Goal: Task Accomplishment & Management: Manage account settings

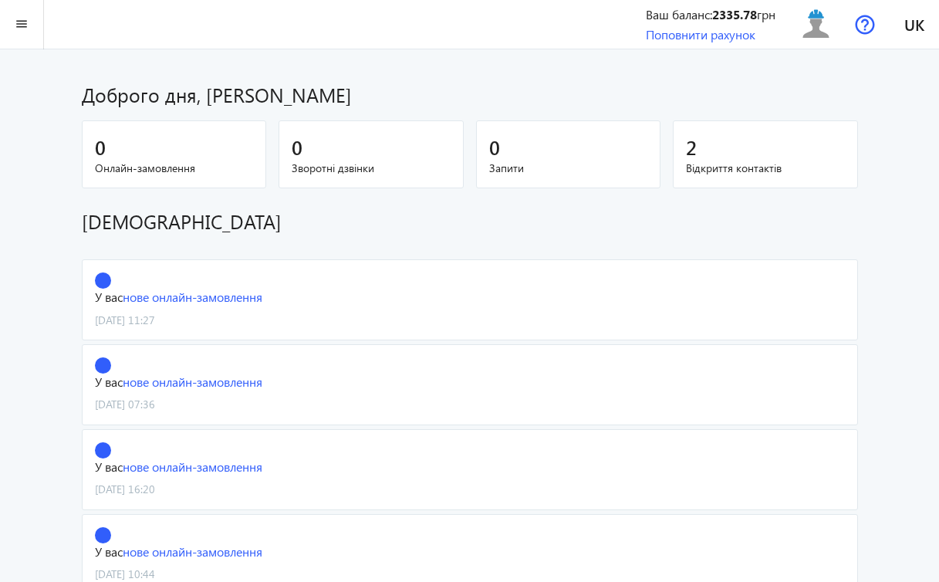
click at [737, 168] on span "Відкриття контактів" at bounding box center [765, 167] width 159 height 15
click at [694, 147] on span "2" at bounding box center [691, 146] width 11 height 25
click at [712, 170] on span "Відкриття контактів" at bounding box center [765, 167] width 159 height 15
click at [701, 150] on div "2" at bounding box center [765, 146] width 159 height 27
click at [26, 20] on mat-icon "menu" at bounding box center [21, 24] width 19 height 19
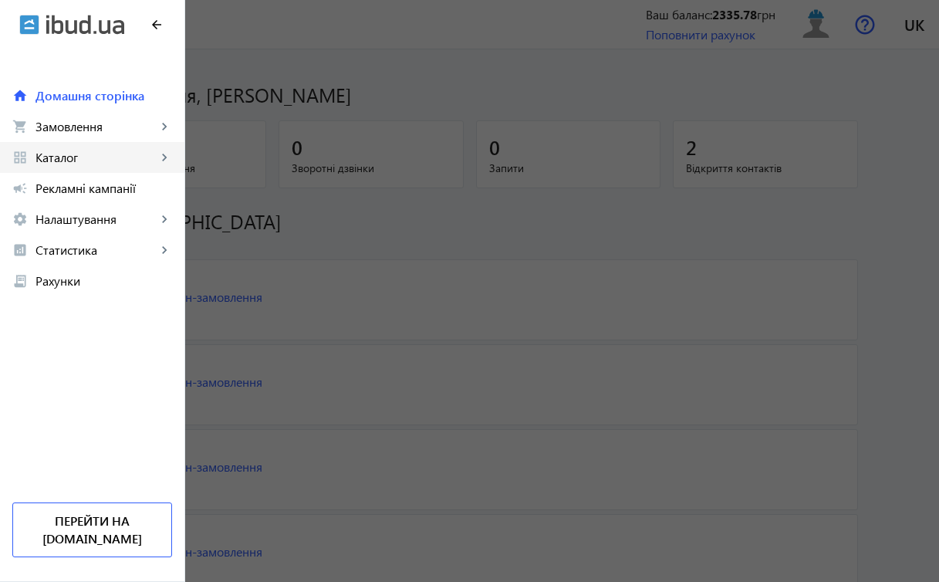
click at [76, 154] on span "Каталог" at bounding box center [95, 157] width 121 height 15
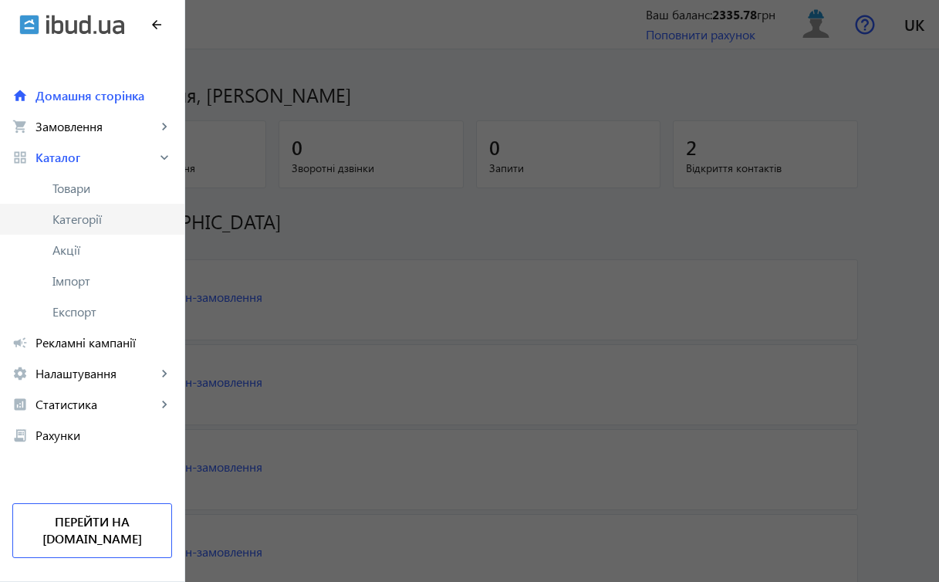
click at [93, 219] on span "Категорії" at bounding box center [112, 218] width 120 height 15
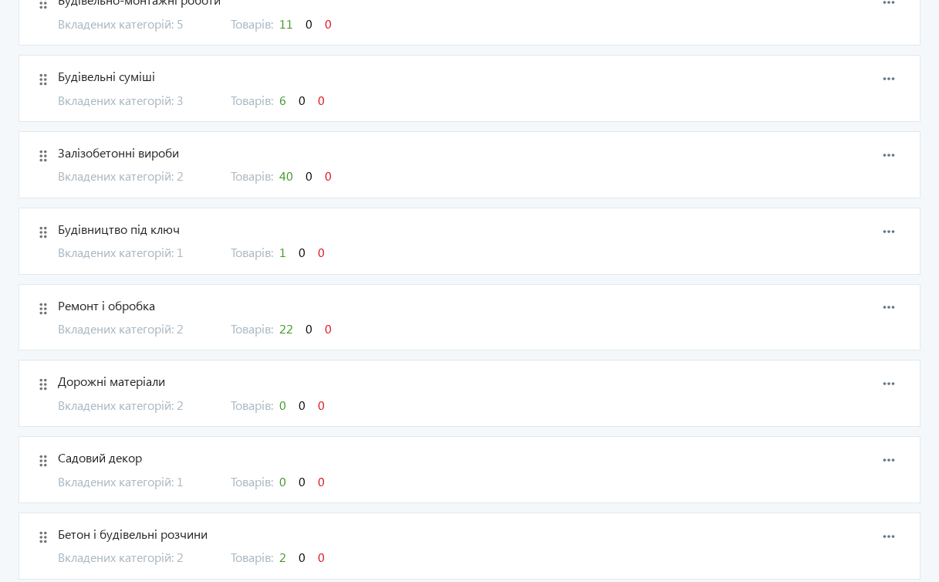
scroll to position [454, 0]
click at [174, 322] on span "Вкладених категорій: 2" at bounding box center [135, 329] width 154 height 17
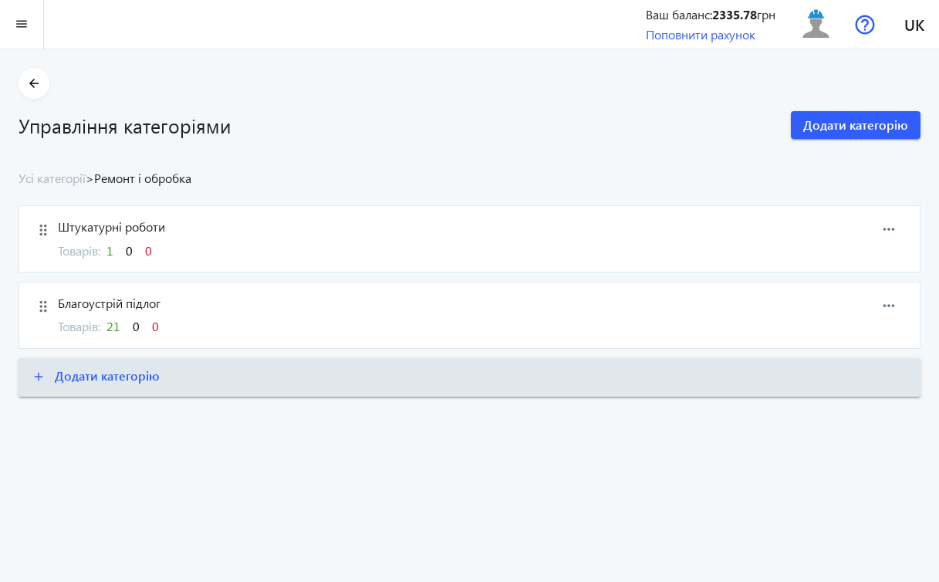
click at [105, 225] on span "Штукатурні роботи" at bounding box center [406, 226] width 697 height 17
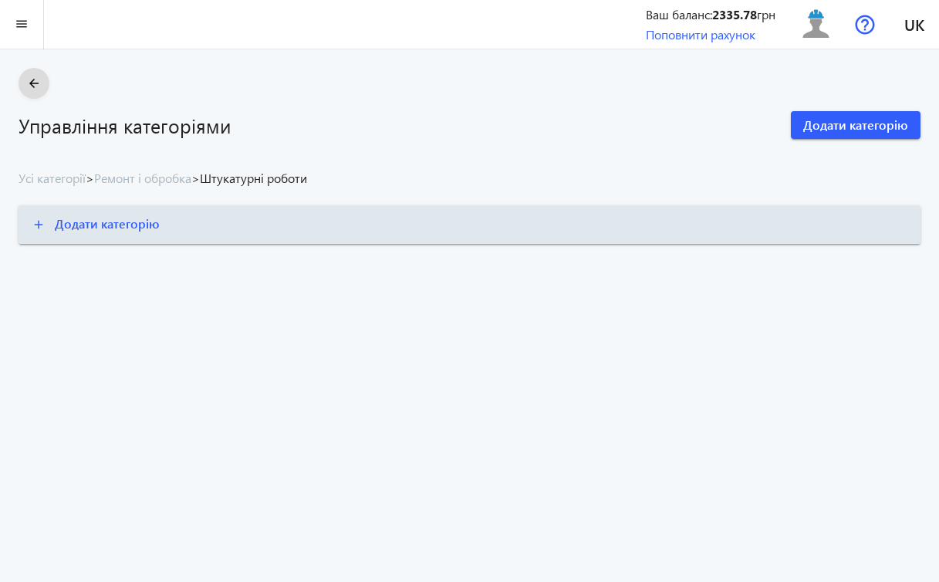
click at [38, 79] on mat-icon "arrow_back" at bounding box center [34, 83] width 19 height 19
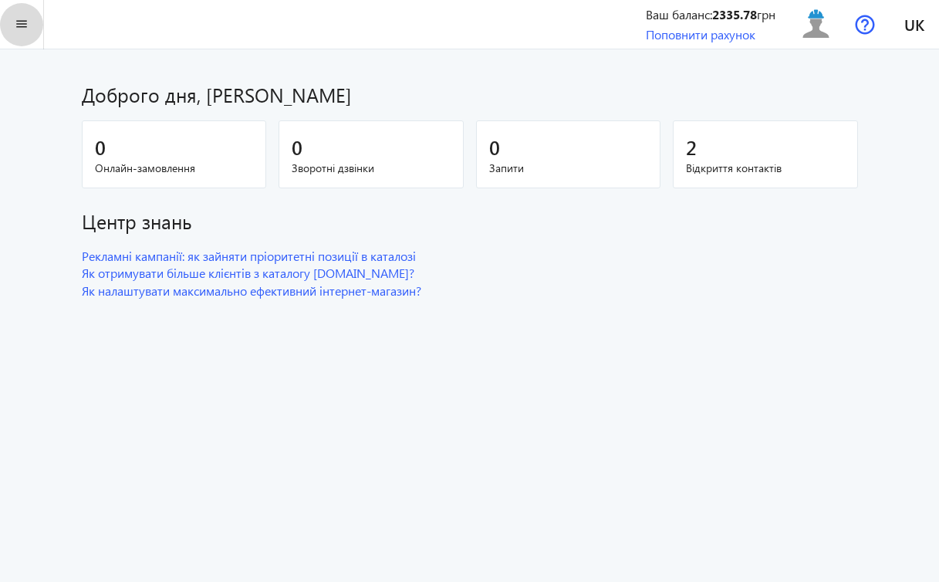
click at [22, 31] on mat-icon "menu" at bounding box center [21, 24] width 19 height 19
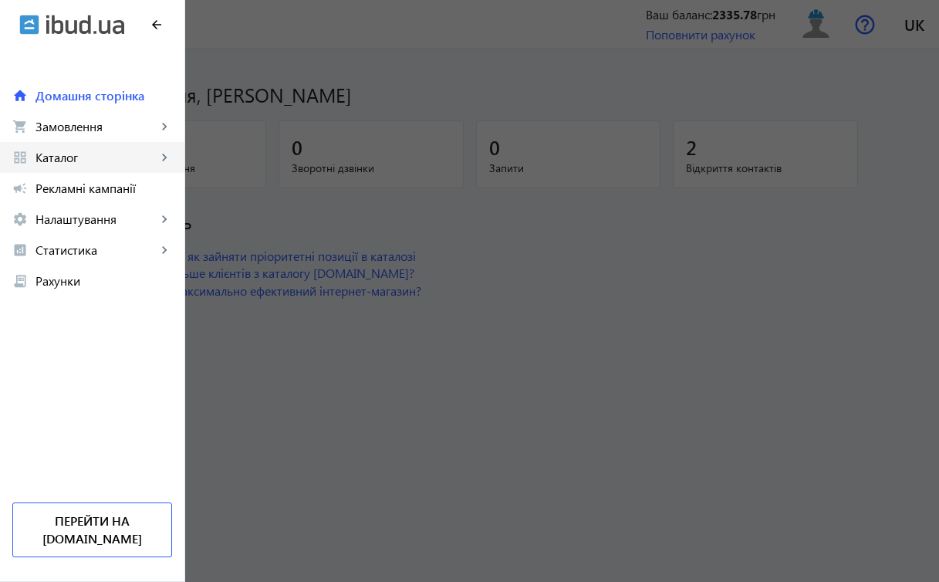
click at [101, 149] on link "grid_view Каталог keyboard_arrow_right" at bounding box center [92, 157] width 184 height 31
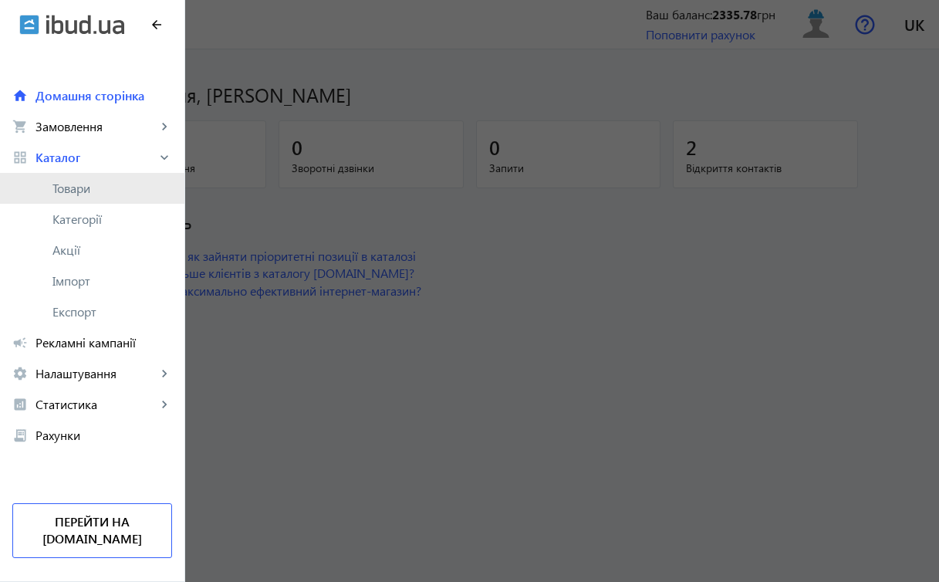
click at [89, 191] on span "Товари" at bounding box center [112, 188] width 120 height 15
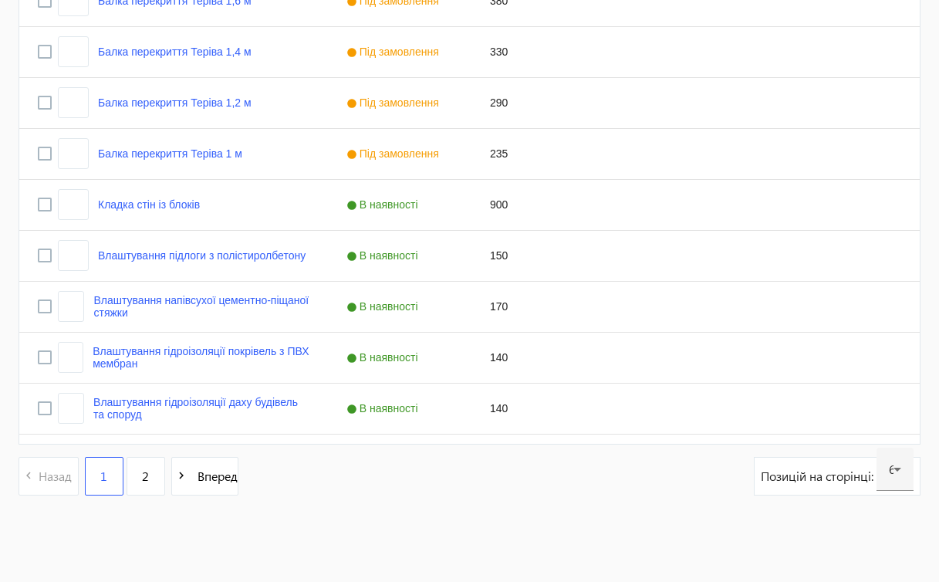
scroll to position [3023, 0]
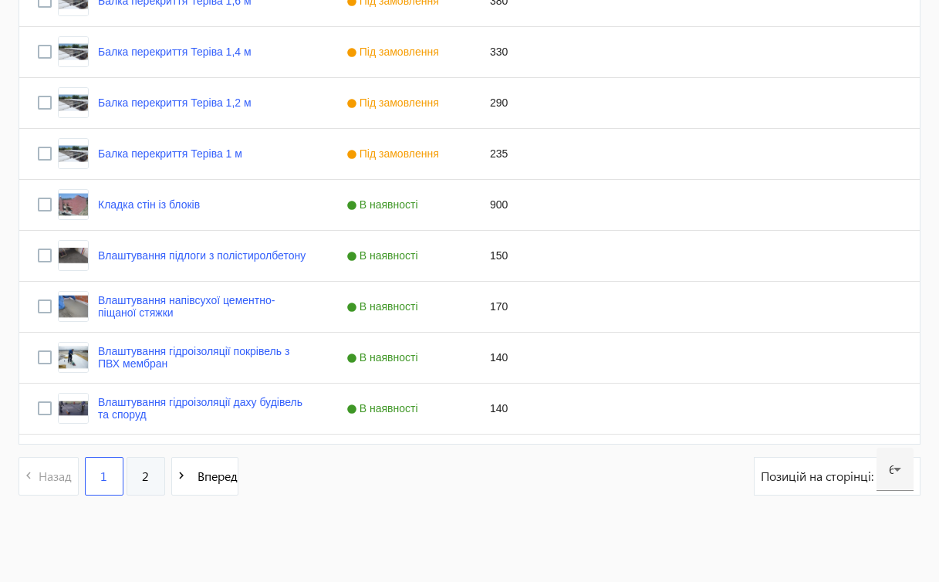
click at [142, 479] on span "2" at bounding box center [145, 476] width 7 height 17
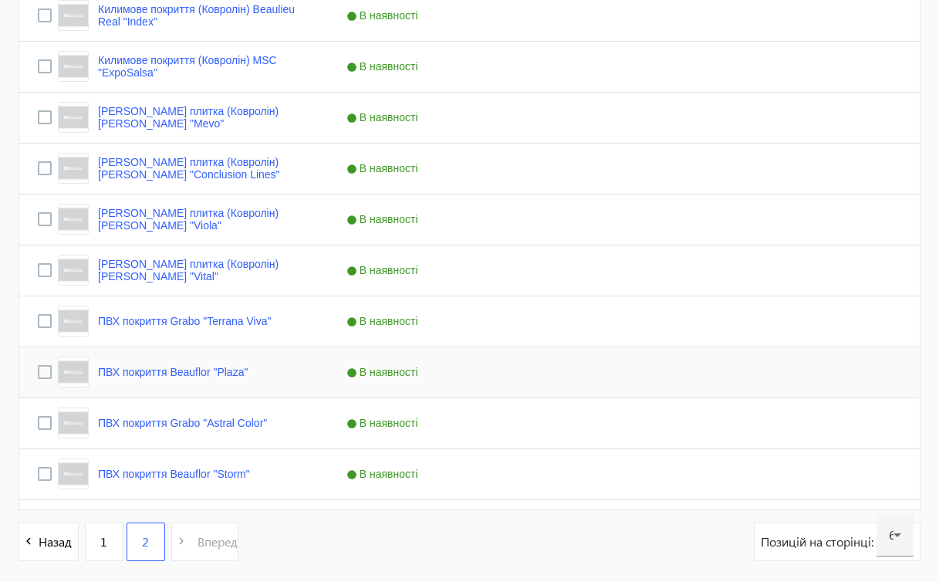
scroll to position [1127, 0]
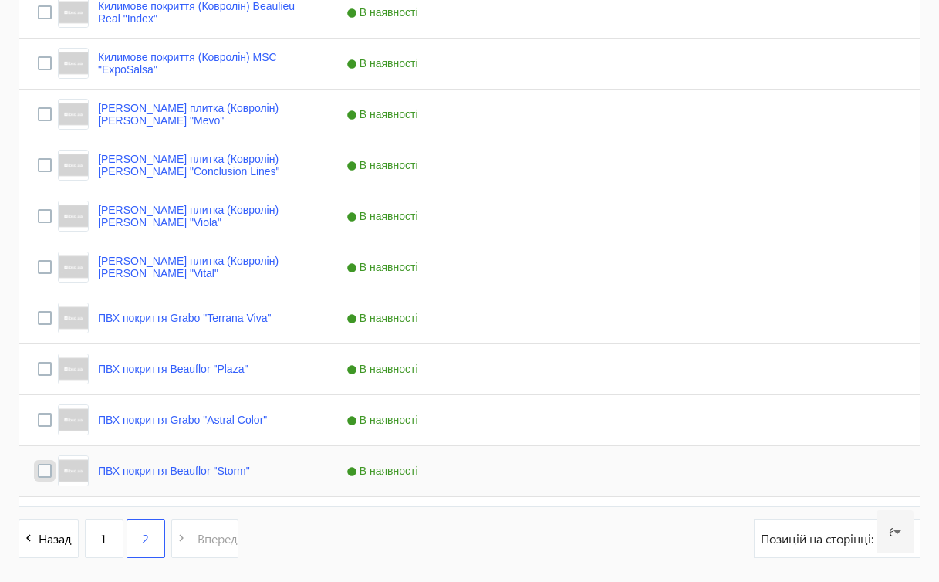
click at [46, 470] on input "Press Space to toggle row selection (unchecked)" at bounding box center [45, 471] width 14 height 14
checkbox input "true"
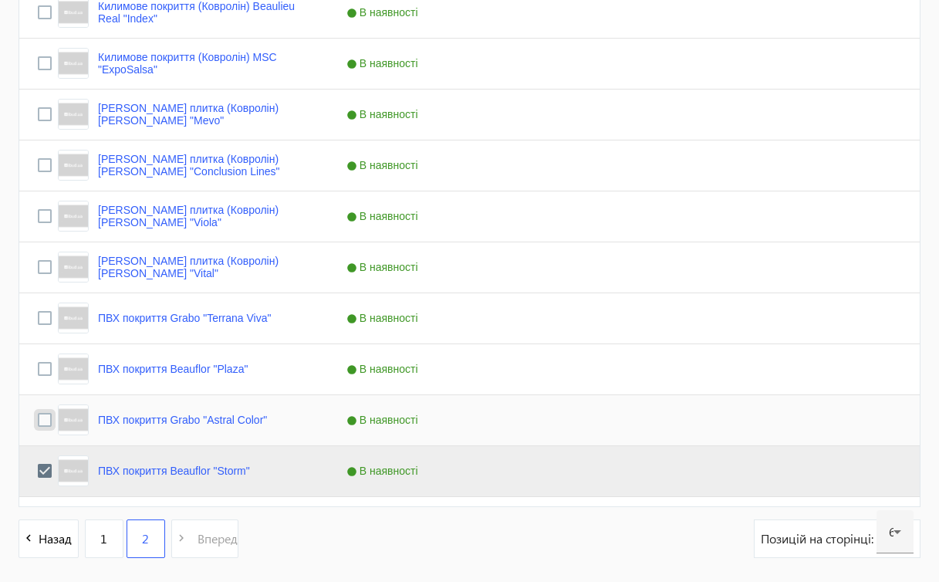
click at [46, 419] on input "Press Space to toggle row selection (unchecked)" at bounding box center [45, 420] width 14 height 14
checkbox input "true"
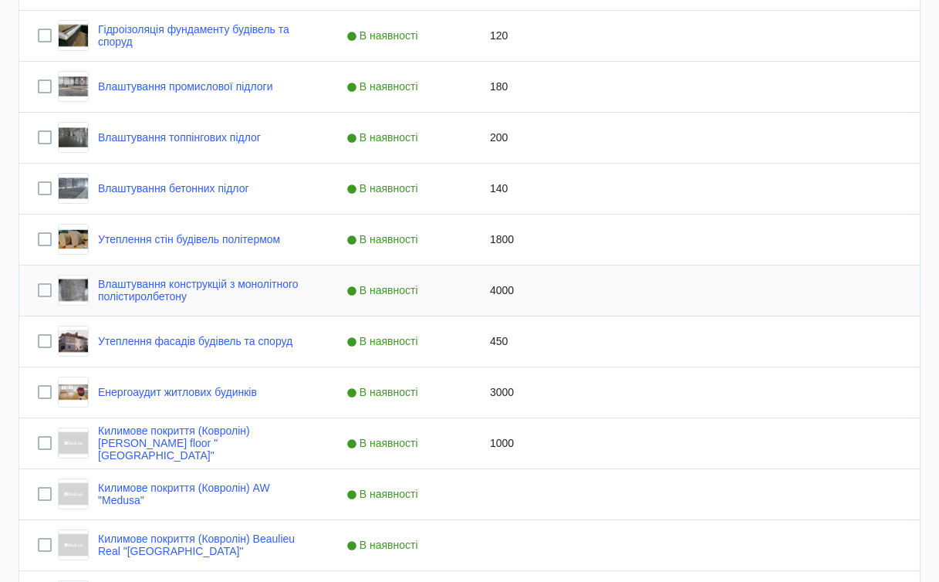
scroll to position [89, 0]
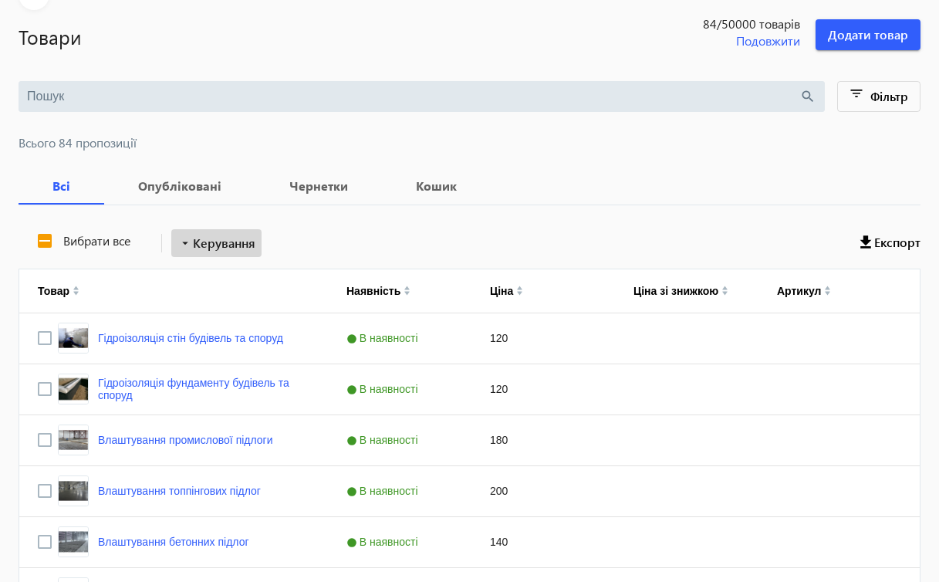
click at [249, 247] on span "Керування" at bounding box center [224, 243] width 62 height 19
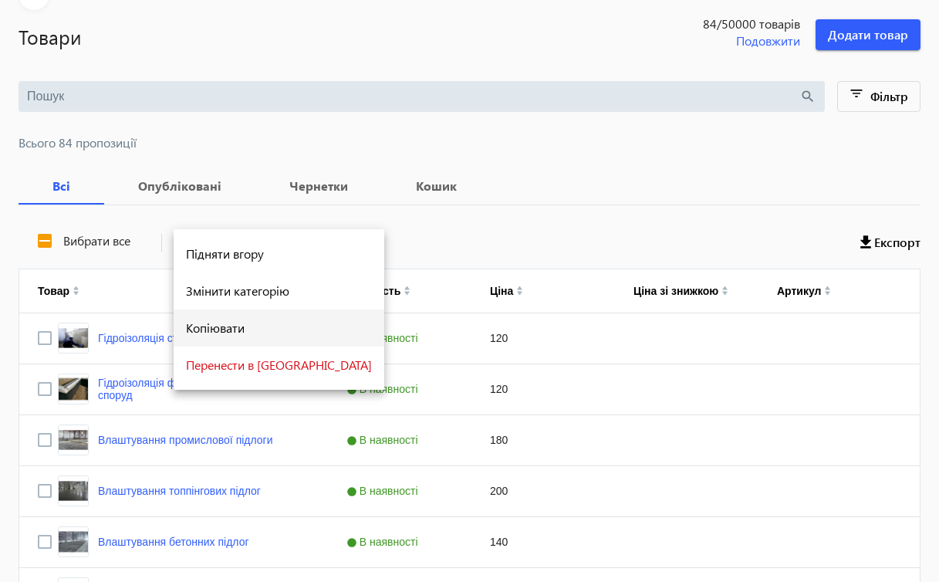
click at [237, 326] on span "Копіювати" at bounding box center [279, 328] width 186 height 12
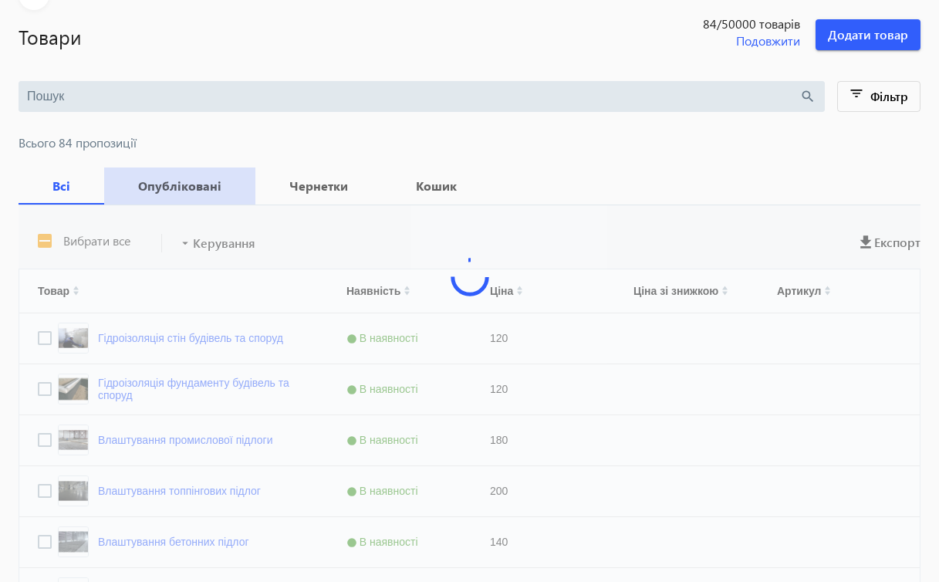
click at [212, 191] on b "Опубліковані" at bounding box center [180, 186] width 114 height 12
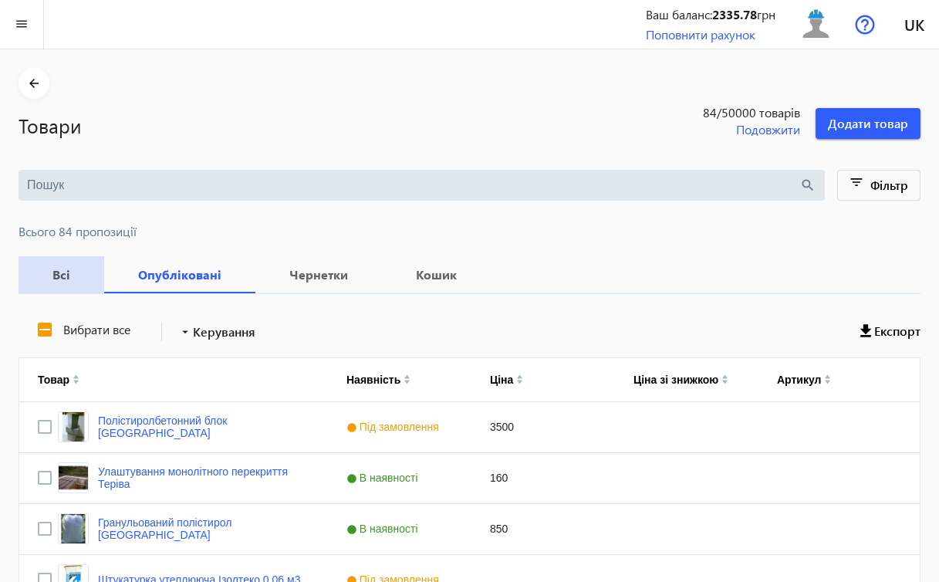
click at [59, 273] on b "Всі" at bounding box center [61, 274] width 49 height 12
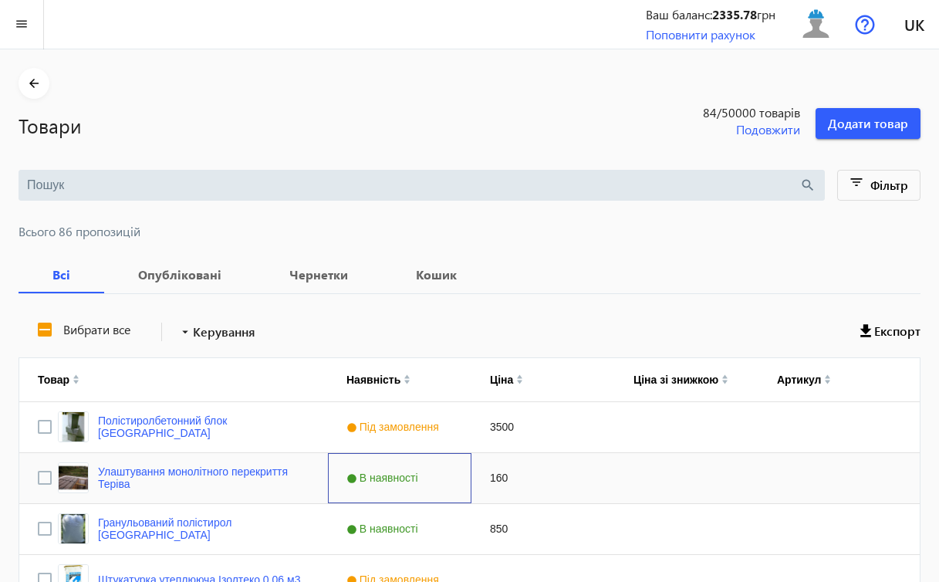
click at [446, 473] on div "В наявності" at bounding box center [399, 478] width 143 height 50
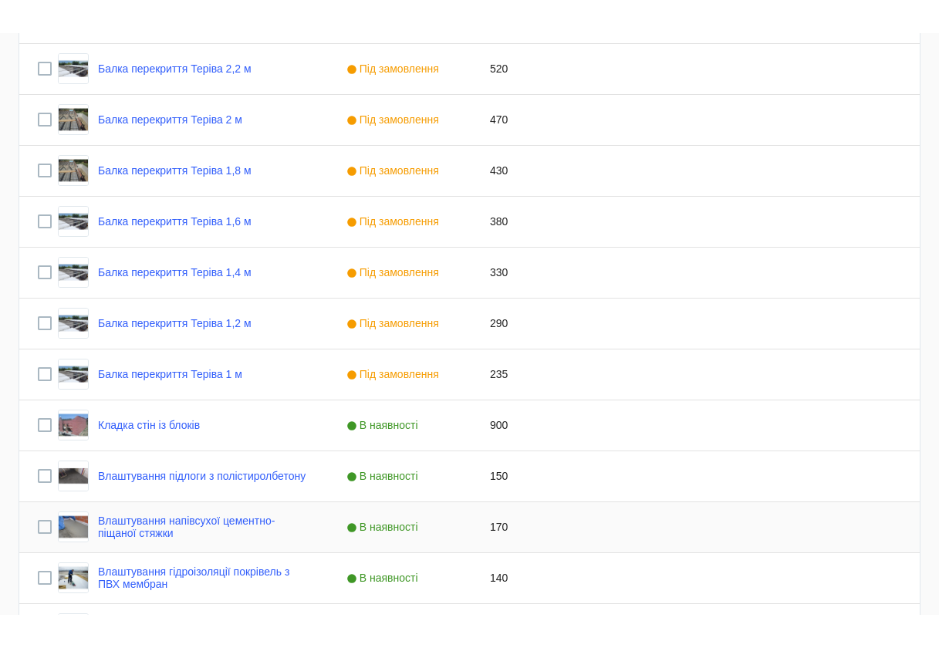
scroll to position [2875, 0]
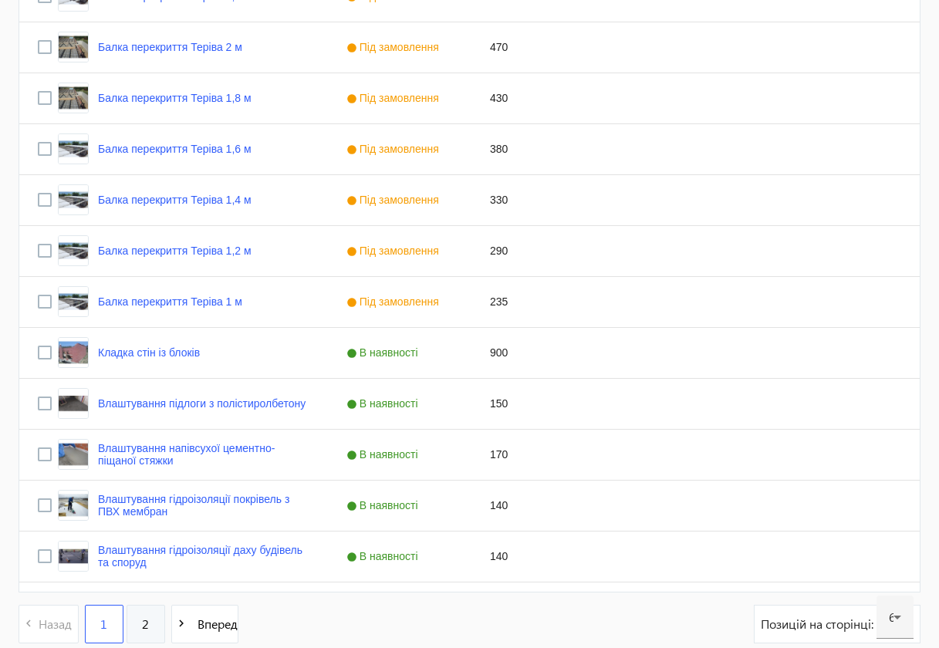
click at [145, 581] on span "2" at bounding box center [145, 624] width 7 height 17
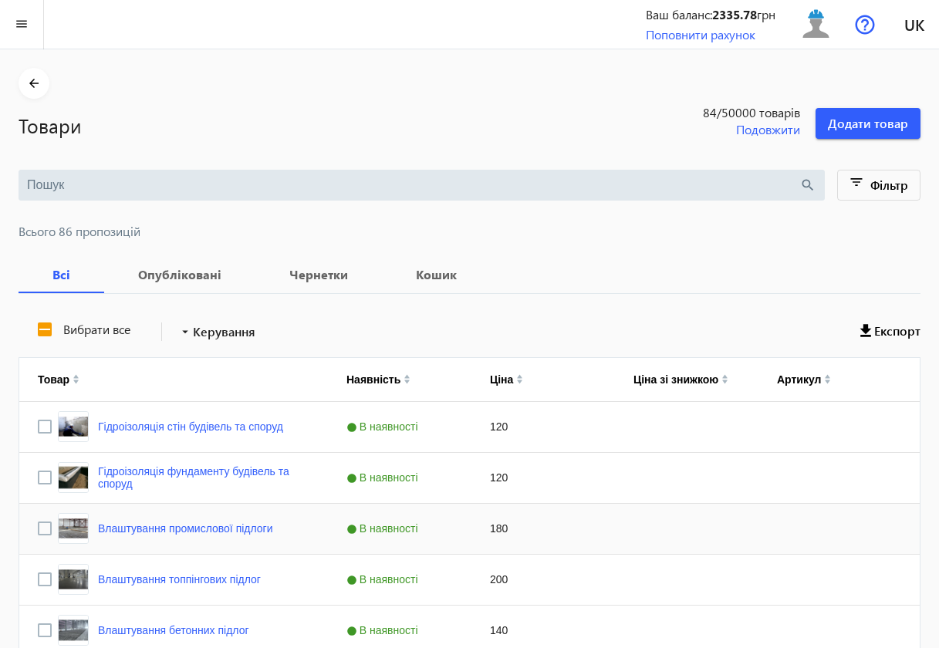
click at [337, 539] on div "В наявності" at bounding box center [399, 529] width 143 height 50
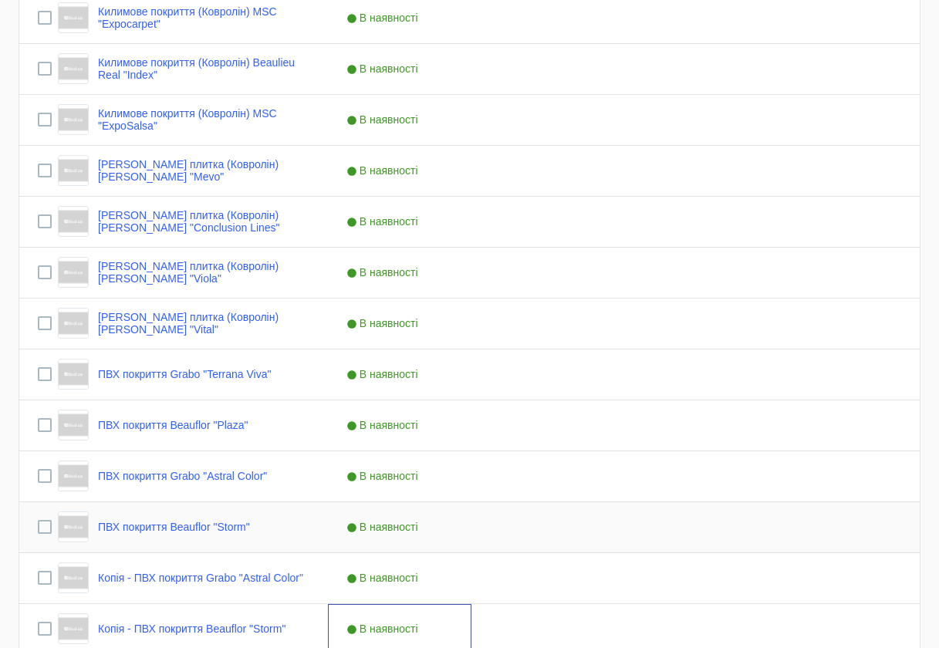
scroll to position [1077, 0]
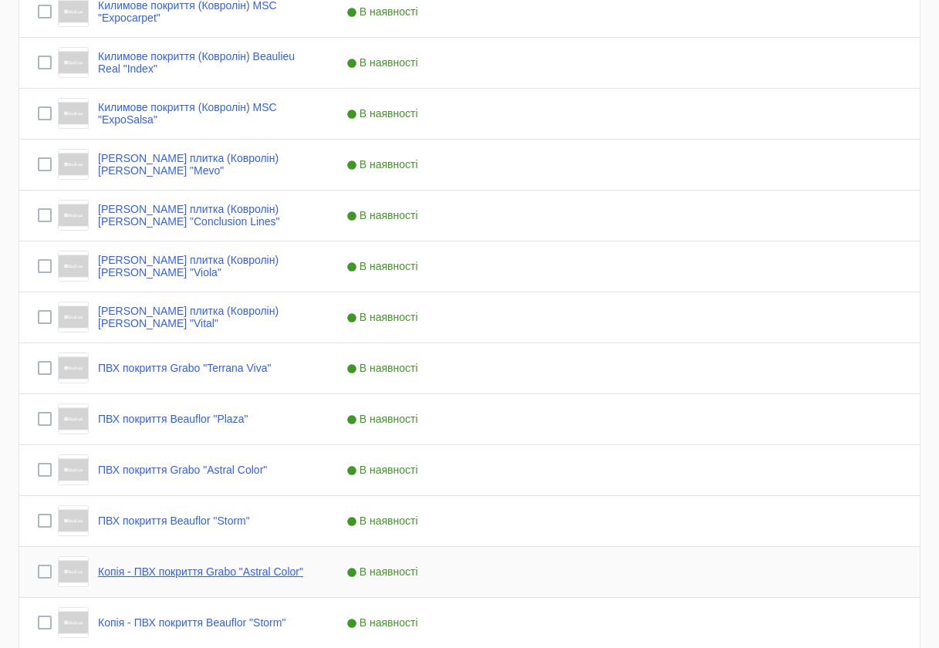
click at [206, 567] on link "Копія - ПВХ покриття Grabo "Astral Color"" at bounding box center [200, 571] width 205 height 12
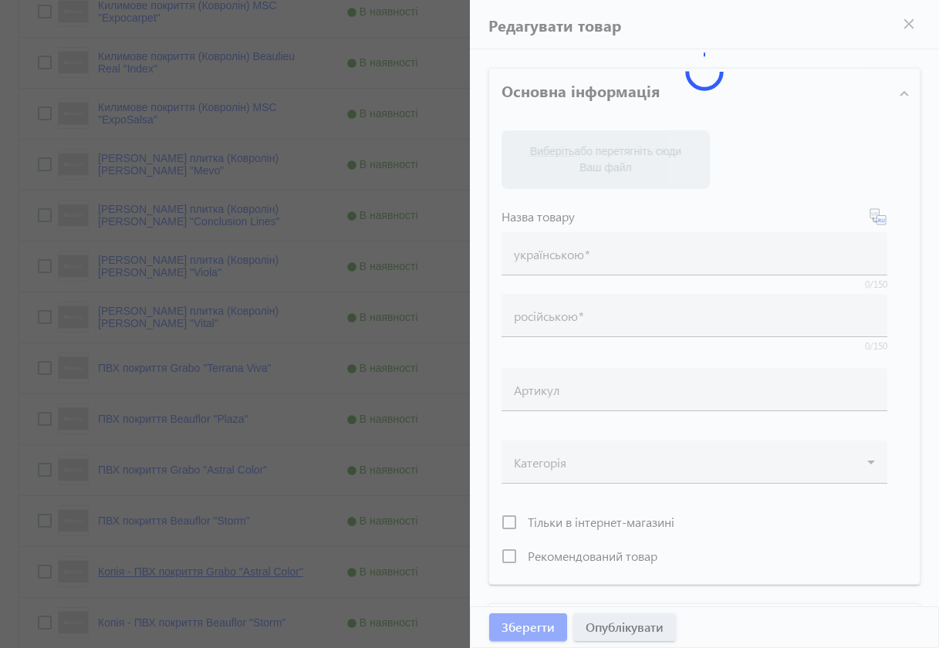
type input "Копія - ПВХ покриття Grabo "Astral Color""
type input "Копия - ПВХ покрытие Grabo "Astral Color""
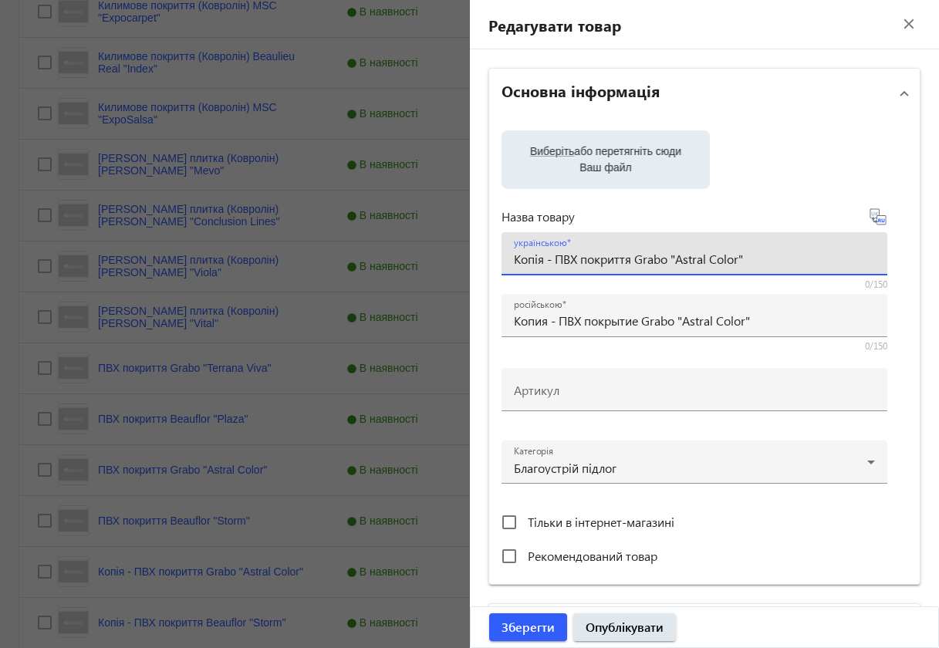
click at [549, 262] on input "Копія - ПВХ покриття Grabo "Astral Color"" at bounding box center [694, 259] width 361 height 16
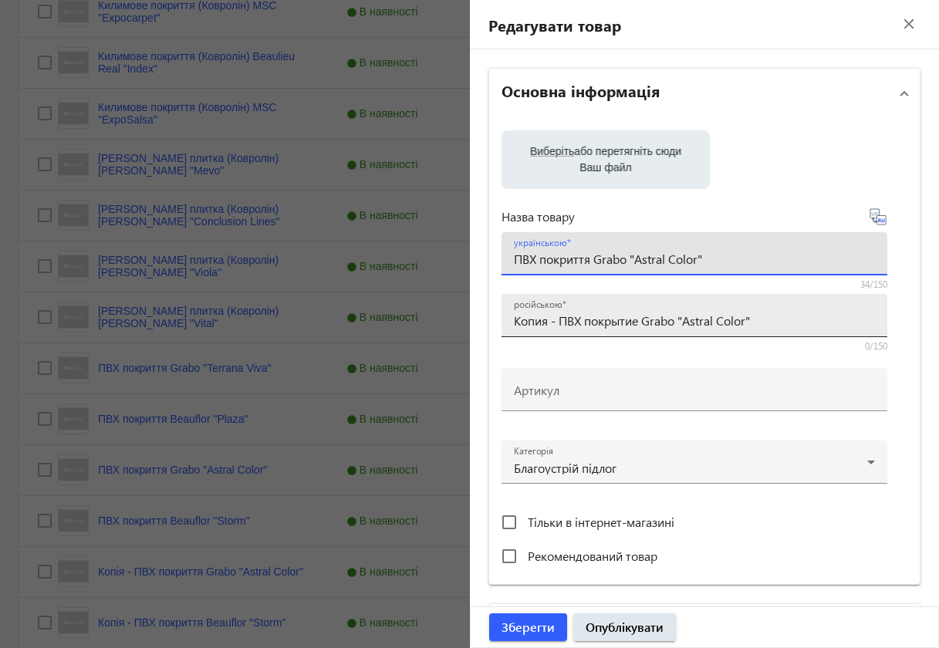
type input "ПВХ покриття Grabo "Astral Color""
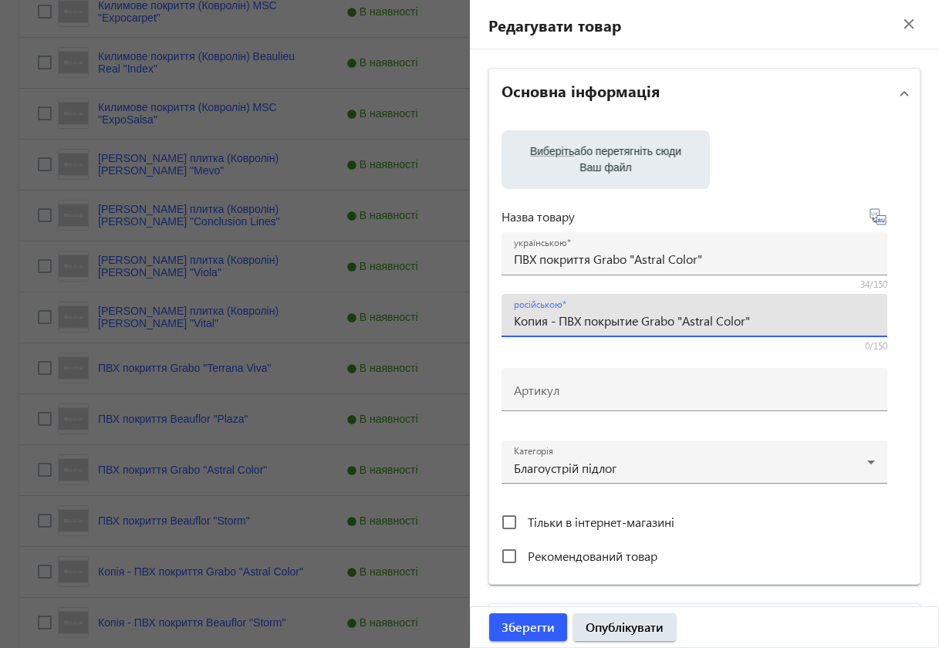
click at [554, 322] on input "Копия - ПВХ покрытие Grabo "Astral Color"" at bounding box center [694, 320] width 361 height 16
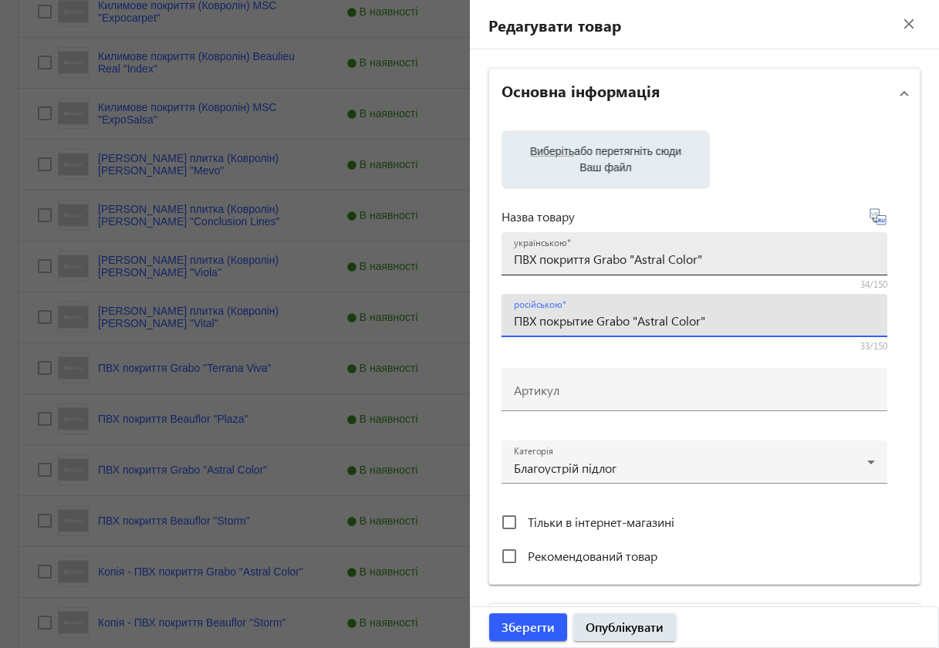
type input "ПВХ покрытие Grabo "Astral Color""
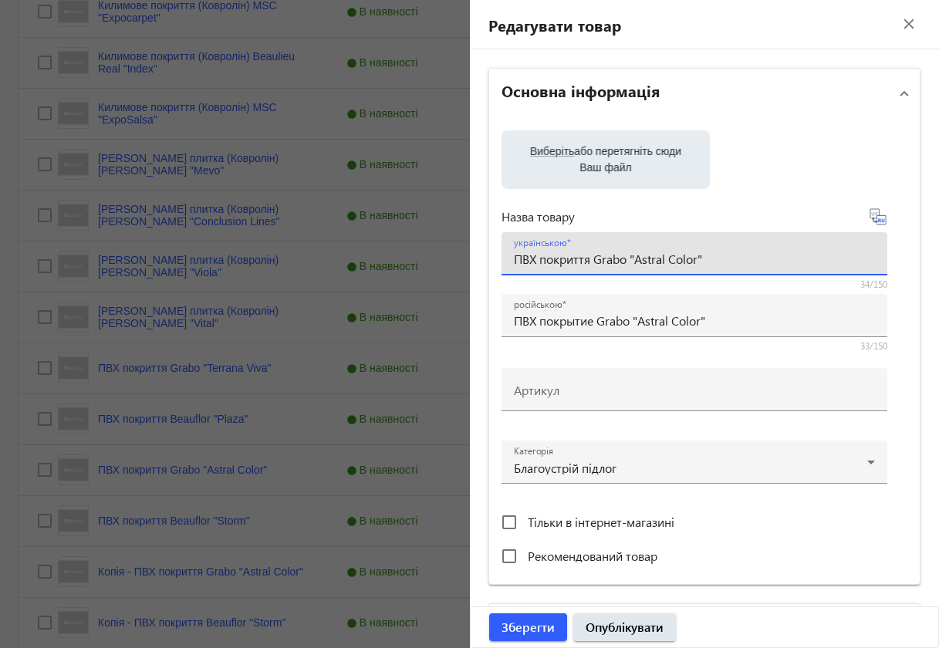
click at [514, 256] on input "ПВХ покриття Grabo "Astral Color"" at bounding box center [694, 259] width 361 height 16
drag, startPoint x: 591, startPoint y: 258, endPoint x: 703, endPoint y: 258, distance: 111.9
click at [703, 258] on input "ПВХ покриття Grabo "Astral Color"" at bounding box center [694, 259] width 361 height 16
paste input "SMART"
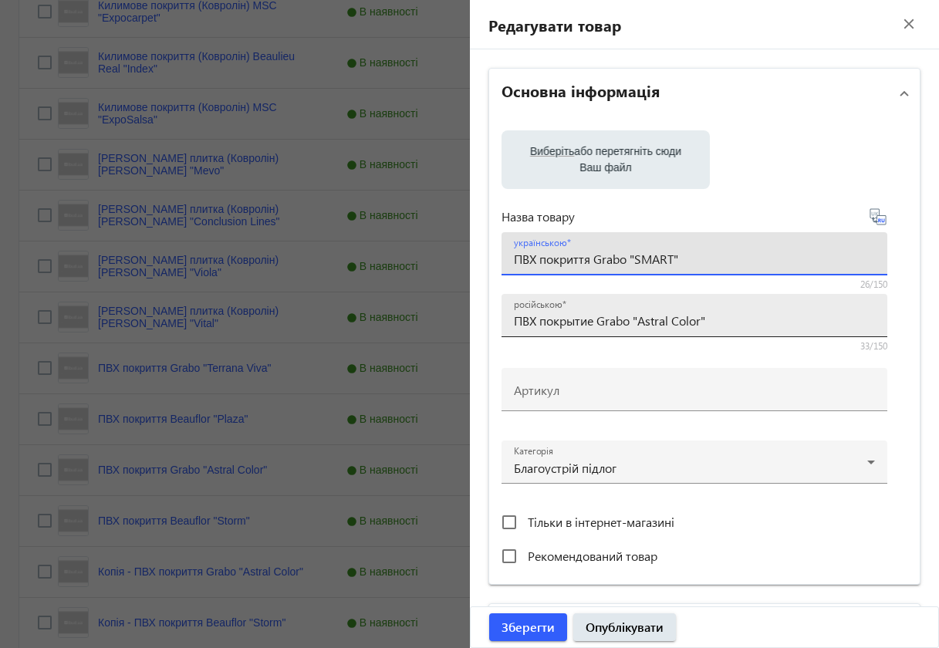
type input "ПВХ покриття Grabo "SMART""
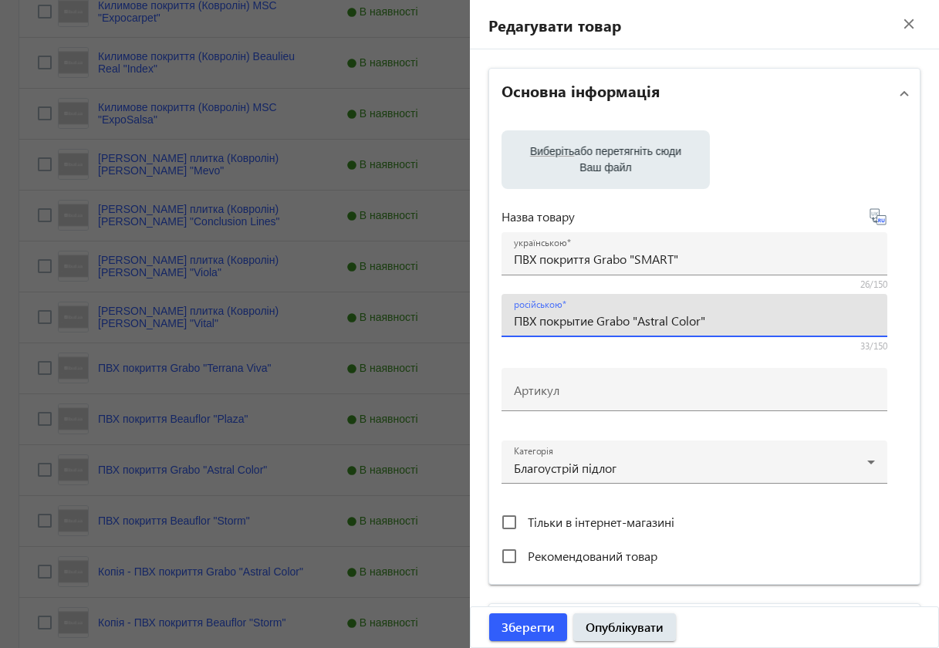
drag, startPoint x: 594, startPoint y: 321, endPoint x: 720, endPoint y: 329, distance: 126.0
click at [720, 329] on div "російською ПВХ покрытие Grabo "Astral Color"" at bounding box center [694, 315] width 361 height 43
paste input "SMART"
type input "ПВХ покрытие Grabo "SMART""
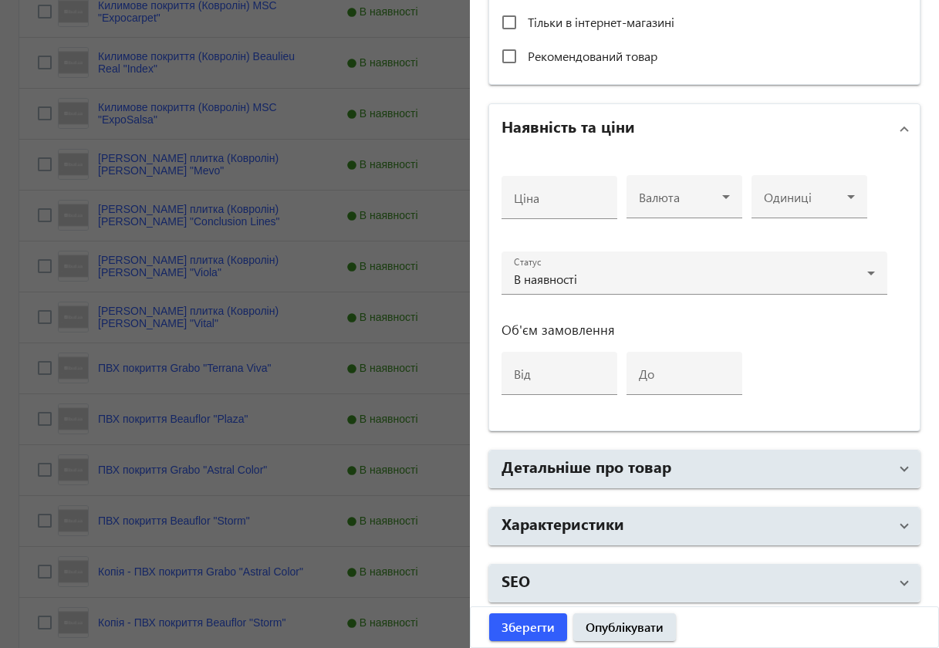
scroll to position [501, 0]
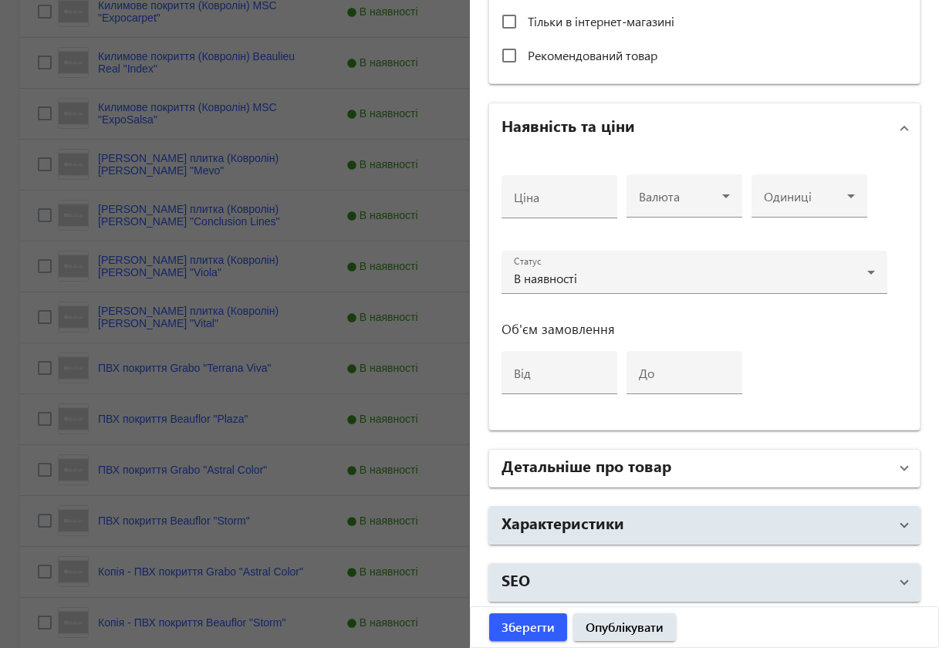
click at [901, 468] on span at bounding box center [904, 468] width 6 height 17
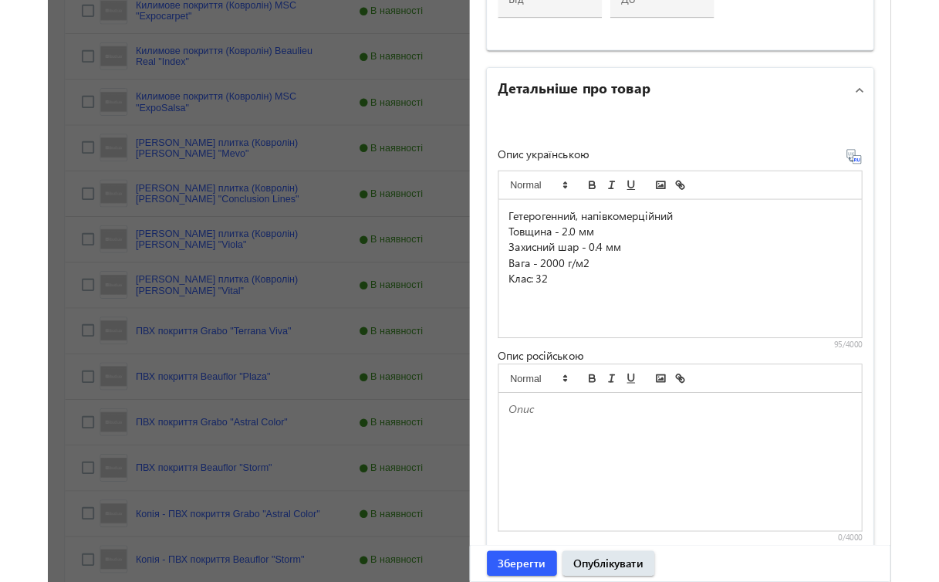
scroll to position [873, 0]
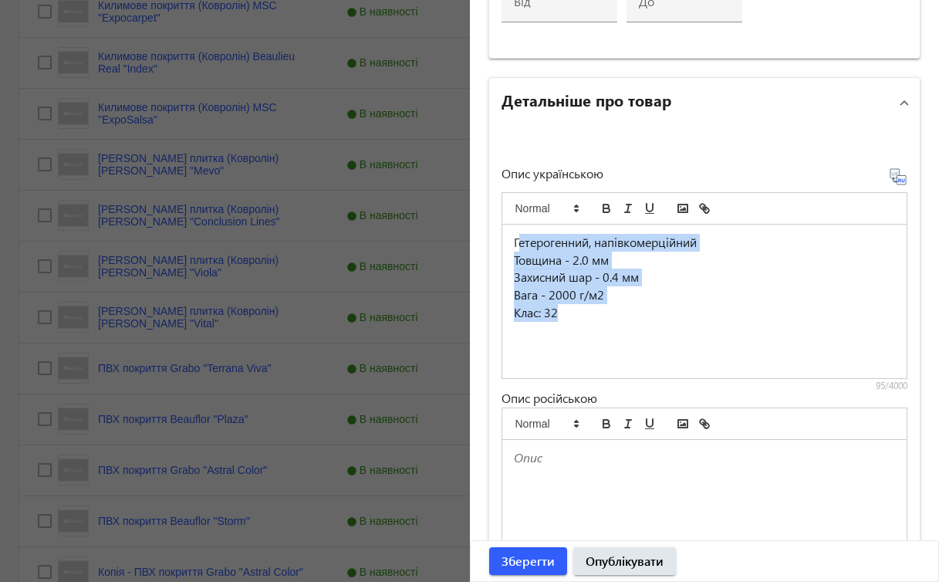
drag, startPoint x: 511, startPoint y: 241, endPoint x: 633, endPoint y: 305, distance: 137.3
click at [633, 305] on div "Гетерогенний, напівкомерційний Товщина - 2.0 мм Захисний шар - 0.4 мм Вага - 20…" at bounding box center [704, 302] width 405 height 154
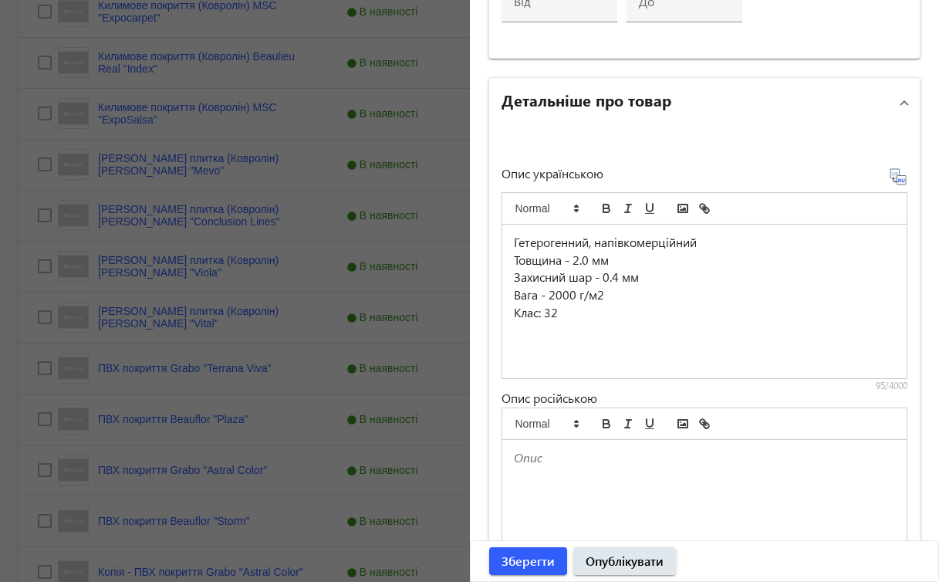
click at [633, 312] on p "Клас: 32" at bounding box center [705, 313] width 382 height 18
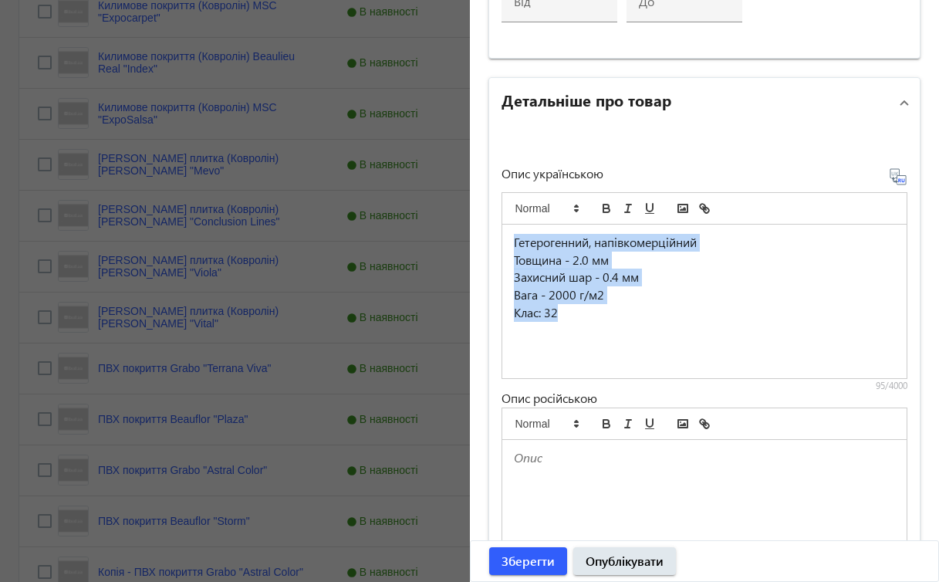
drag, startPoint x: 506, startPoint y: 239, endPoint x: 643, endPoint y: 339, distance: 169.4
click at [643, 340] on div "Гетерогенний, напівкомерційний Товщина - 2.0 мм Захисний шар - 0.4 мм Вага - 20…" at bounding box center [704, 302] width 405 height 154
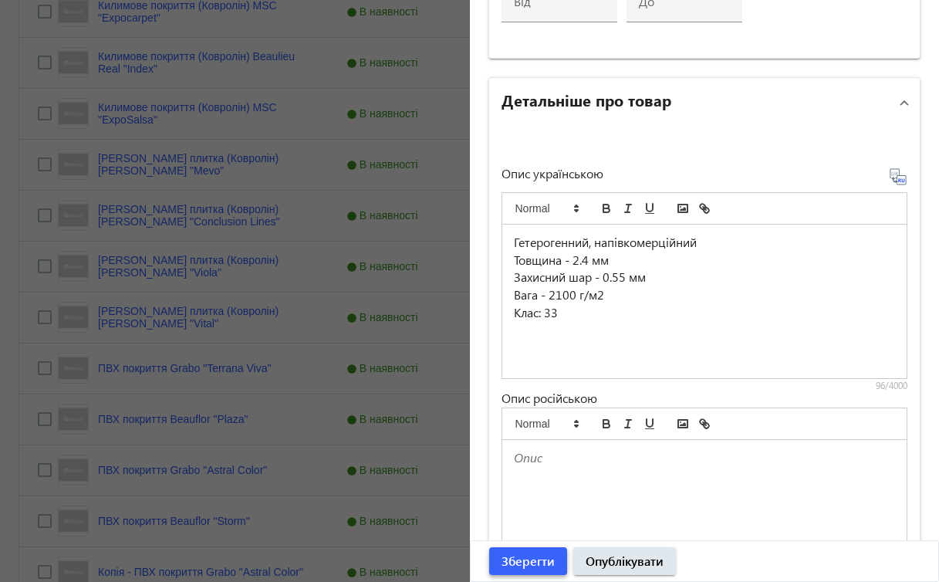
click at [527, 563] on span "Зберегти" at bounding box center [527, 560] width 53 height 17
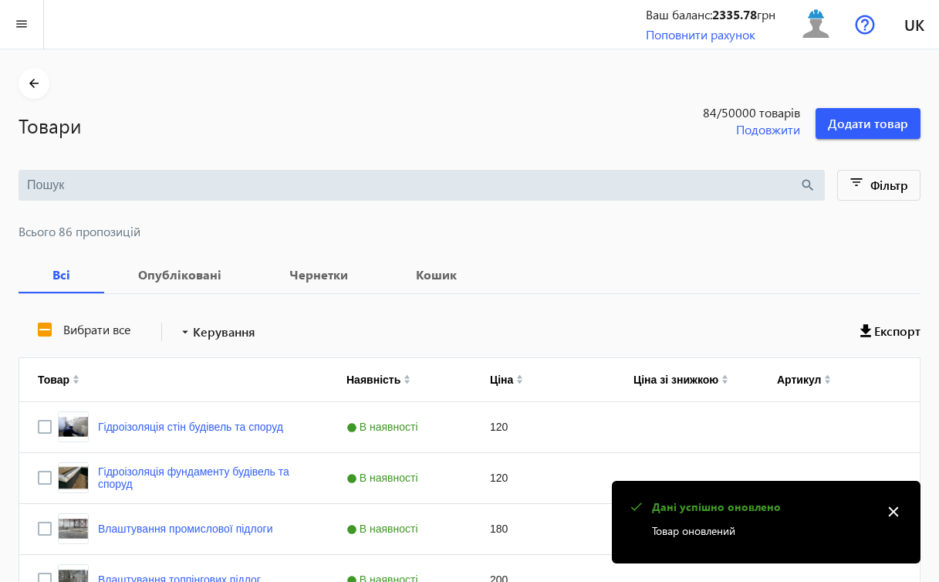
scroll to position [0, 0]
click at [896, 515] on mat-icon "close" at bounding box center [893, 511] width 23 height 23
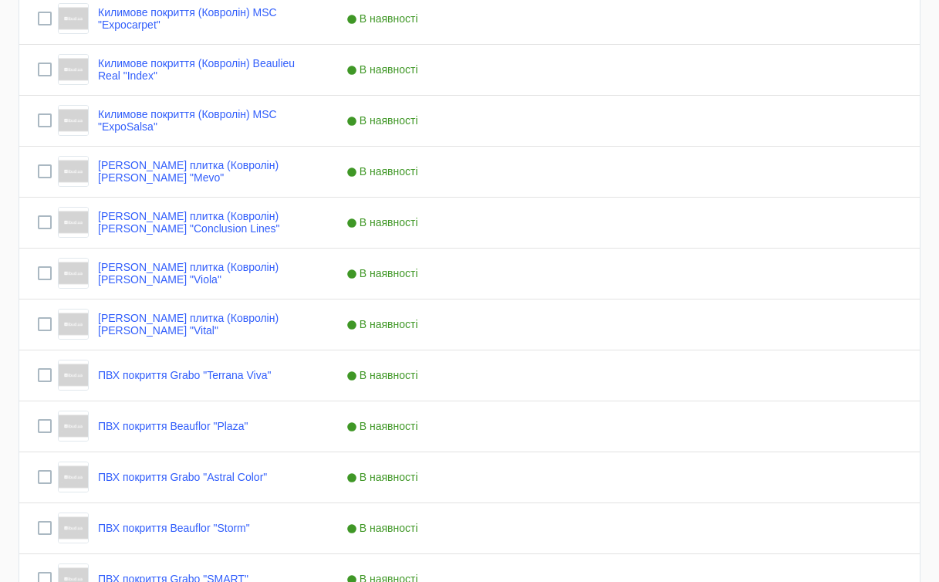
scroll to position [1291, 0]
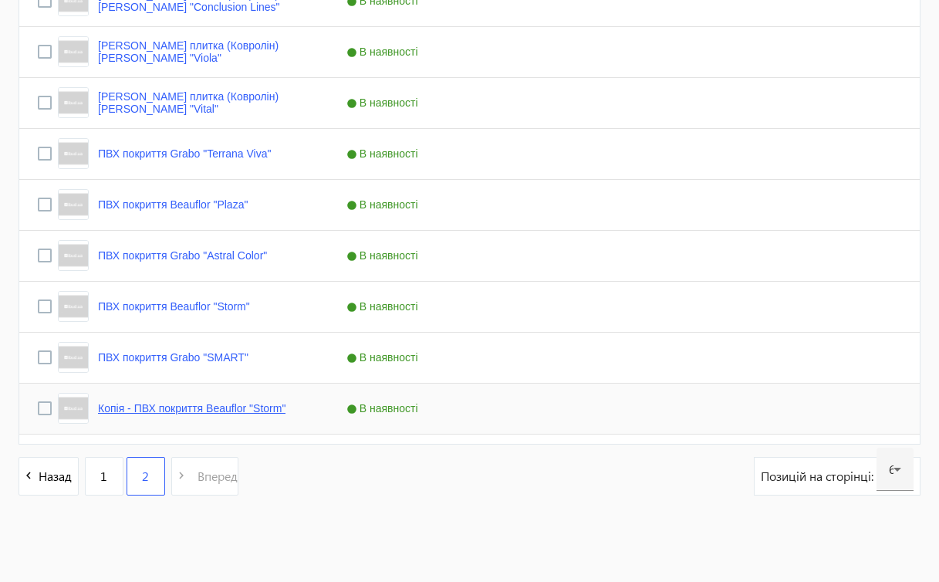
click at [239, 408] on link "Копія - ПВХ покриття Beauflor "Storm"" at bounding box center [191, 408] width 187 height 12
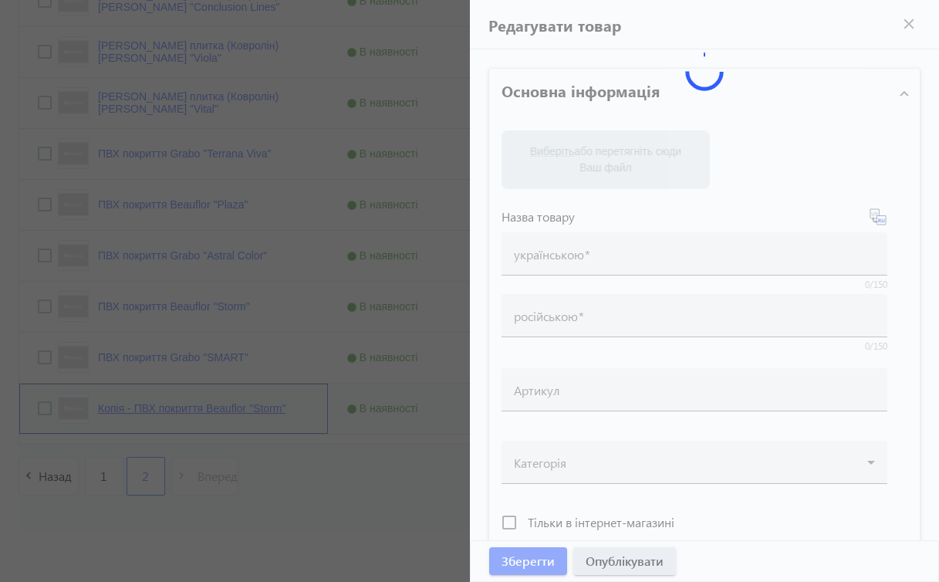
type input "Копія - ПВХ покриття Beauflor "Storm""
type input "Копия - ПВХ покрытие Beauflor "Storm""
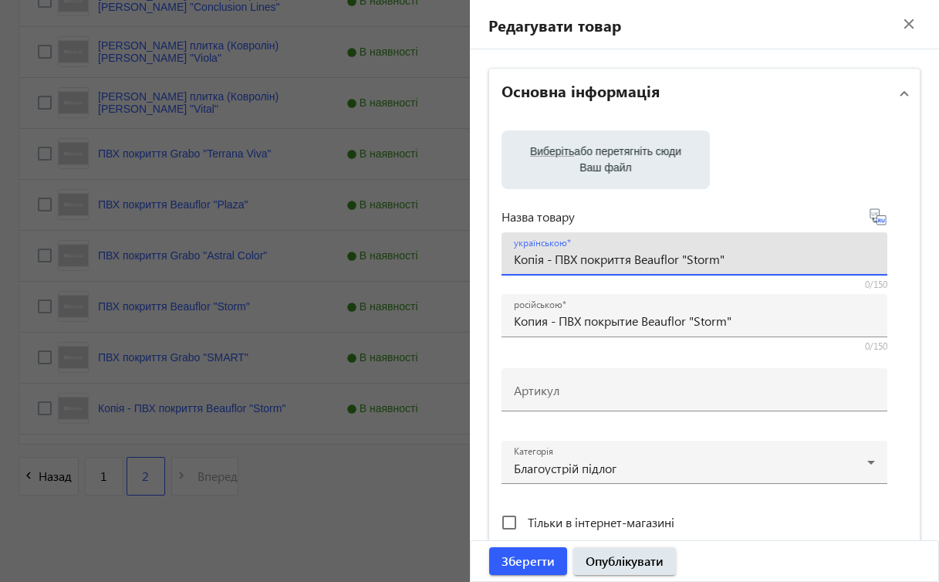
drag, startPoint x: 632, startPoint y: 258, endPoint x: 751, endPoint y: 267, distance: 119.9
click at [751, 268] on div "українською Копія - ПВХ покриття Beauflor "Storm"" at bounding box center [694, 253] width 361 height 43
paste input "Grabo "Diamond Standart Premium Plus"
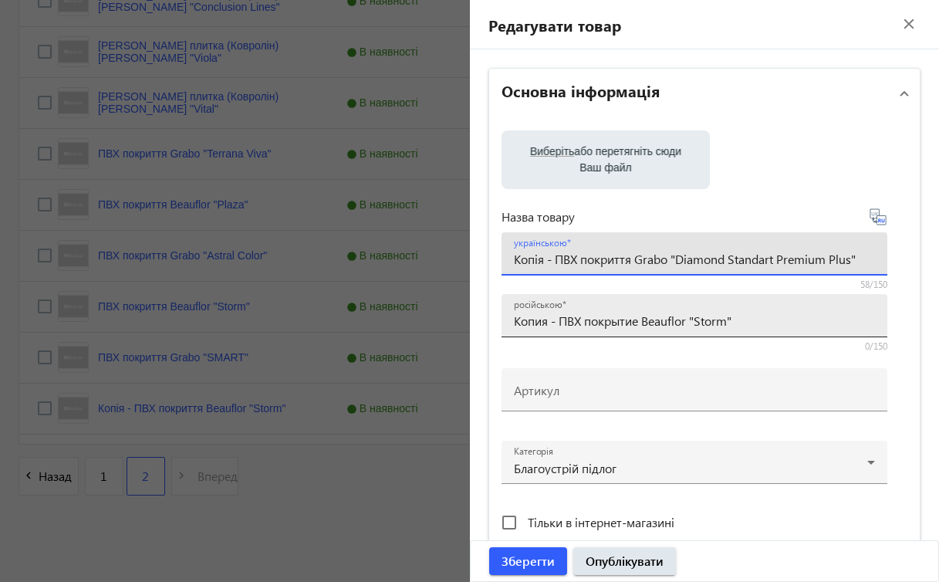
type input "Копія - ПВХ покриття Grabo "Diamond Standart Premium Plus""
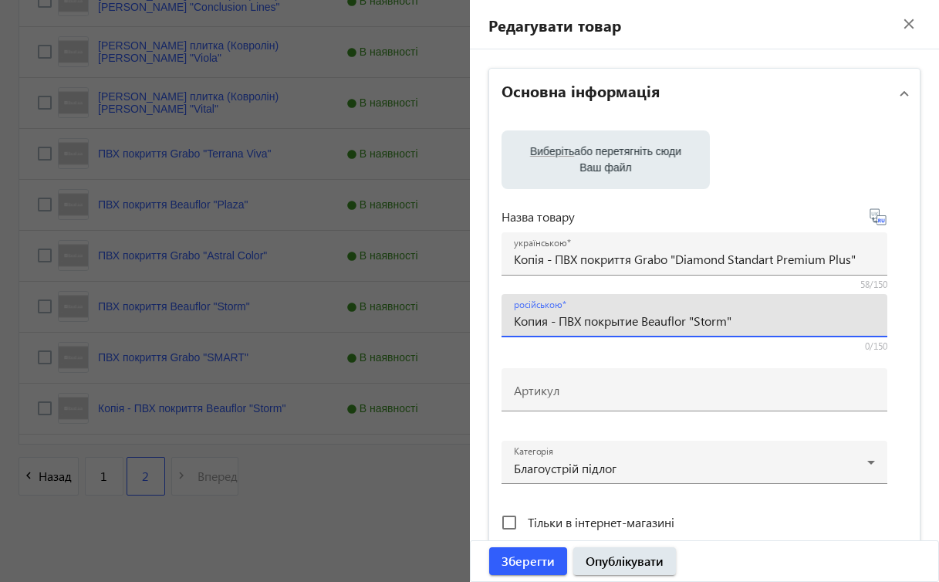
drag, startPoint x: 642, startPoint y: 320, endPoint x: 744, endPoint y: 322, distance: 102.6
click at [745, 322] on input "Копия - ПВХ покрытие Beauflor "Storm"" at bounding box center [694, 320] width 361 height 16
click at [721, 320] on input "Копия - ПВХ покрытие Beauflor "Storm"" at bounding box center [694, 320] width 361 height 16
drag, startPoint x: 642, startPoint y: 319, endPoint x: 757, endPoint y: 336, distance: 116.1
click at [757, 336] on div "російською Копия - ПВХ покрытие Beauflor "Storm"" at bounding box center [694, 315] width 386 height 43
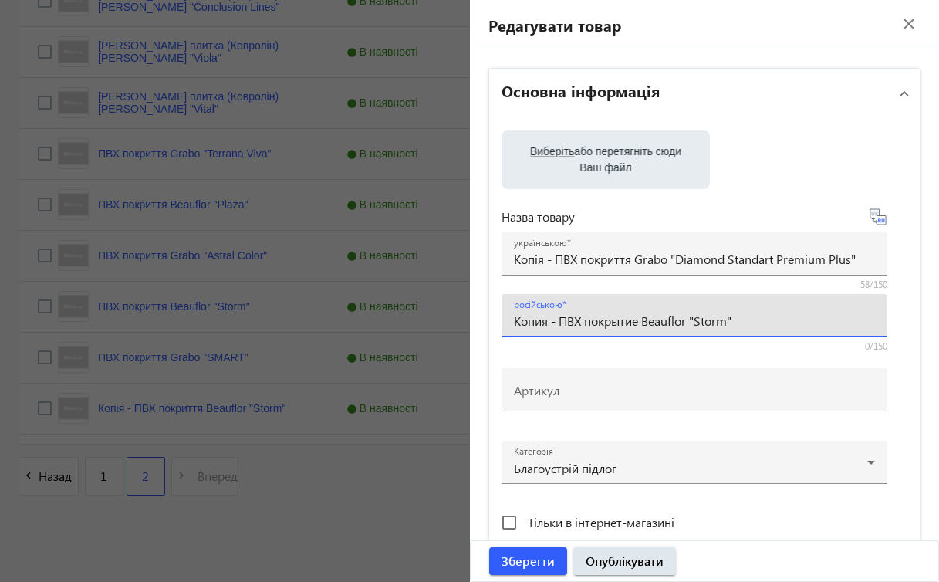
paste input "Grabo "Diamond Standart Premium Plus"
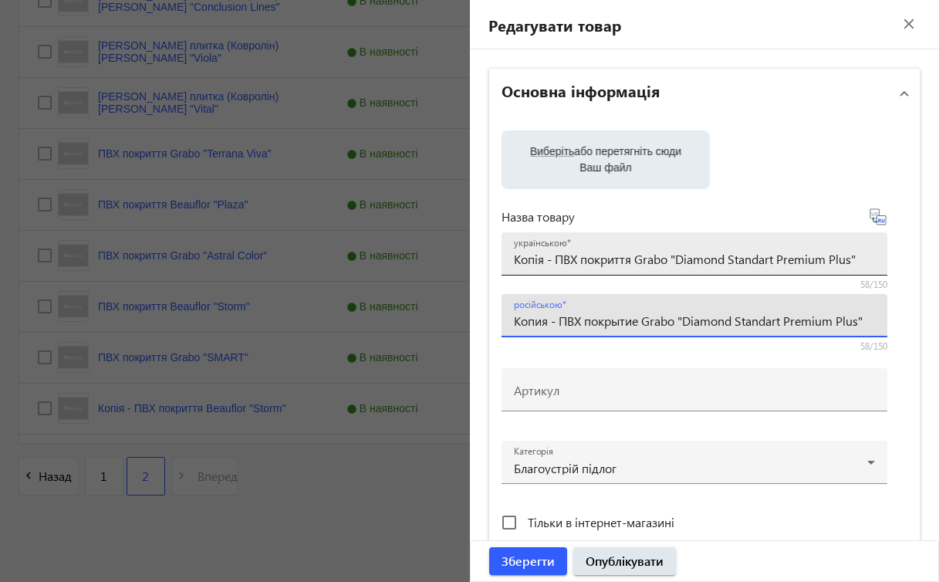
type input "Копия - ПВХ покрытие Grabo "Diamond Standart Premium Plus""
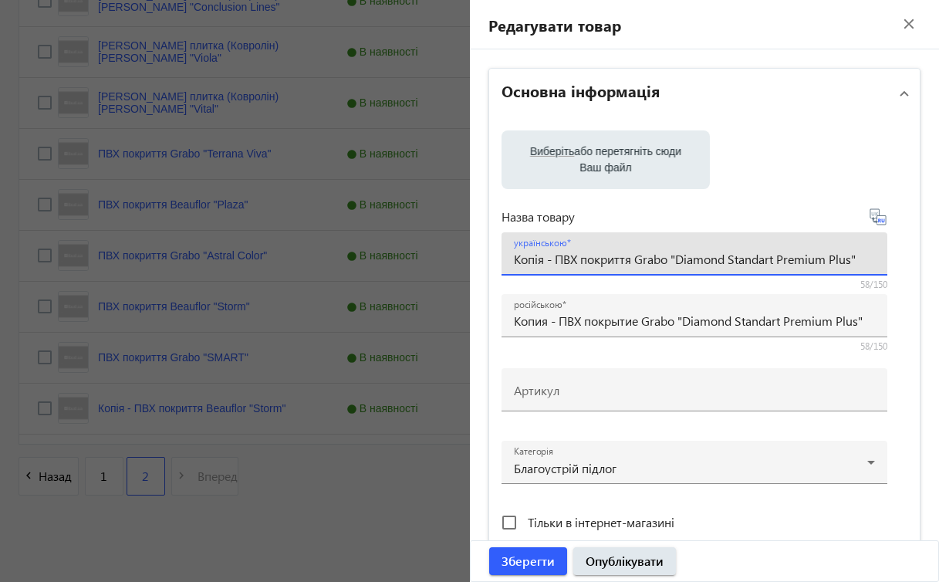
click at [552, 257] on input "Копія - ПВХ покриття Grabo "Diamond Standart Premium Plus"" at bounding box center [694, 259] width 361 height 16
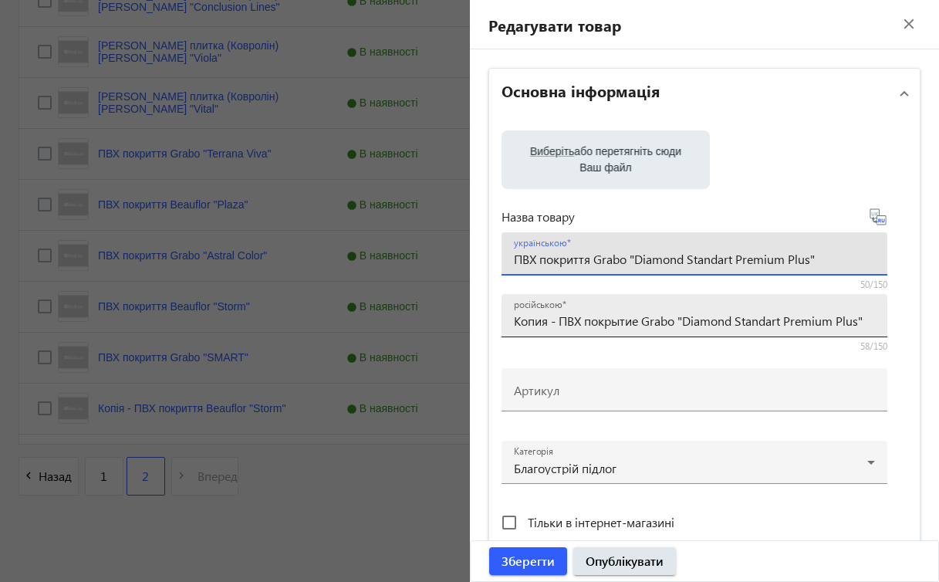
type input "ПВХ покриття Grabo "Diamond Standart Premium Plus""
click at [555, 319] on input "Копия - ПВХ покрытие Grabo "Diamond Standart Premium Plus"" at bounding box center [694, 320] width 361 height 16
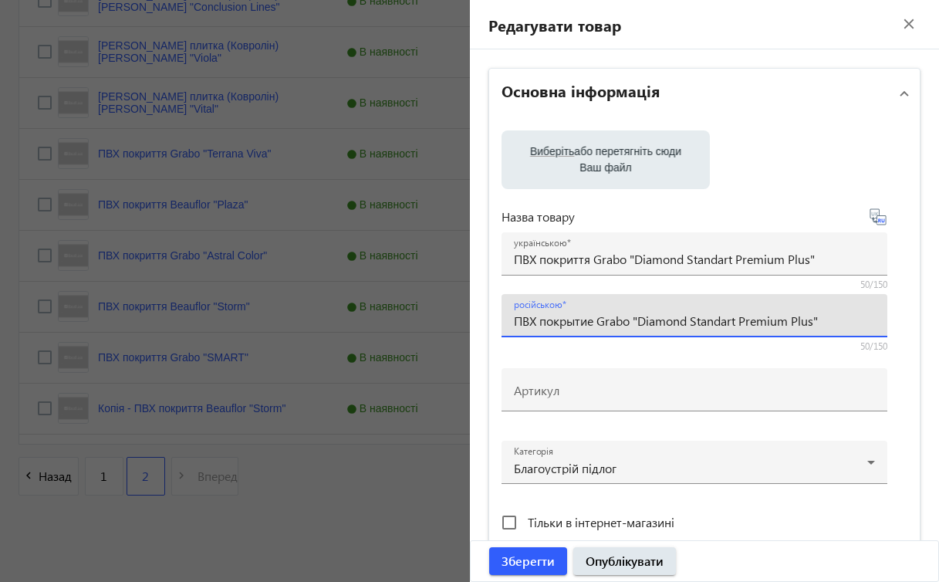
type input "ПВХ покрытие Grabo "Diamond Standart Premium Plus""
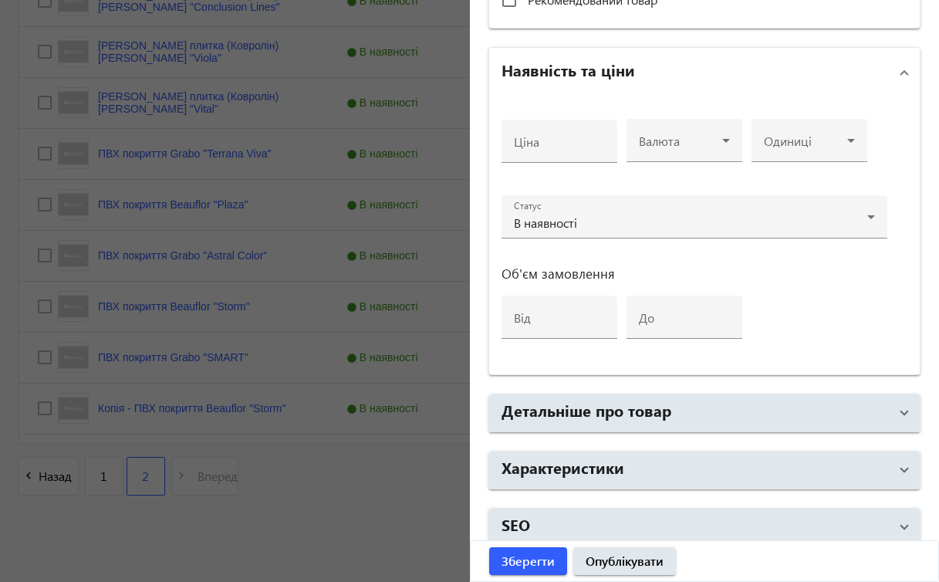
scroll to position [570, 0]
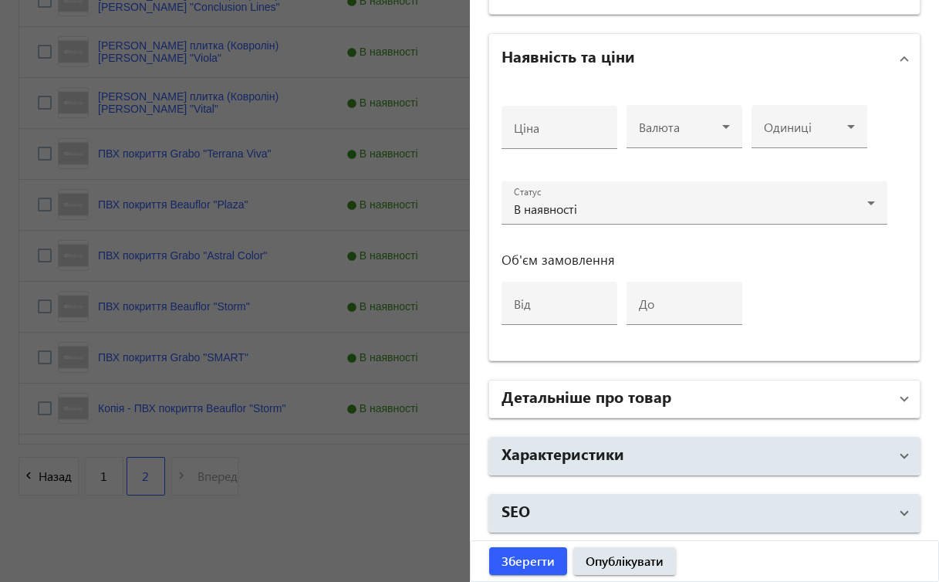
click at [891, 405] on span "Детальніше про товар" at bounding box center [701, 399] width 400 height 28
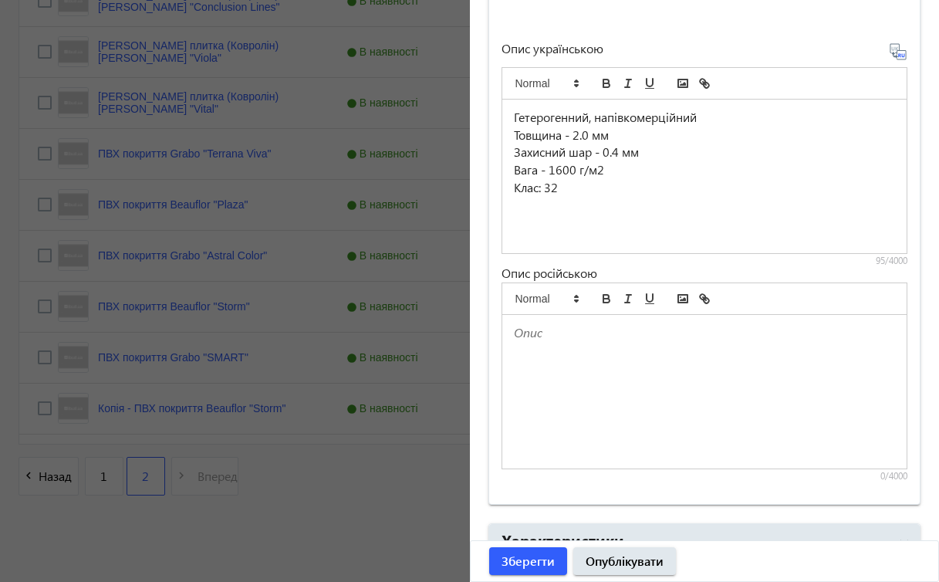
scroll to position [1000, 0]
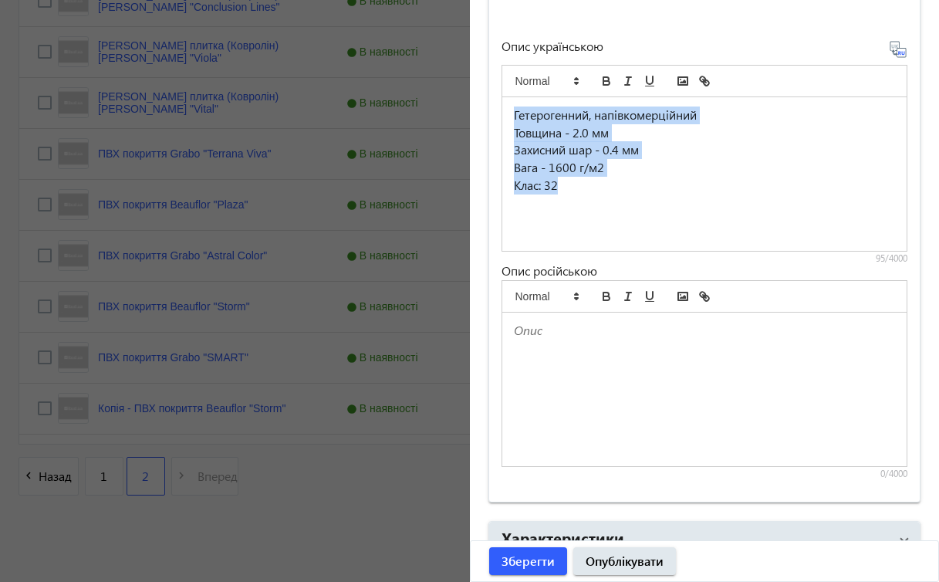
drag, startPoint x: 511, startPoint y: 117, endPoint x: 631, endPoint y: 191, distance: 140.9
click at [631, 191] on div "Гетерогенний, напівкомерційний Товщина - 2.0 мм Захисний шар - 0.4 мм Вага - 16…" at bounding box center [704, 174] width 405 height 154
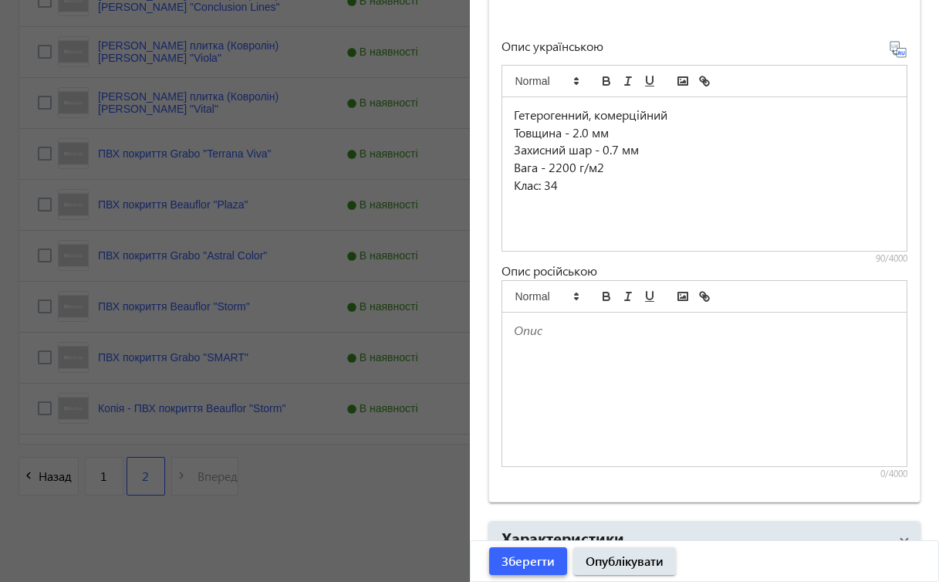
click at [534, 563] on span "Зберегти" at bounding box center [527, 560] width 53 height 17
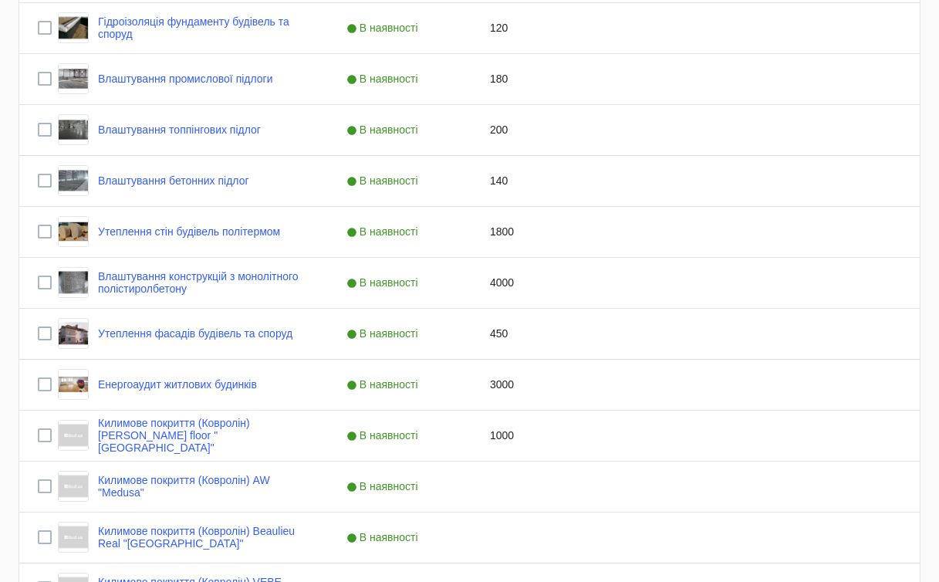
scroll to position [1291, 0]
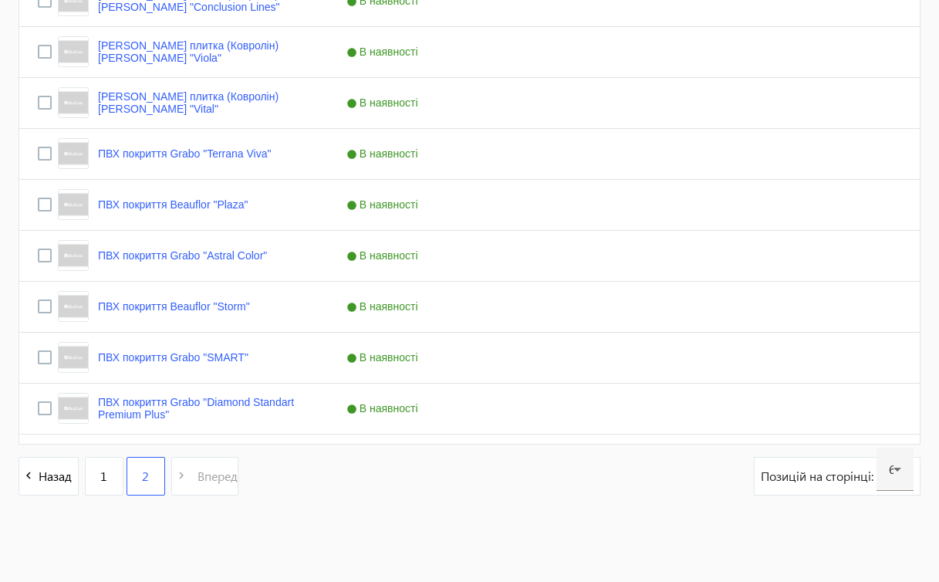
click at [239, 358] on link "ПВХ покриття Grabo "SMART"" at bounding box center [173, 357] width 150 height 12
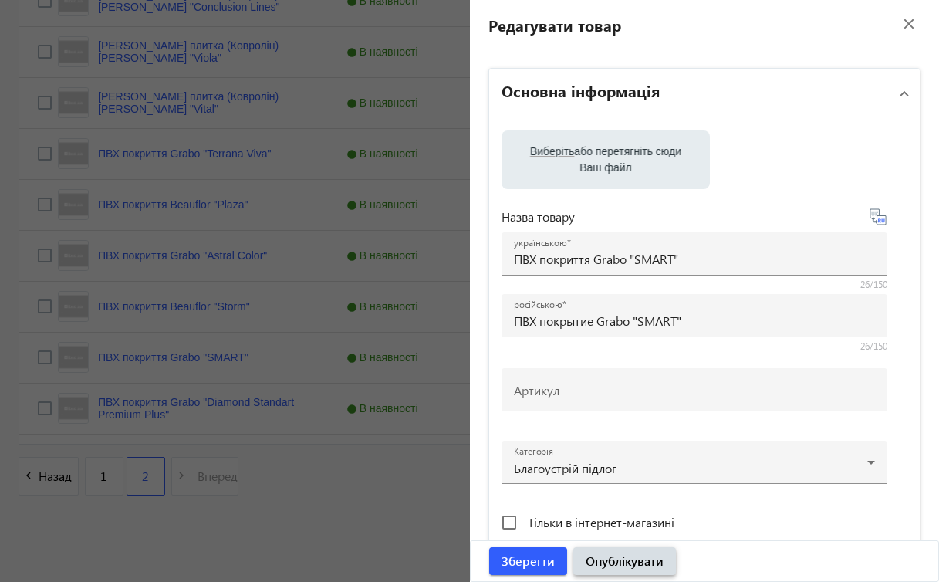
click at [596, 564] on span "Опублікувати" at bounding box center [625, 560] width 78 height 17
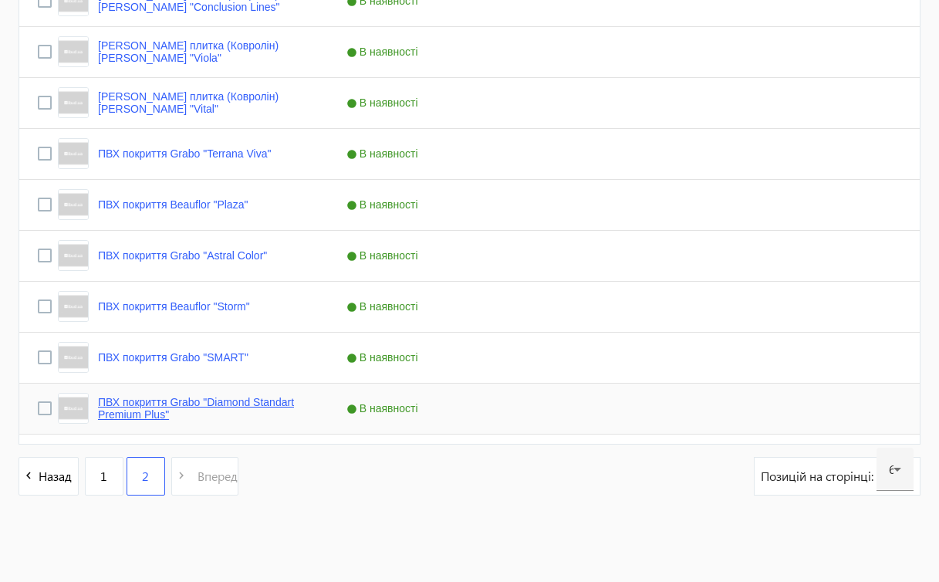
click at [238, 406] on link "ПВХ покриття Grabo "Diamond Standart Premium Plus"" at bounding box center [203, 408] width 211 height 25
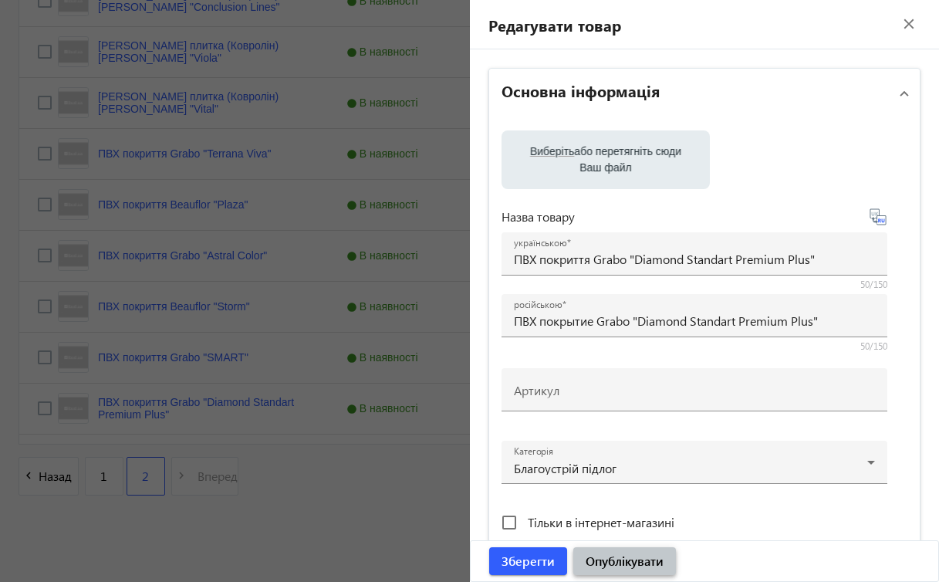
click at [592, 552] on span "submit" at bounding box center [624, 560] width 103 height 37
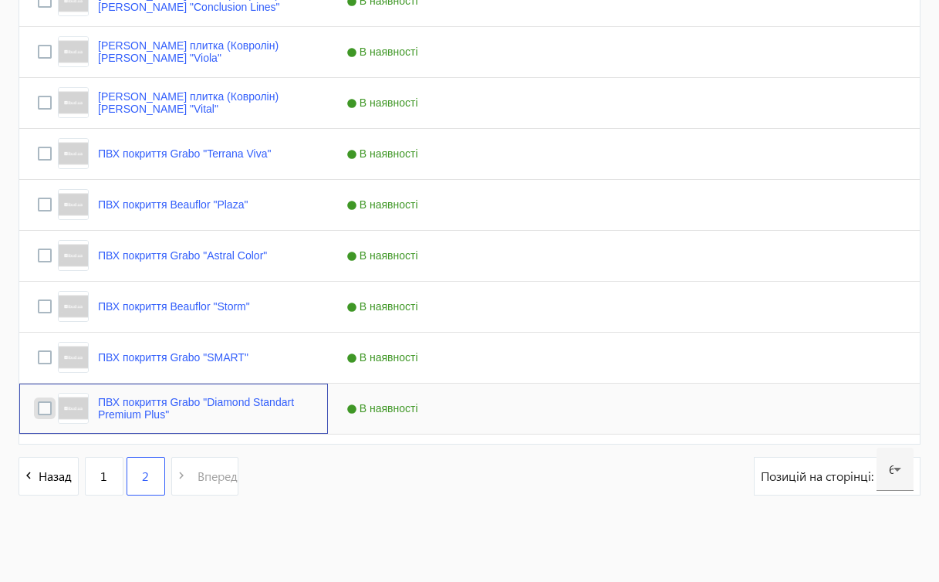
click at [43, 403] on input "Press Space to toggle row selection (unchecked)" at bounding box center [45, 408] width 14 height 14
checkbox input "true"
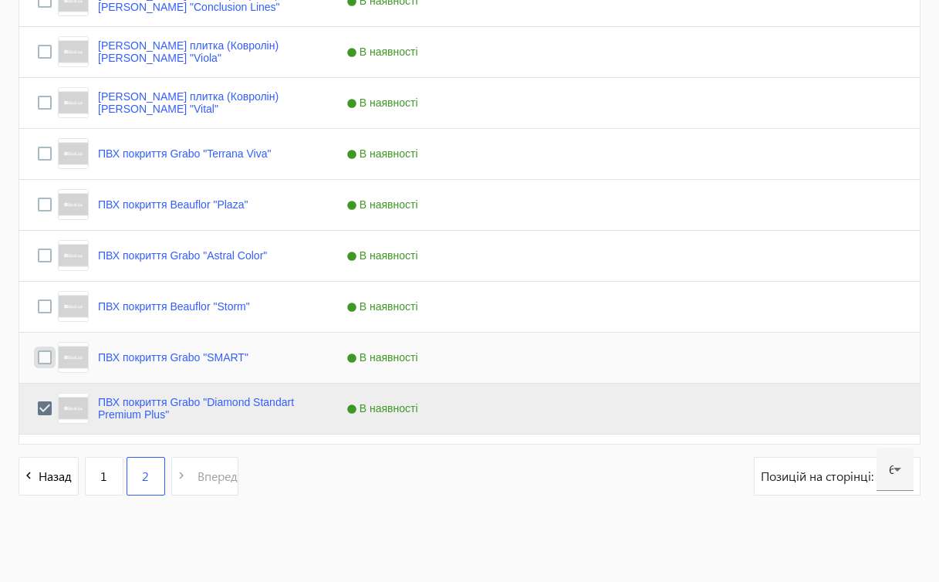
click at [44, 355] on input "Press Space to toggle row selection (unchecked)" at bounding box center [45, 357] width 14 height 14
checkbox input "true"
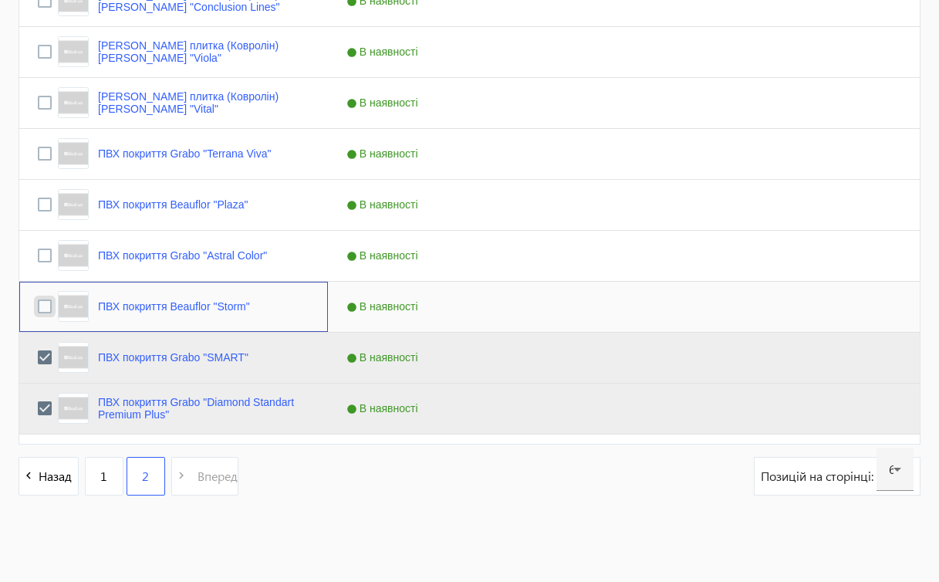
click at [43, 303] on input "Press Space to toggle row selection (unchecked)" at bounding box center [45, 306] width 14 height 14
checkbox input "true"
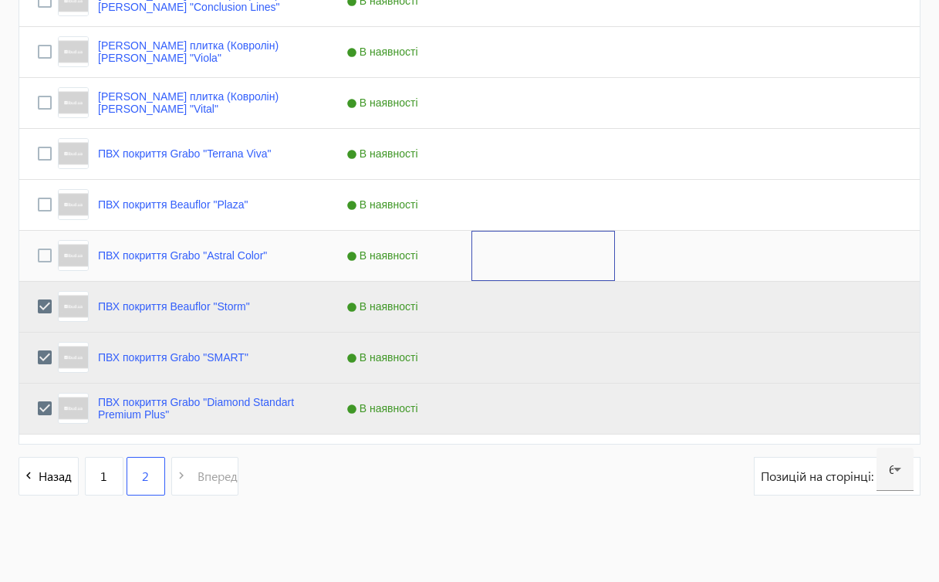
click at [535, 269] on div "Press SPACE to select this row." at bounding box center [542, 256] width 143 height 50
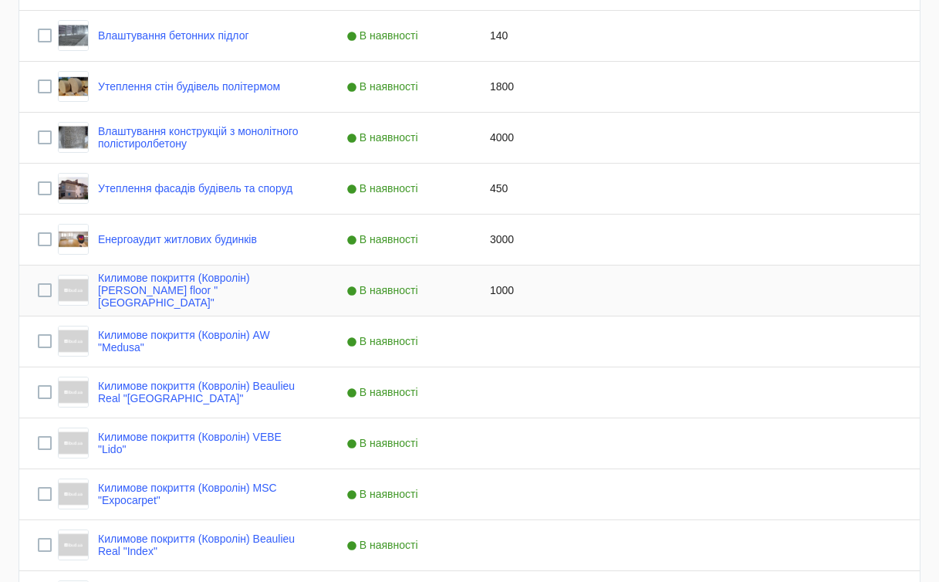
scroll to position [238, 0]
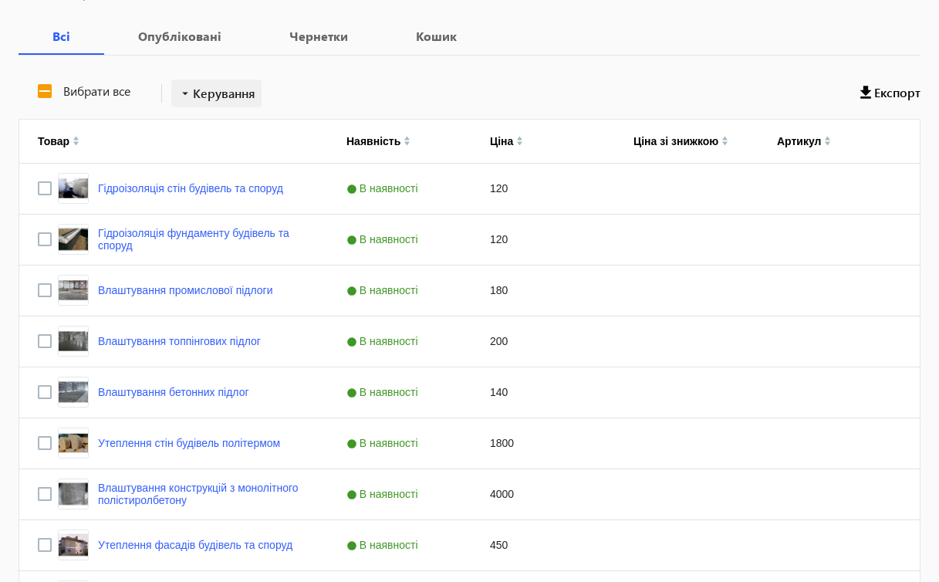
click at [248, 91] on span "Керування" at bounding box center [224, 93] width 62 height 19
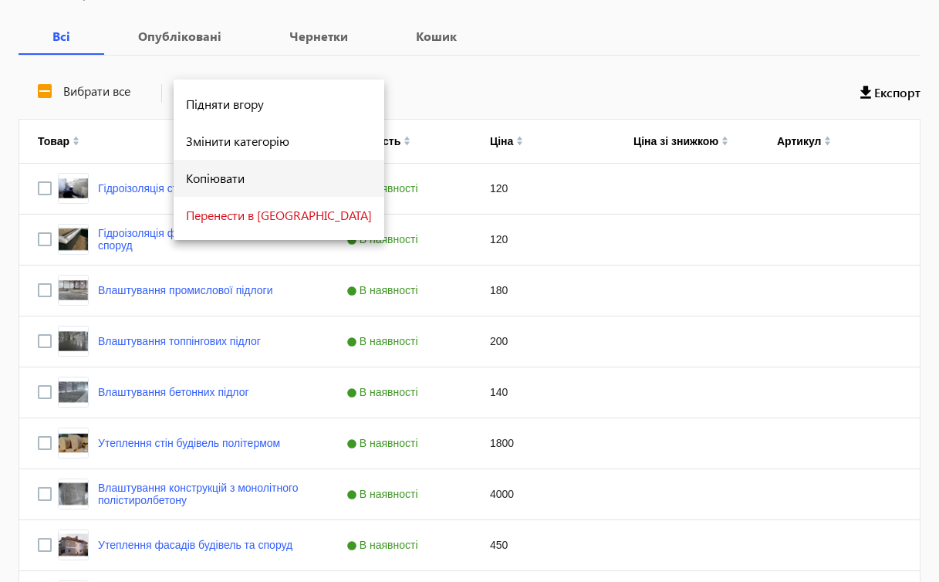
click at [231, 180] on span "Копіювати" at bounding box center [279, 178] width 186 height 12
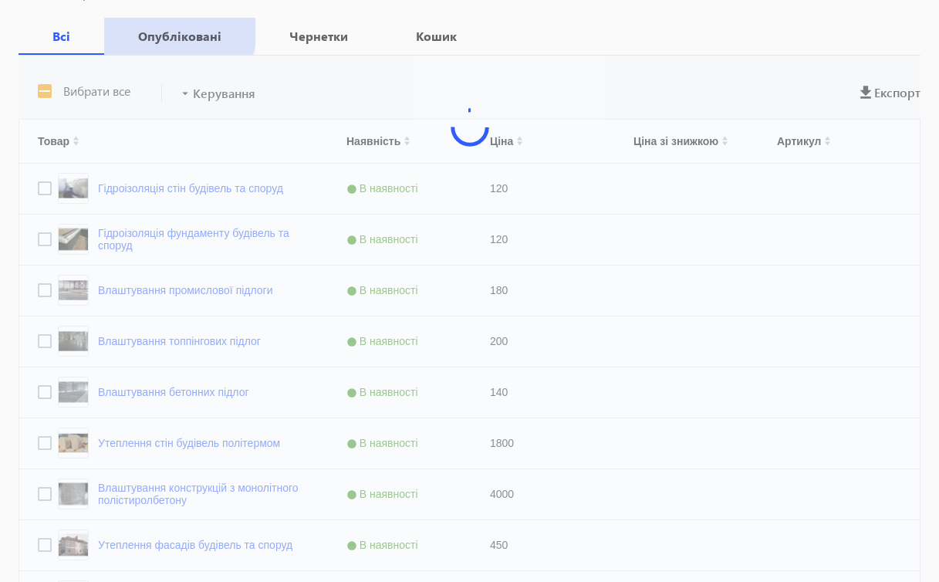
click at [163, 22] on span "Опубліковані" at bounding box center [180, 36] width 114 height 37
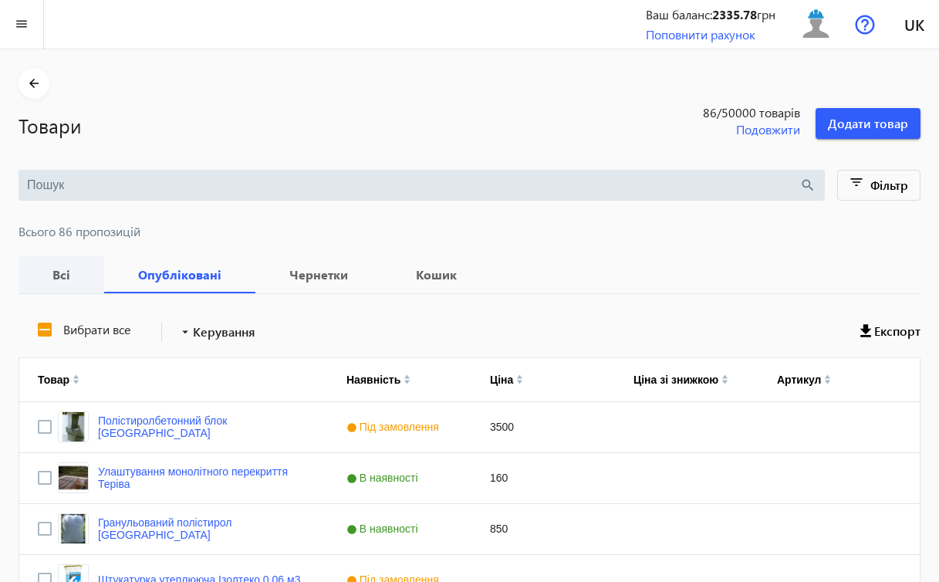
click at [70, 273] on b "Всі" at bounding box center [61, 274] width 49 height 12
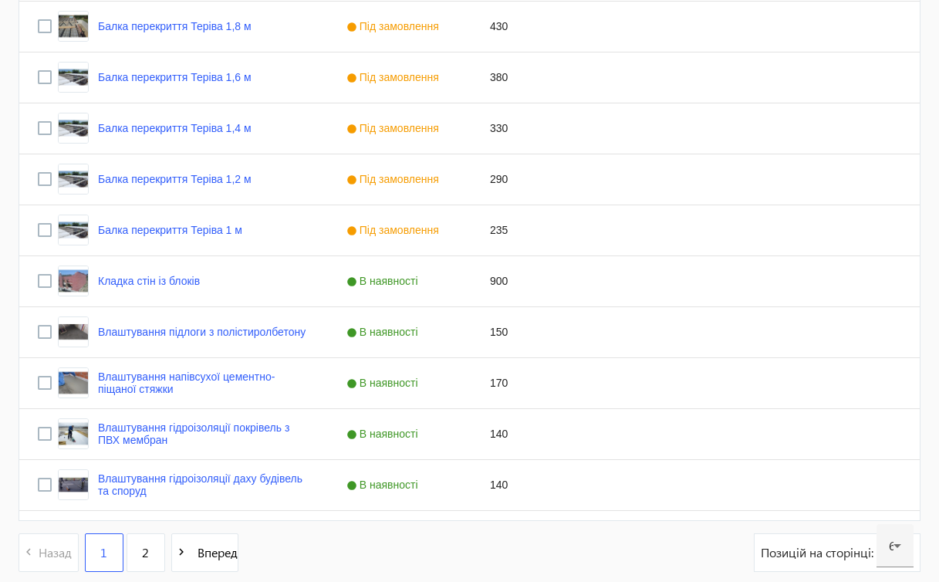
scroll to position [3023, 0]
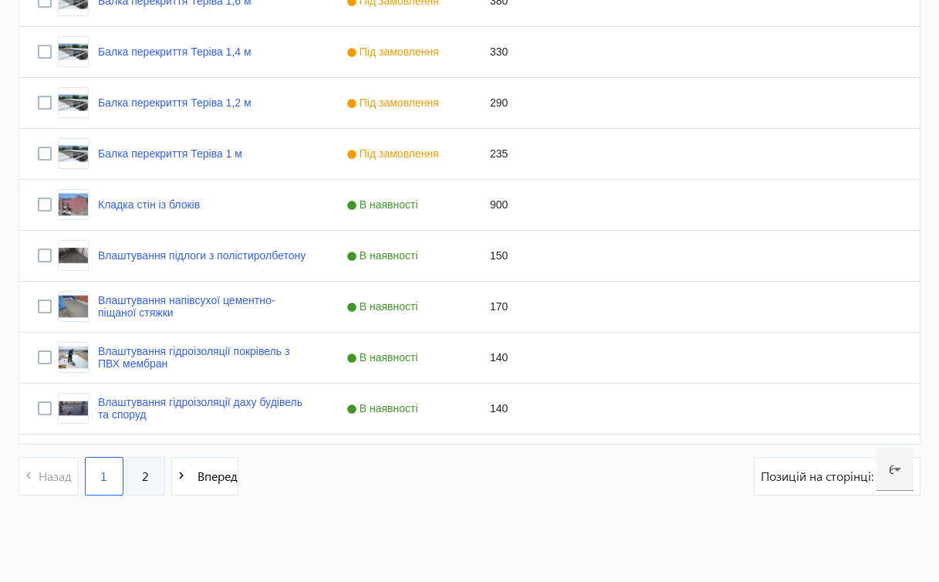
click at [153, 475] on link "2" at bounding box center [146, 476] width 39 height 39
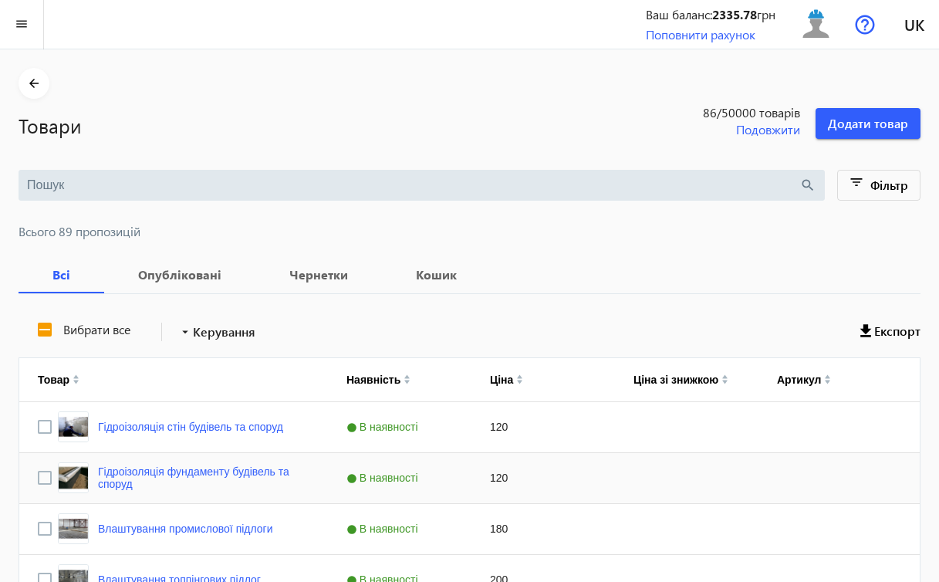
click at [705, 493] on div "Press SPACE to select this row." at bounding box center [686, 478] width 143 height 50
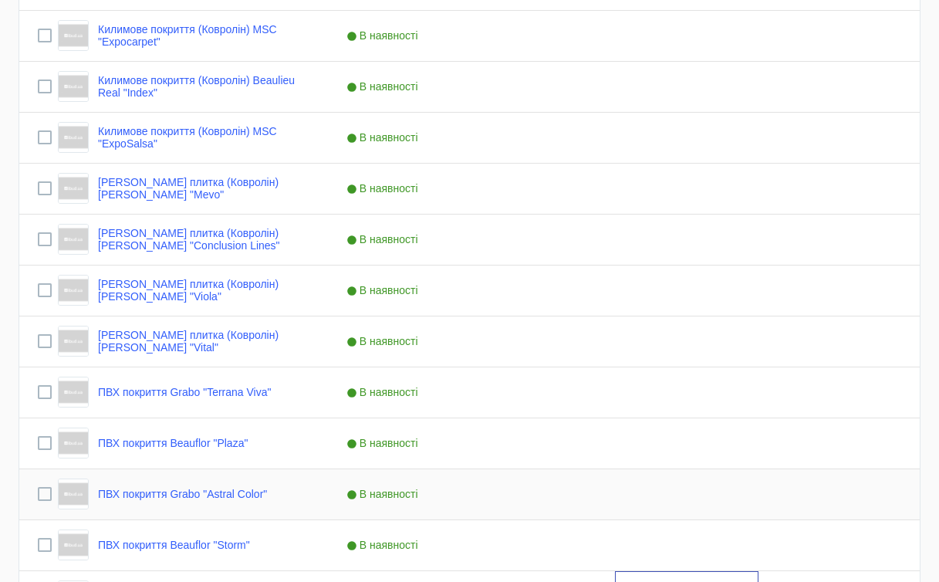
scroll to position [1409, 0]
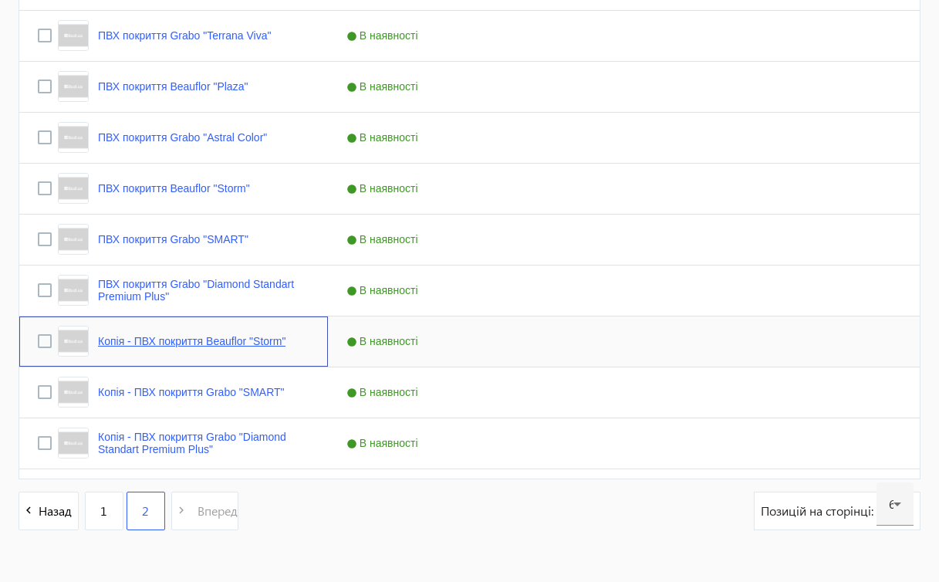
click at [187, 339] on link "Копія - ПВХ покриття Beauflor "Storm"" at bounding box center [191, 341] width 187 height 12
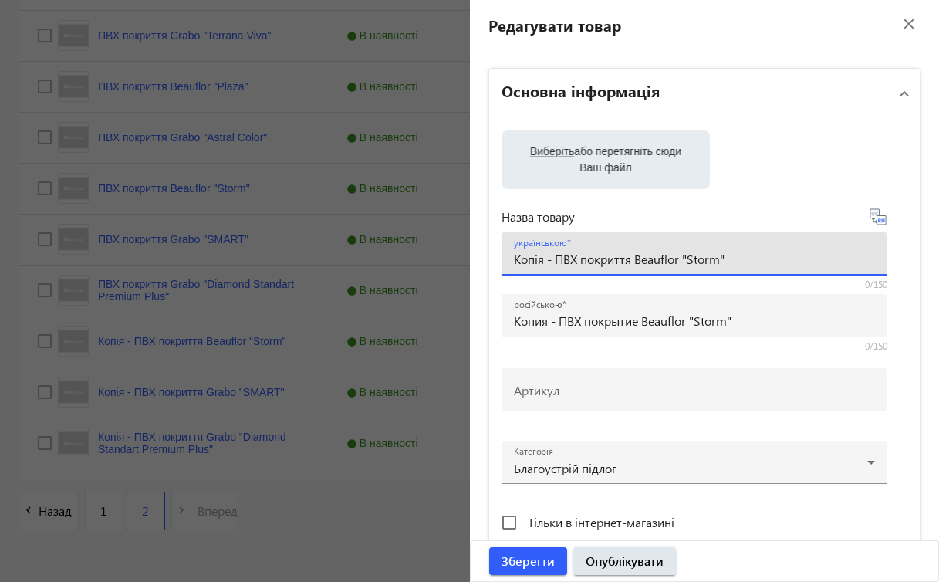
drag, startPoint x: 633, startPoint y: 255, endPoint x: 737, endPoint y: 252, distance: 104.2
click at [737, 252] on input "Копія - ПВХ покриття Beauflor "Storm"" at bounding box center [694, 259] width 361 height 16
paste input "Unilin "Pioneer"
click at [551, 258] on input "Копія - ПВХ покриття Unilin "Pioneer"" at bounding box center [694, 259] width 361 height 16
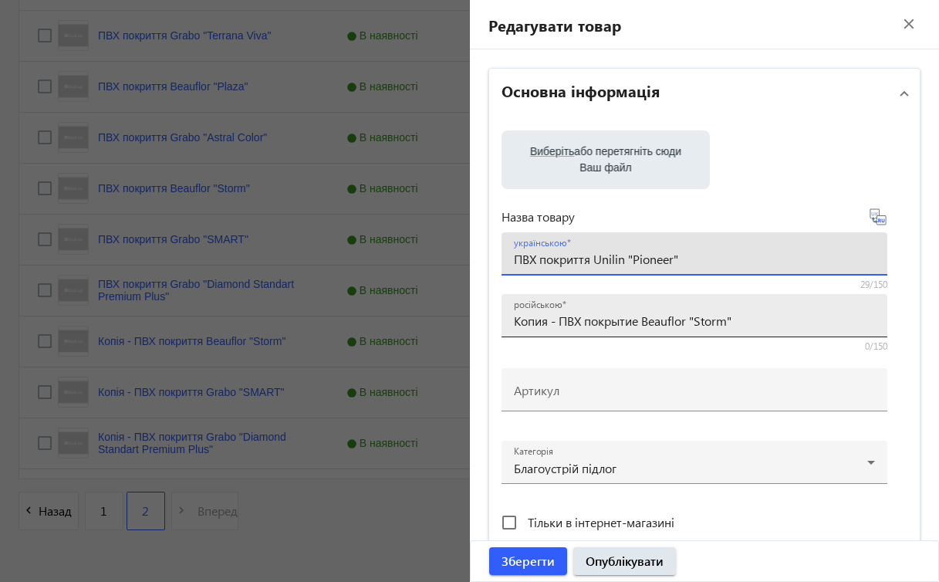
type input "ПВХ покриття Unilin "Pioneer""
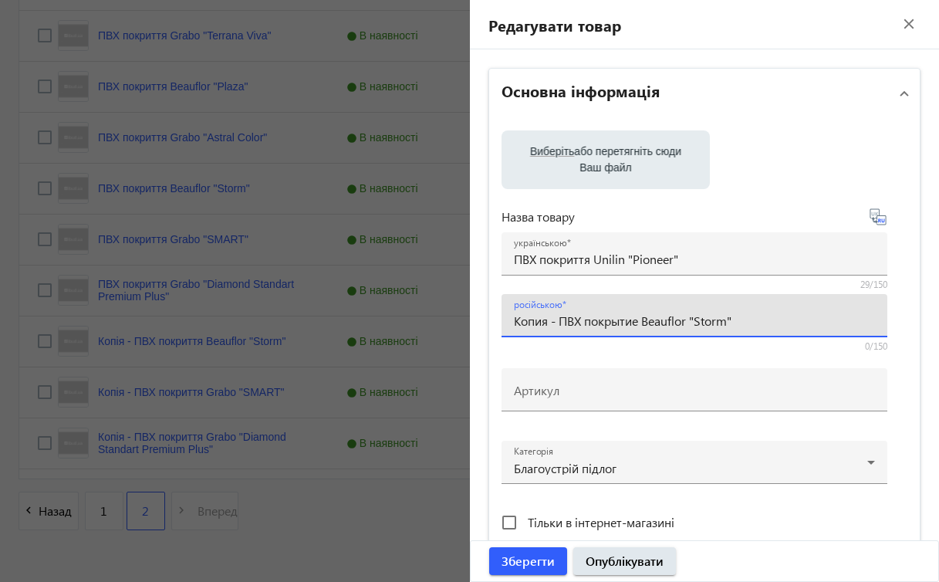
click at [555, 325] on input "Копия - ПВХ покрытие Beauflor "Storm"" at bounding box center [694, 320] width 361 height 16
drag, startPoint x: 594, startPoint y: 322, endPoint x: 690, endPoint y: 326, distance: 95.7
click at [690, 326] on input "ПВХ покрытие Beauflor "Storm"" at bounding box center [694, 320] width 361 height 16
paste input "Unilin "Pioneer"
type input "ПВХ покрытие Unilin "Pioneer""
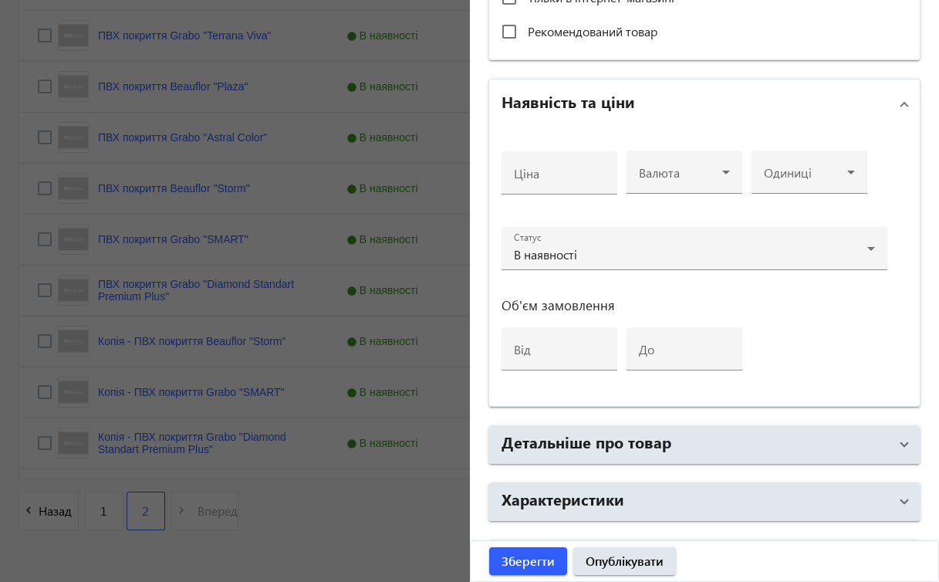
scroll to position [570, 0]
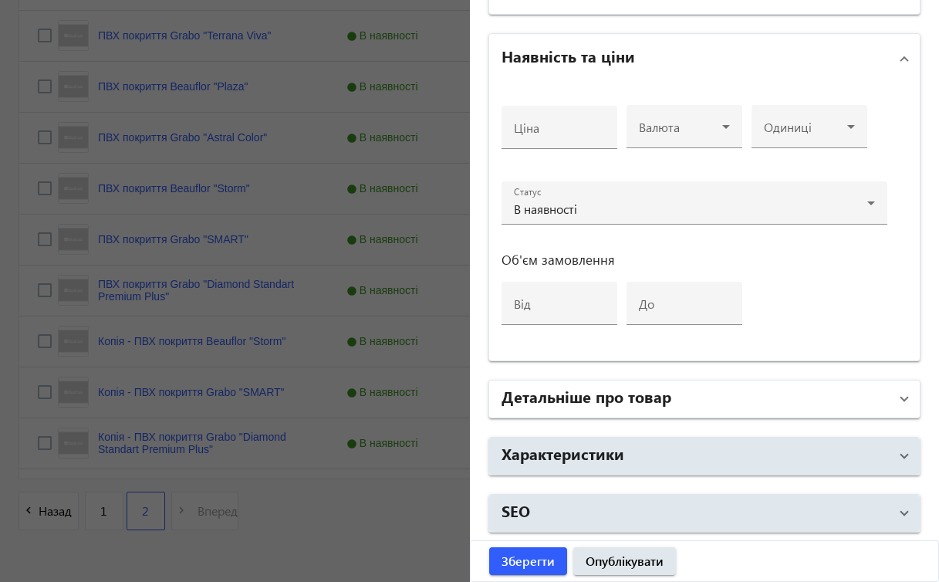
click at [899, 400] on mat-expansion-panel-header "Детальніше про товар" at bounding box center [704, 398] width 431 height 37
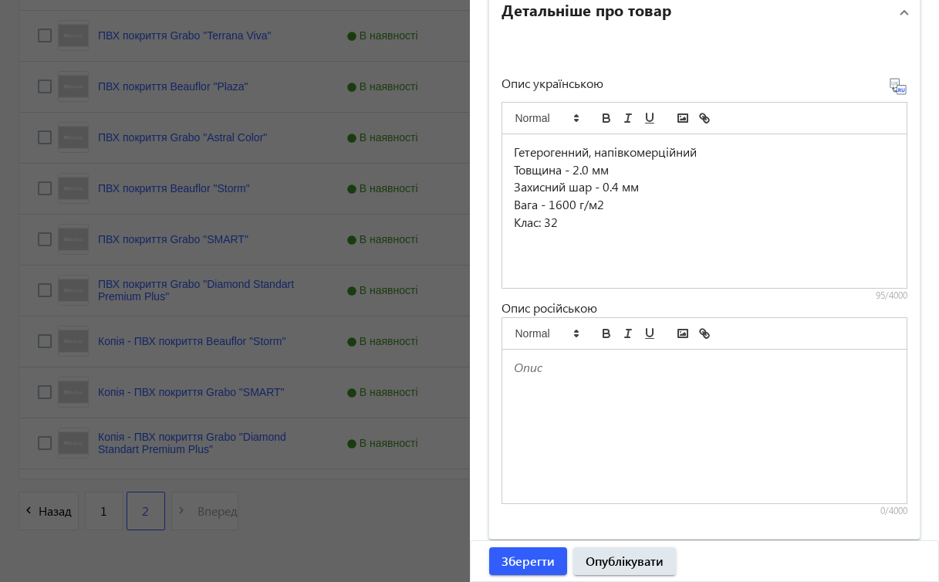
scroll to position [982, 0]
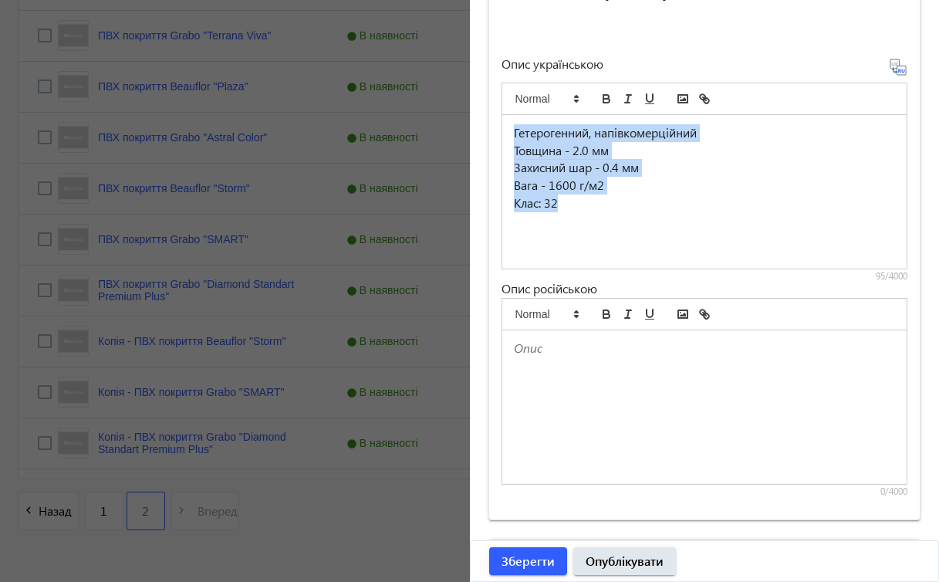
drag, startPoint x: 503, startPoint y: 127, endPoint x: 692, endPoint y: 208, distance: 205.3
click at [693, 208] on div "Гетерогенний, напівкомерційний Товщина - 2.0 мм Захисний шар - 0.4 мм Вага - 16…" at bounding box center [704, 192] width 405 height 154
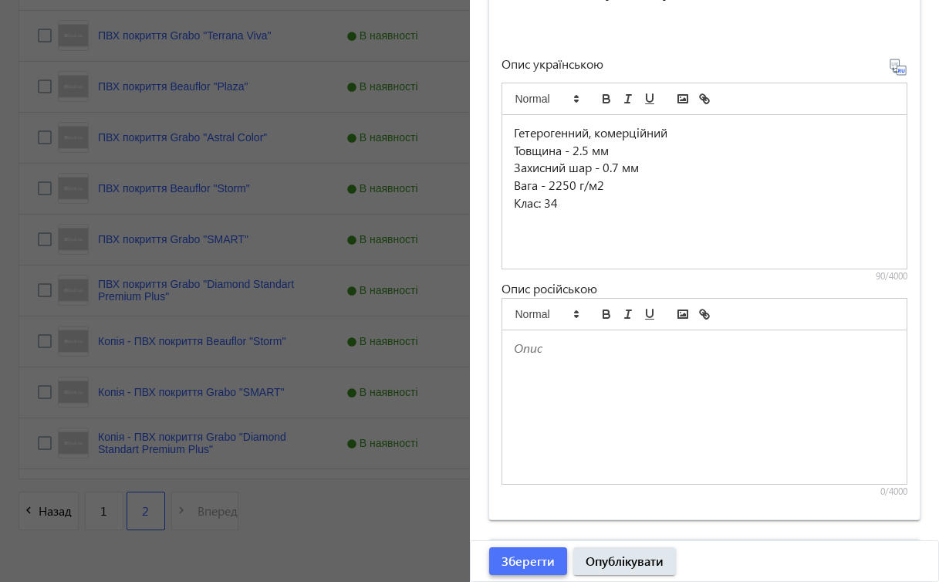
click at [535, 563] on span "Зберегти" at bounding box center [527, 560] width 53 height 17
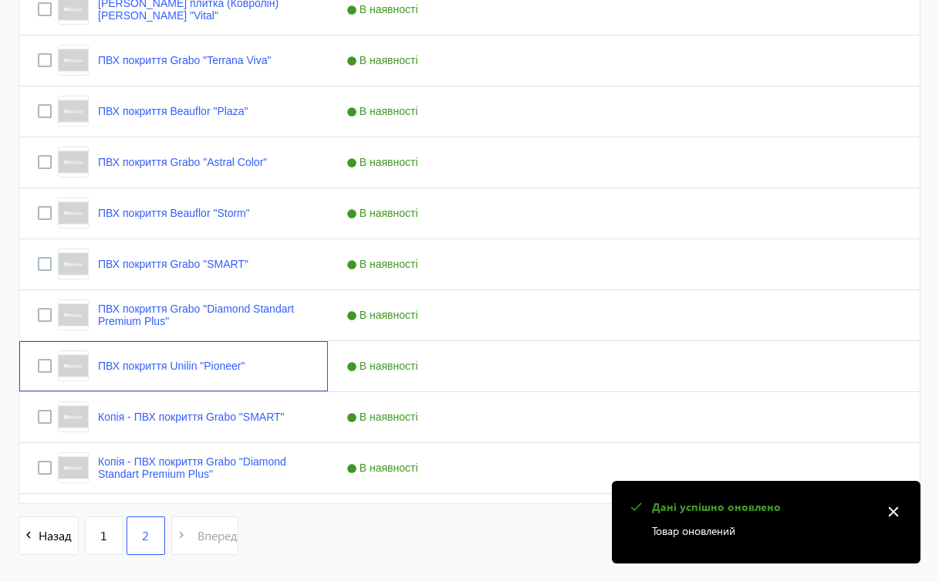
scroll to position [1444, 0]
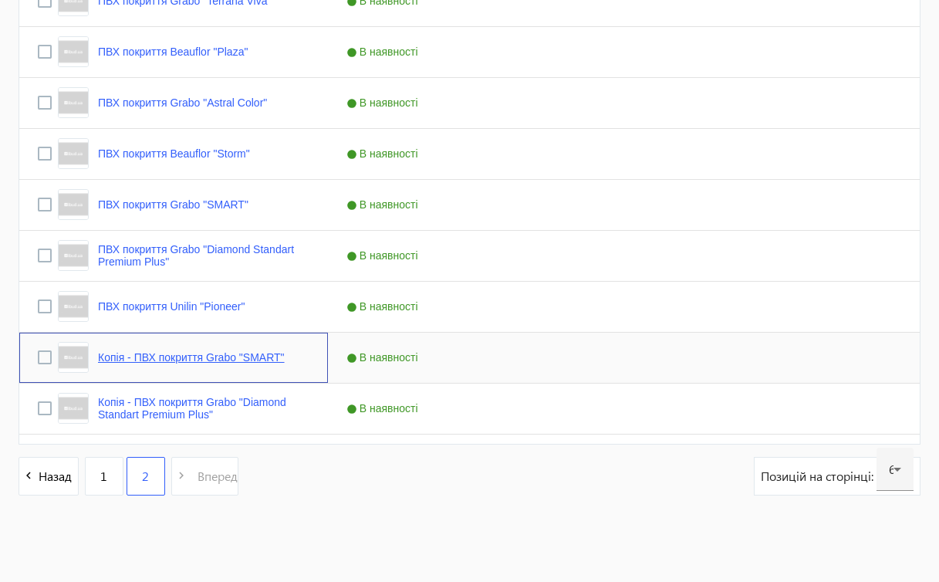
click at [282, 353] on link "Копія - ПВХ покриття Grabo "SMART"" at bounding box center [191, 357] width 187 height 12
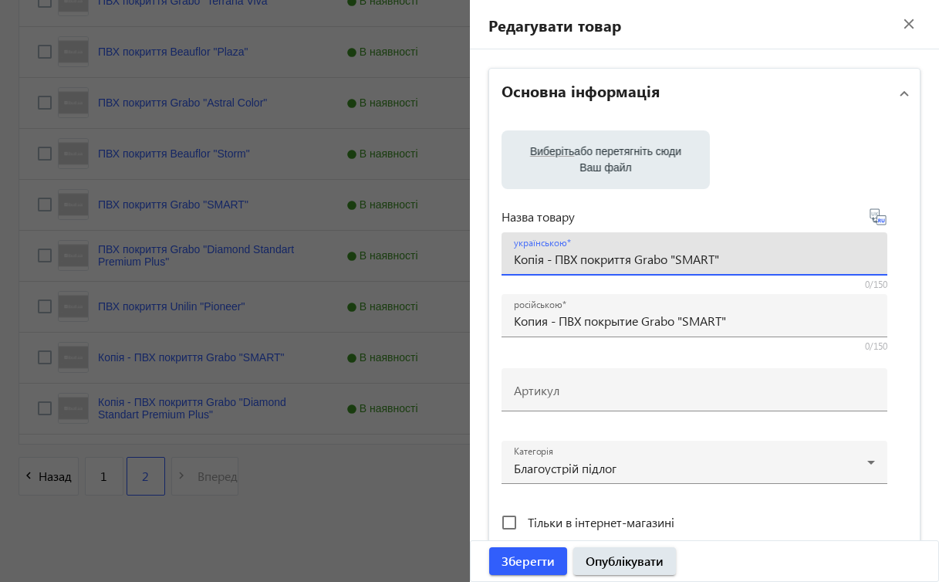
drag, startPoint x: 633, startPoint y: 258, endPoint x: 744, endPoint y: 258, distance: 111.1
click at [744, 258] on input "Копія - ПВХ покриття Grabo "SMART"" at bounding box center [694, 259] width 361 height 16
paste input "Beauflor "Ambient"
click at [552, 258] on input "Копія - ПВХ покриття Beauflor "Ambient"" at bounding box center [694, 259] width 361 height 16
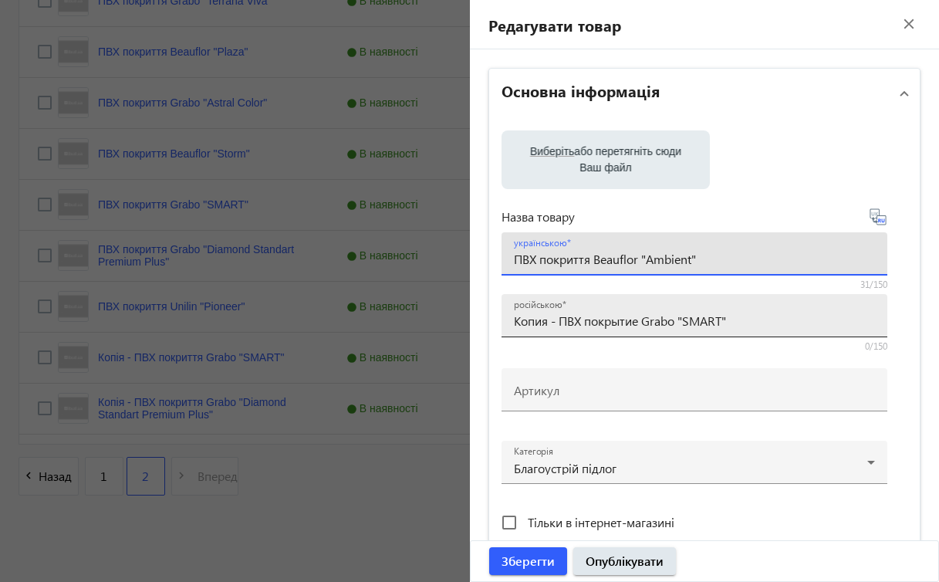
type input "ПВХ покриття Beauflor "Ambient""
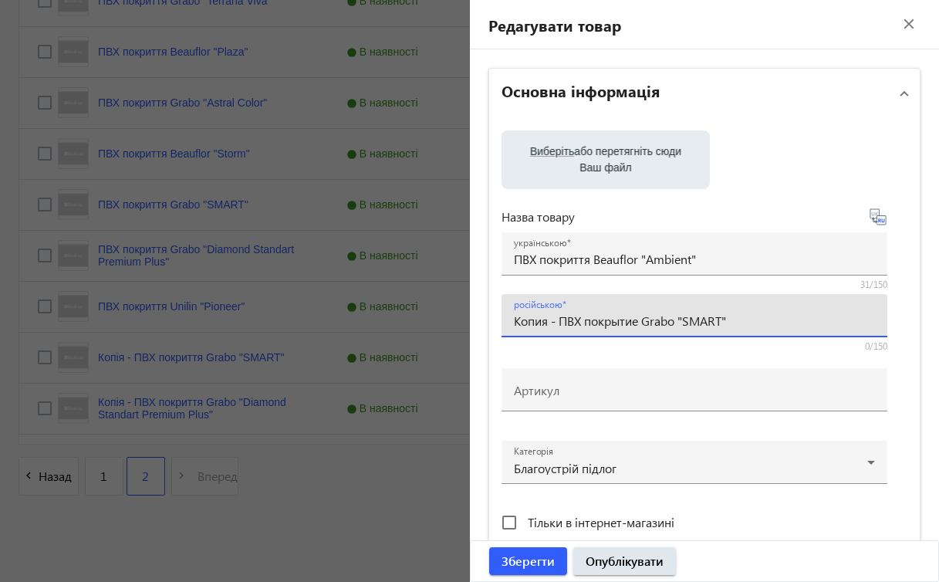
drag, startPoint x: 640, startPoint y: 322, endPoint x: 740, endPoint y: 329, distance: 99.8
click at [741, 329] on div "російською Копия - ПВХ покрытие Grabo "SMART"" at bounding box center [694, 315] width 361 height 43
paste input "Beauflor "Ambient"
click at [556, 319] on input "Копия - ПВХ покрытие Beauflor "Ambient"" at bounding box center [694, 320] width 361 height 16
type input "ПВХ покрытие Beauflor "Ambient""
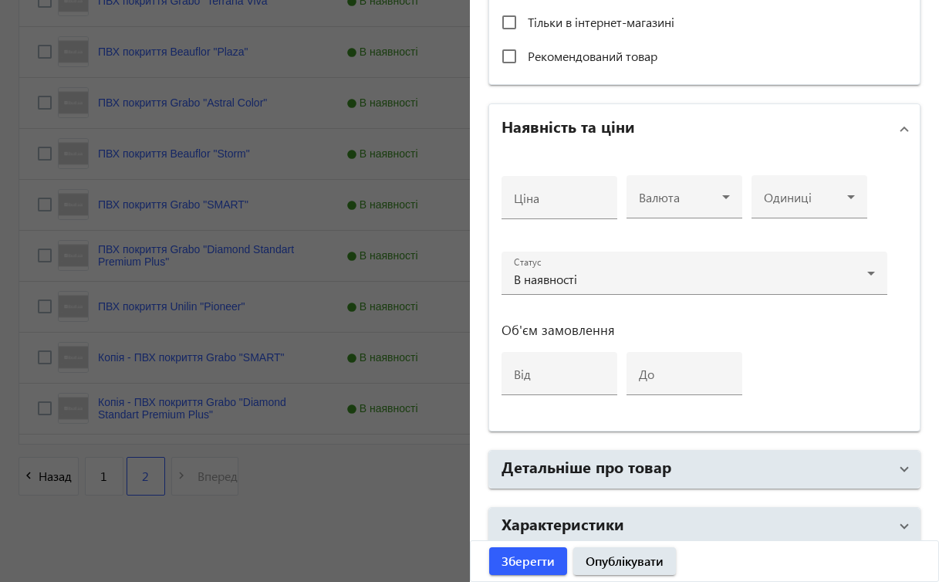
scroll to position [570, 0]
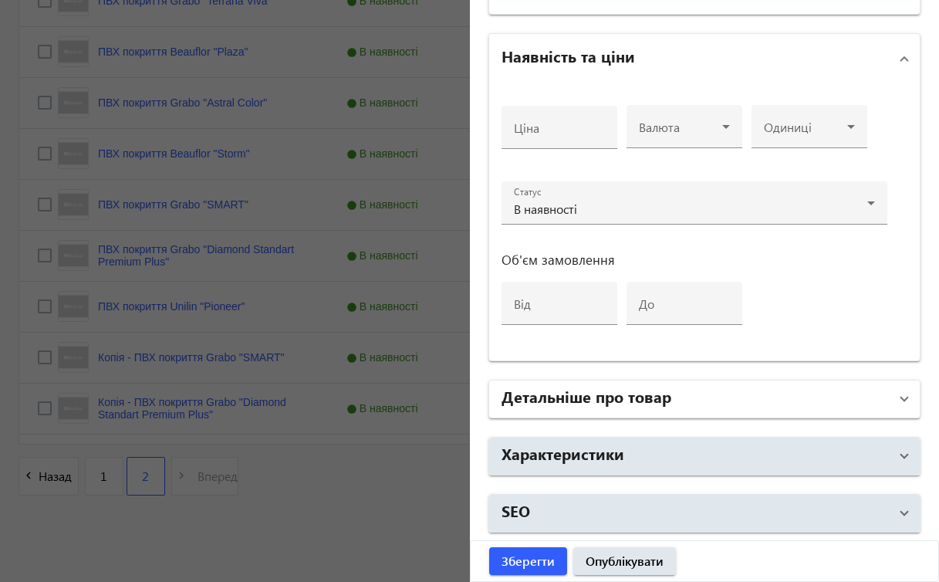
click at [901, 402] on span at bounding box center [904, 398] width 6 height 17
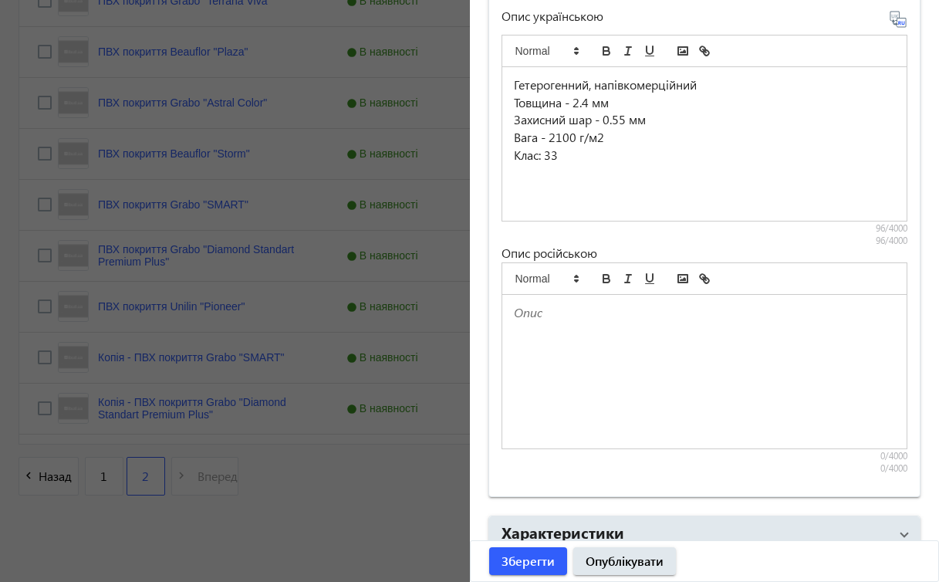
scroll to position [1041, 0]
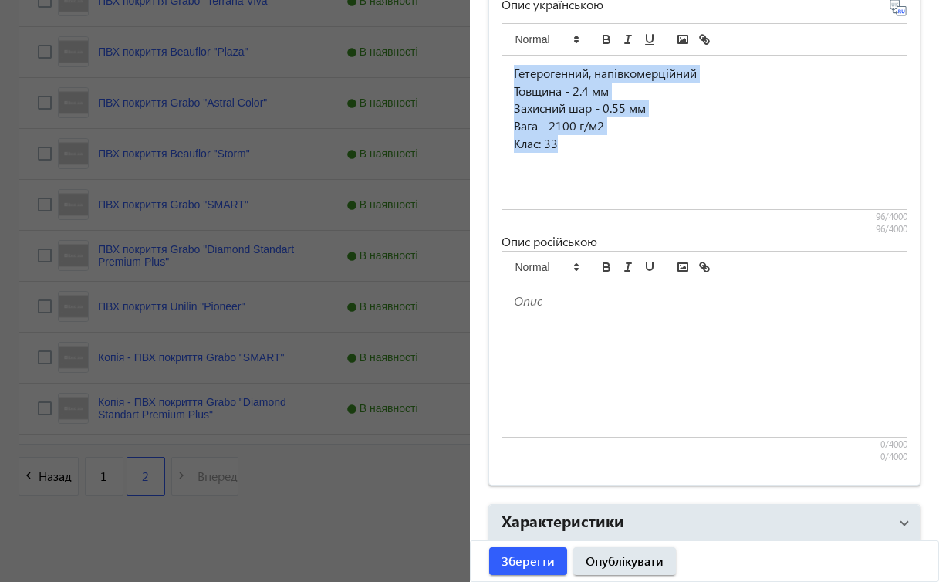
drag, startPoint x: 511, startPoint y: 73, endPoint x: 667, endPoint y: 164, distance: 181.1
click at [667, 164] on div "Гетерогенний, напівкомерційний Товщина - 2.4 мм Захисний шар - 0.55 мм Вага - 2…" at bounding box center [704, 133] width 405 height 154
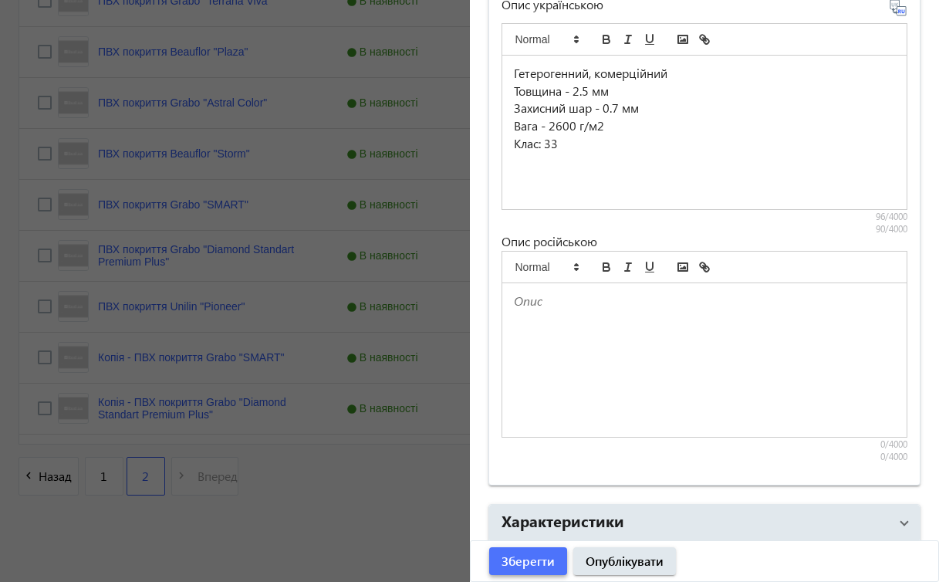
click at [532, 559] on span "Зберегти" at bounding box center [527, 560] width 53 height 17
click at [507, 560] on div "Зберегти Опублікувати" at bounding box center [705, 561] width 468 height 40
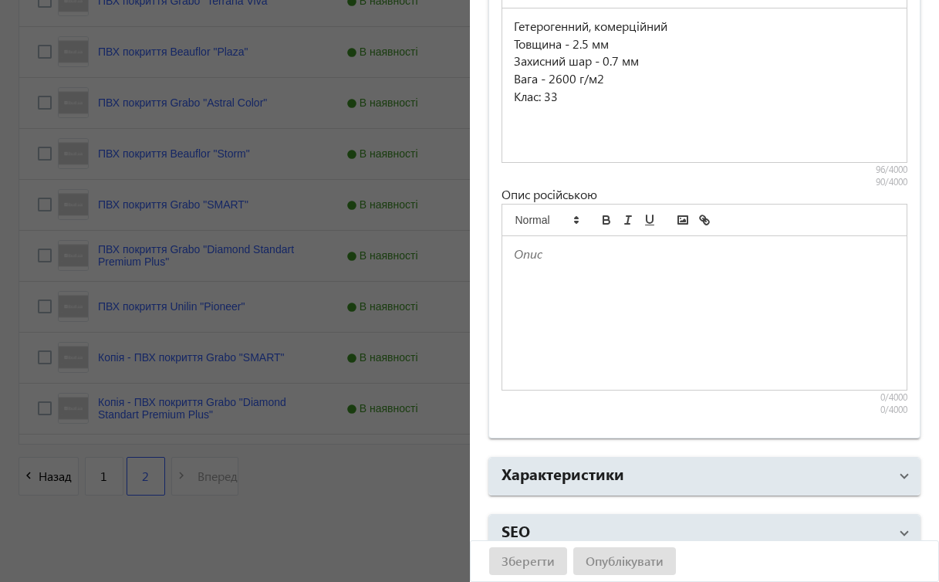
scroll to position [1109, 0]
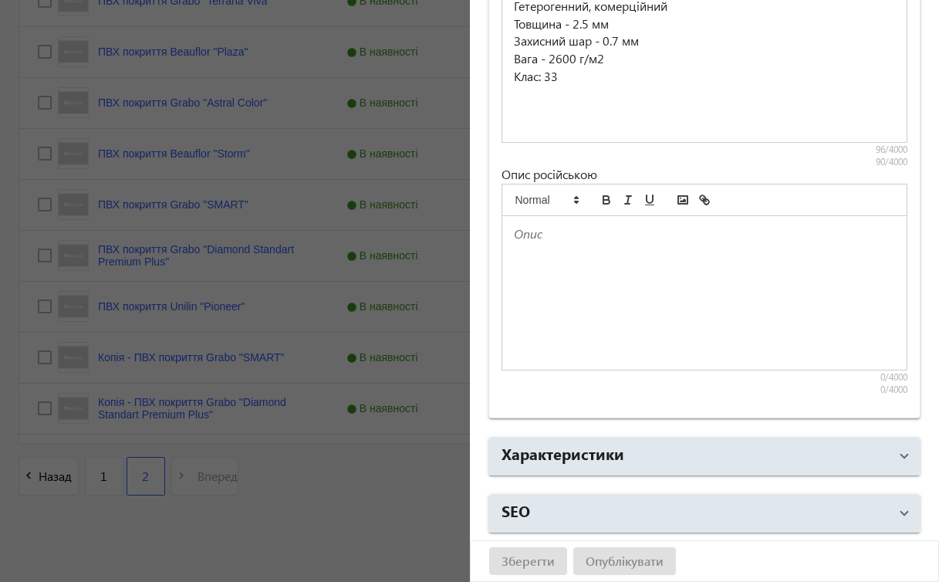
click at [539, 562] on div "Зберегти Опублікувати" at bounding box center [705, 561] width 468 height 40
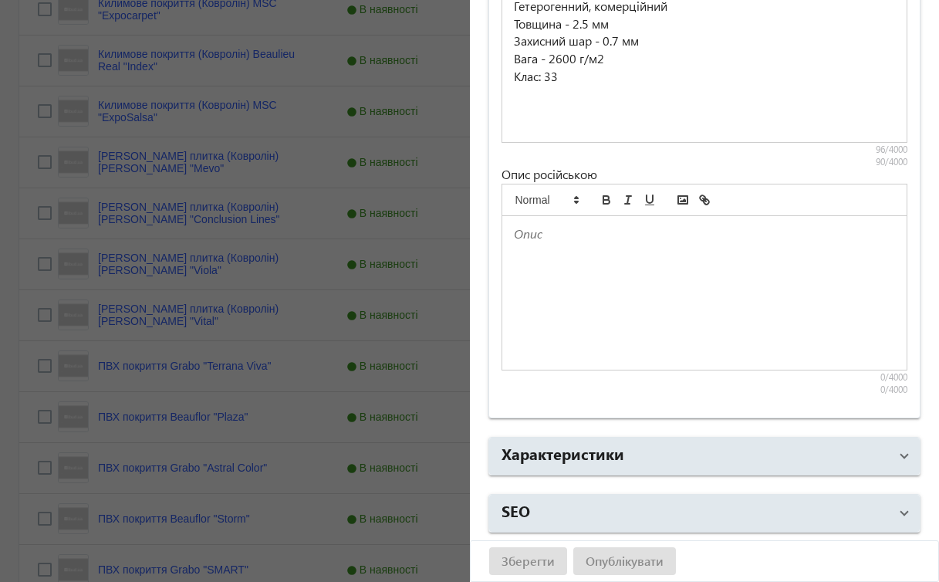
scroll to position [0, 0]
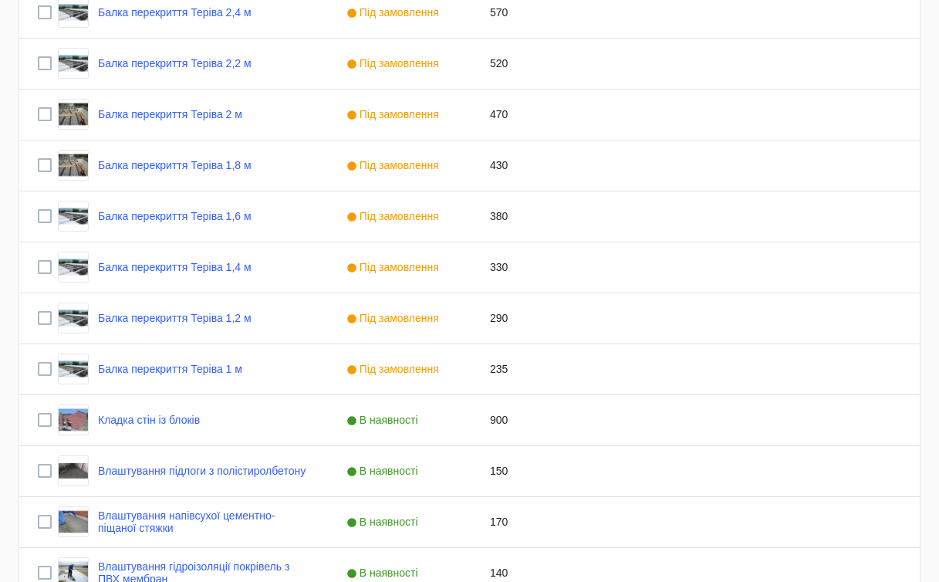
scroll to position [3023, 0]
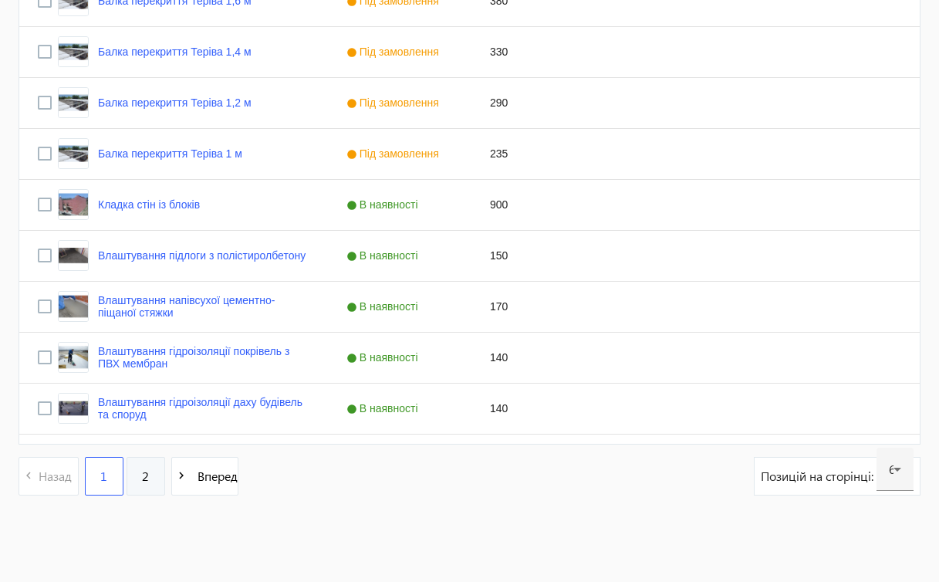
click at [152, 476] on link "2" at bounding box center [146, 476] width 39 height 39
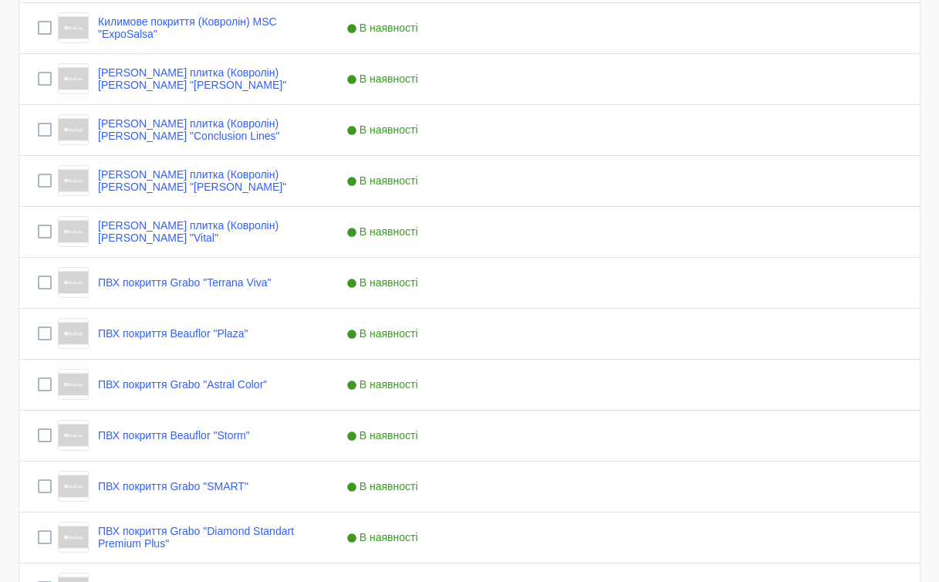
scroll to position [1444, 0]
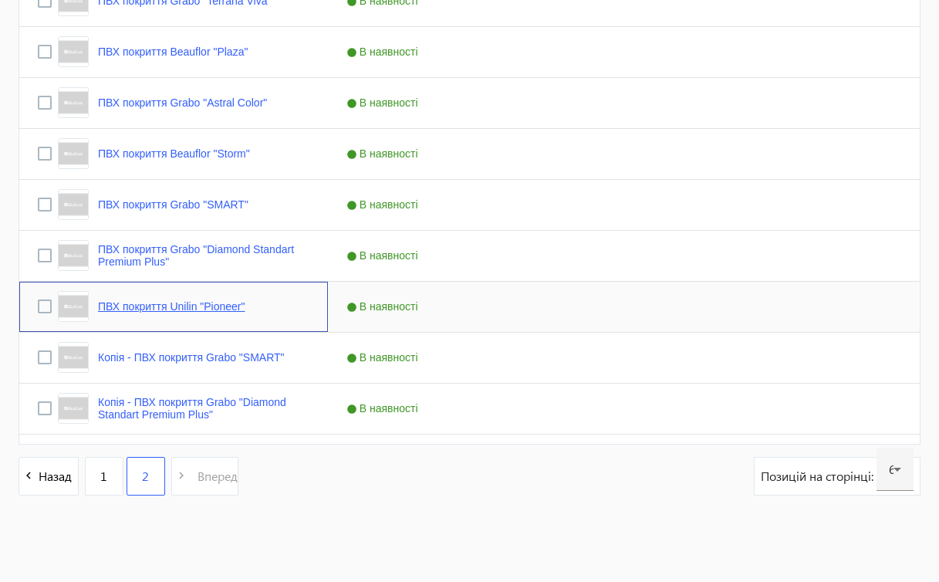
click at [238, 304] on link "ПВХ покриття Unilin "Pioneer"" at bounding box center [171, 306] width 147 height 12
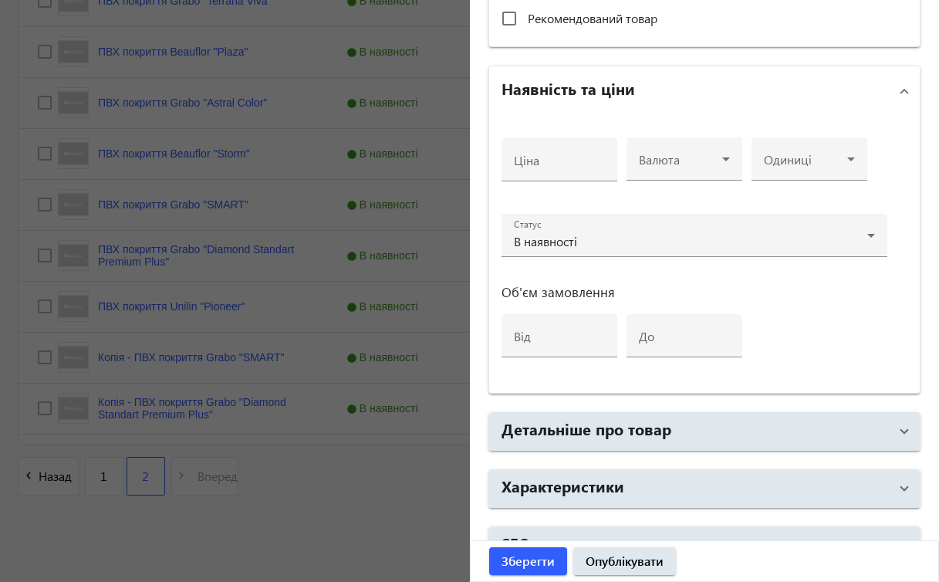
scroll to position [570, 0]
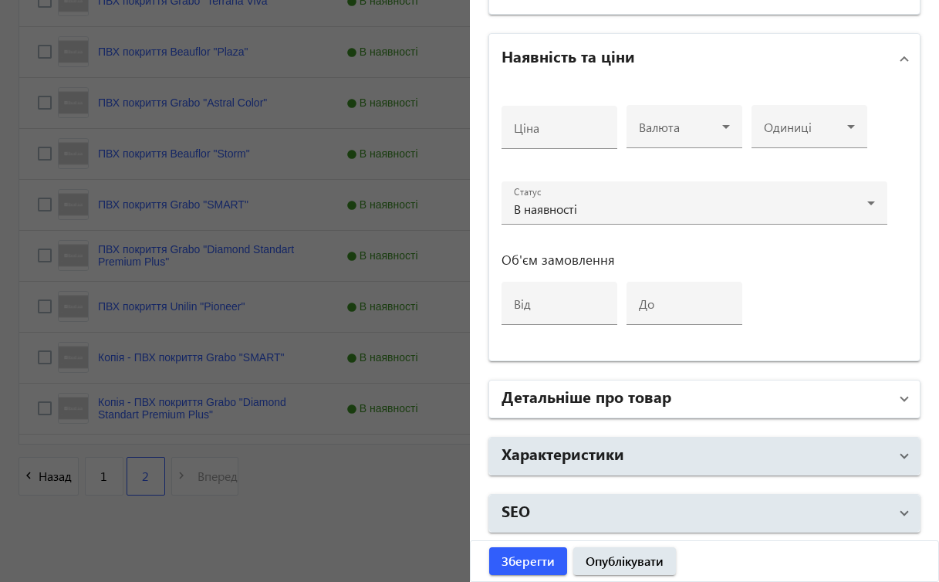
click at [901, 404] on span at bounding box center [904, 398] width 6 height 17
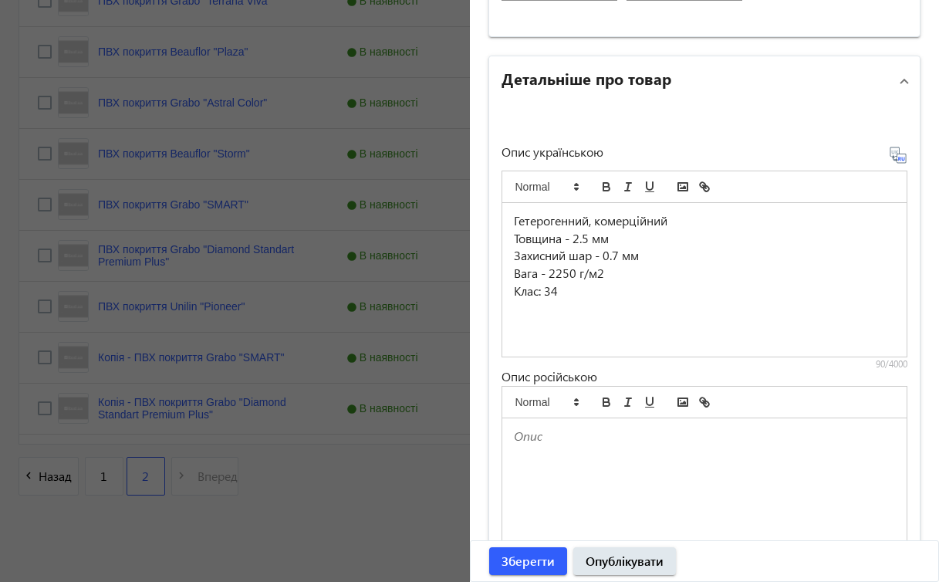
scroll to position [896, 0]
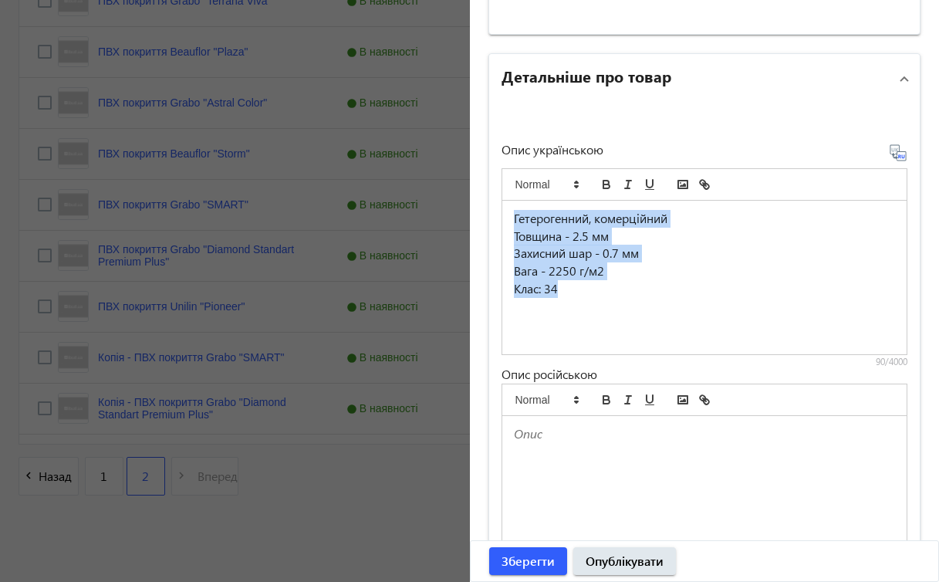
drag, startPoint x: 510, startPoint y: 218, endPoint x: 630, endPoint y: 312, distance: 152.2
click at [630, 312] on div "Гетерогенний, комерційний Товщина - 2.5 мм Захисний шар - 0.7 мм Вага - 2250 г/…" at bounding box center [704, 278] width 405 height 154
drag, startPoint x: 504, startPoint y: 221, endPoint x: 659, endPoint y: 299, distance: 173.5
click at [659, 299] on div "Гетерогенний, комерційний Товщина - 2.5 мм Захисний шар - 0.7 мм Вага - 2600 г/…" at bounding box center [704, 278] width 405 height 154
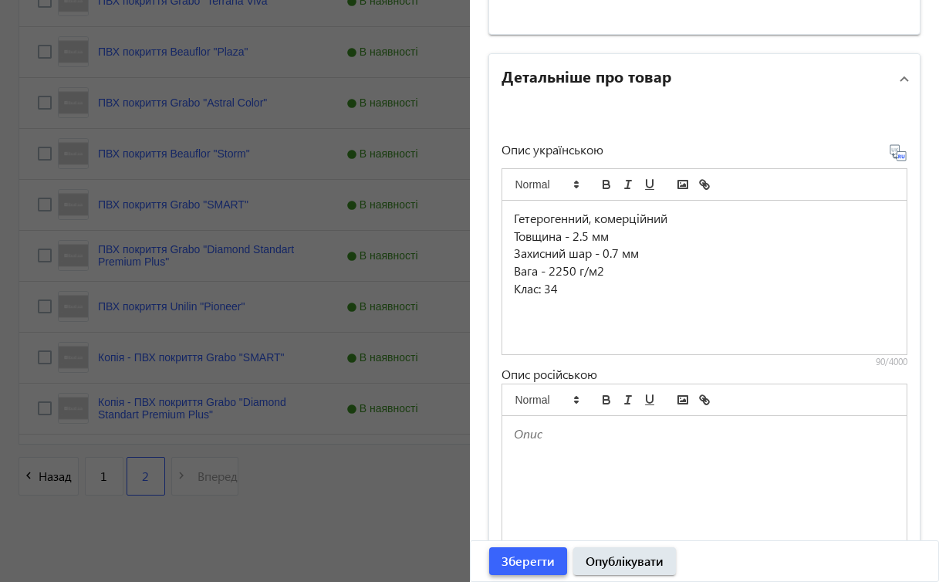
click at [535, 563] on span "Зберегти" at bounding box center [527, 560] width 53 height 17
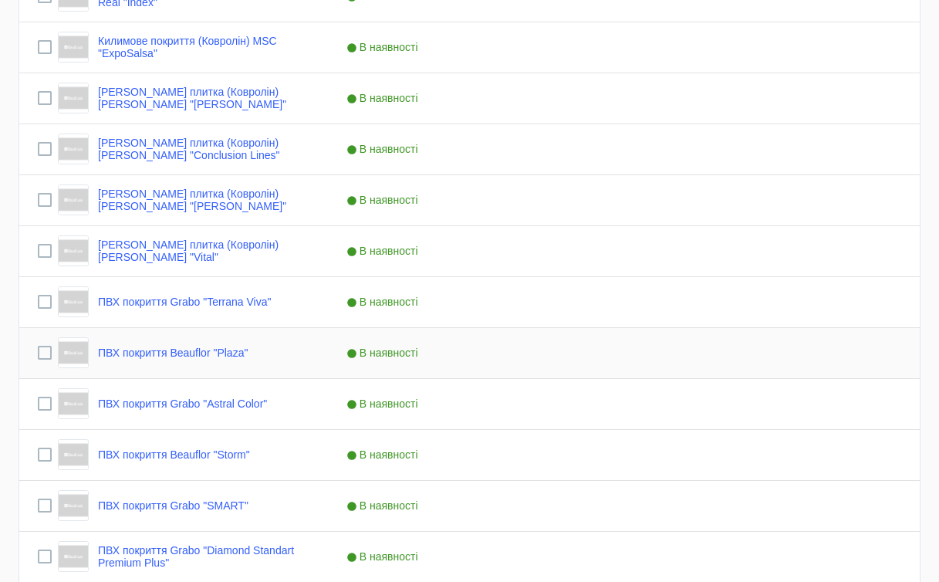
scroll to position [1444, 0]
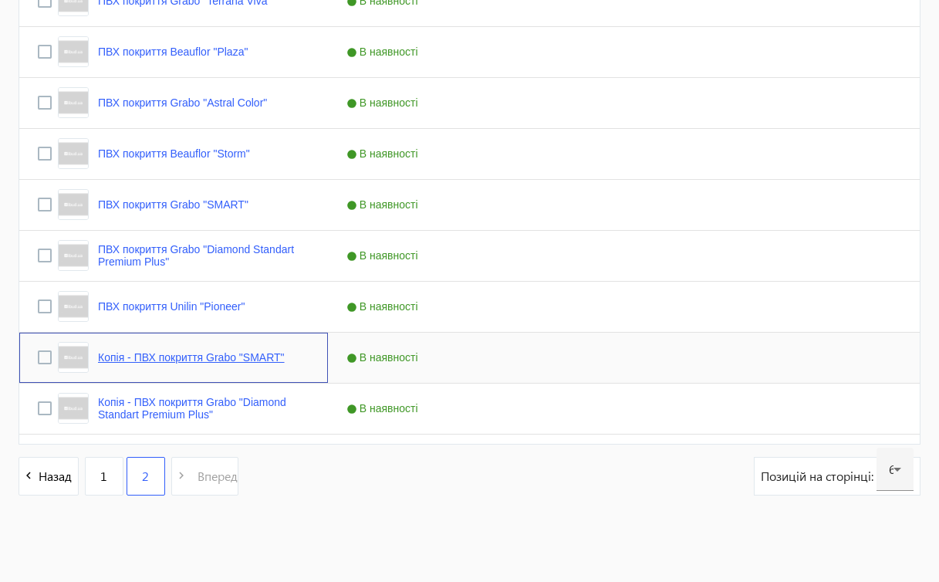
click at [156, 355] on link "Копія - ПВХ покриття Grabo "SMART"" at bounding box center [191, 357] width 187 height 12
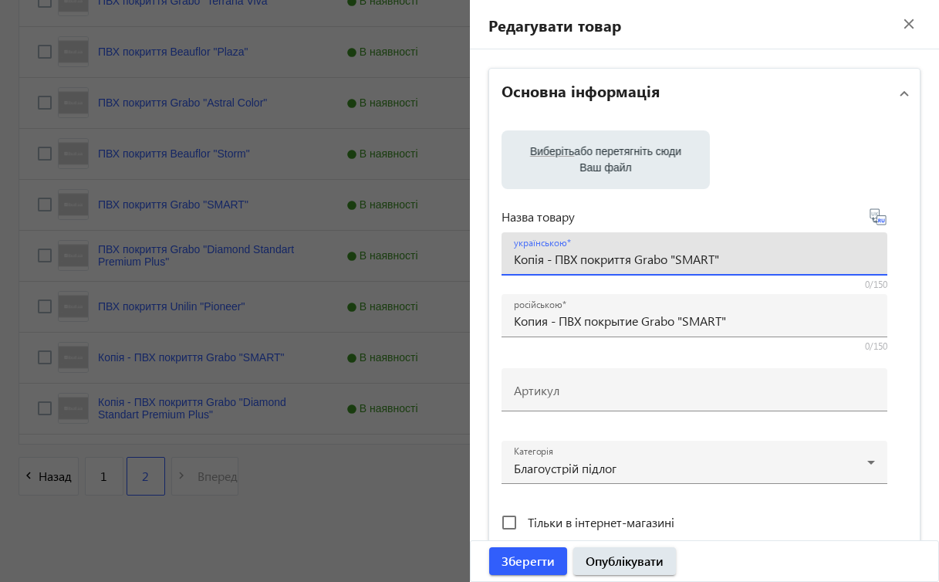
drag, startPoint x: 633, startPoint y: 260, endPoint x: 733, endPoint y: 272, distance: 101.0
click at [733, 272] on div "українською Копія - ПВХ покриття Grabo "SMART"" at bounding box center [694, 253] width 361 height 43
paste input "Beauflor "Ambient"
click at [550, 257] on input "Копія - ПВХ покриття Beauflor "Ambient"" at bounding box center [694, 259] width 361 height 16
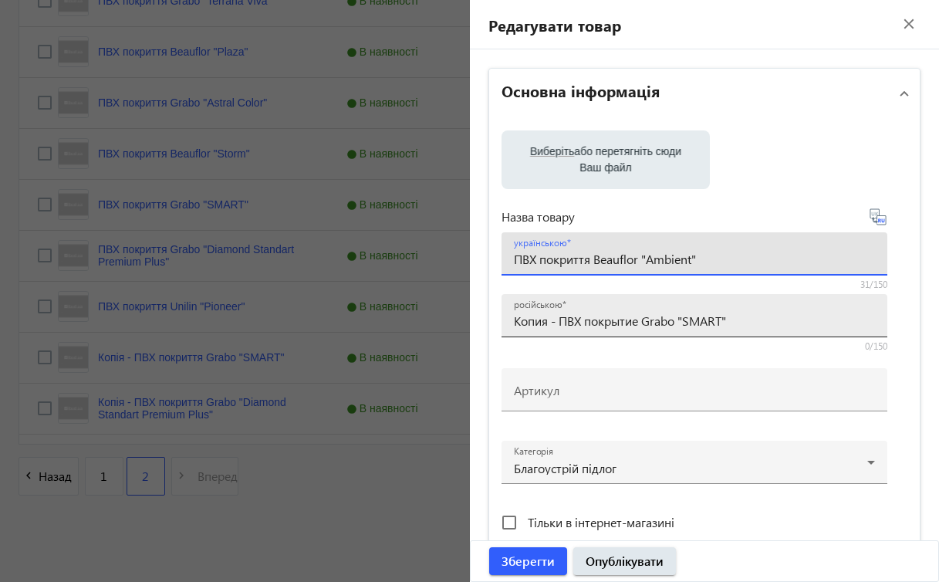
type input "ПВХ покриття Beauflor "Ambient""
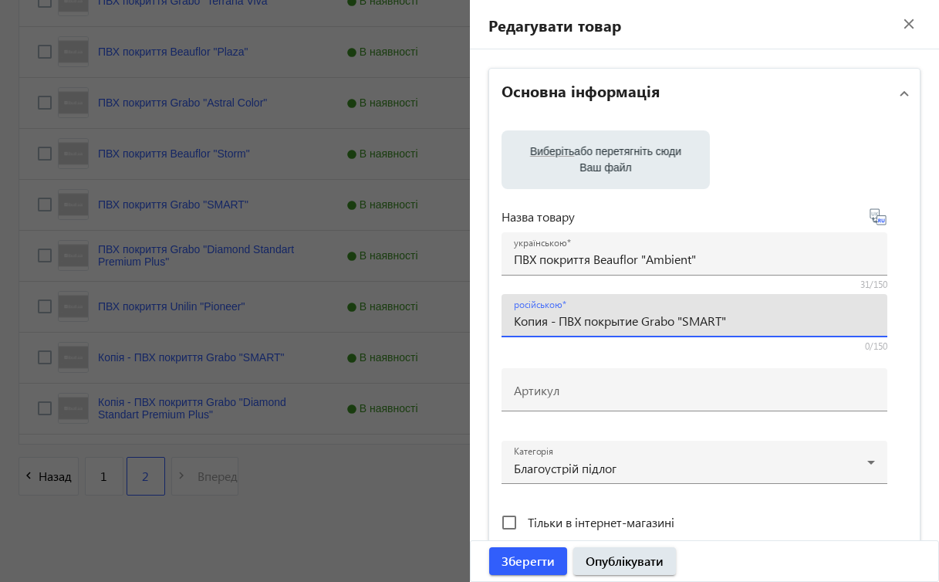
click at [557, 320] on input "Копия - ПВХ покрытие Grabo "SMART"" at bounding box center [694, 320] width 361 height 16
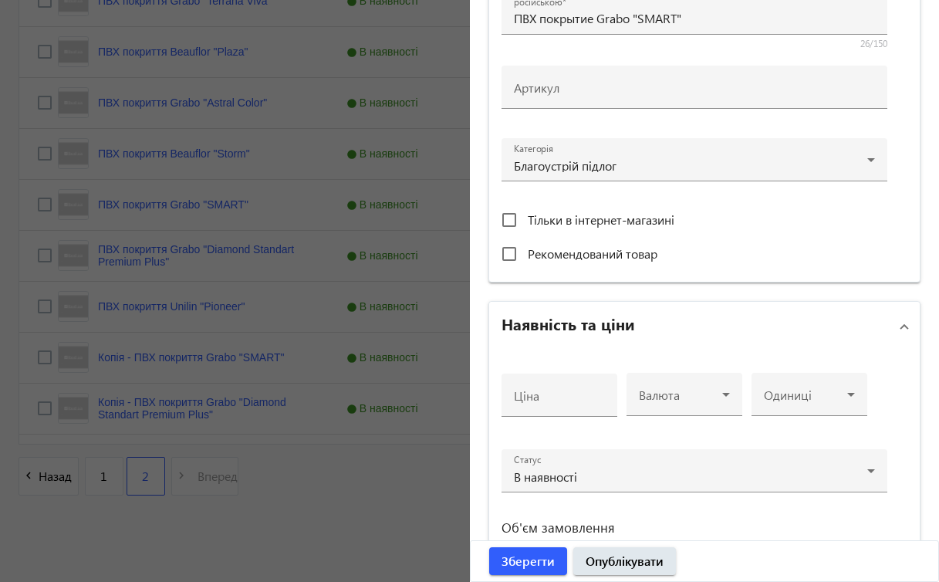
scroll to position [570, 0]
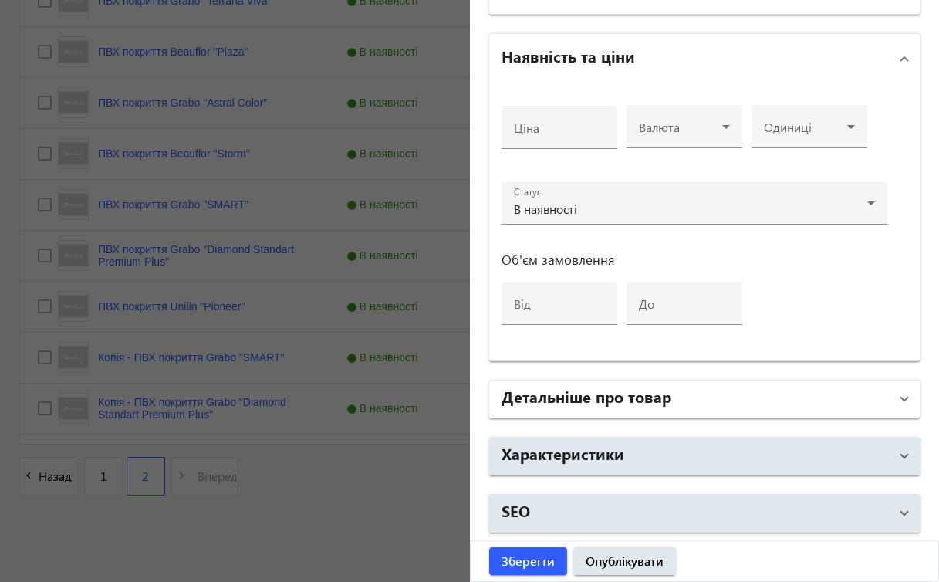
click at [901, 394] on span at bounding box center [904, 398] width 6 height 17
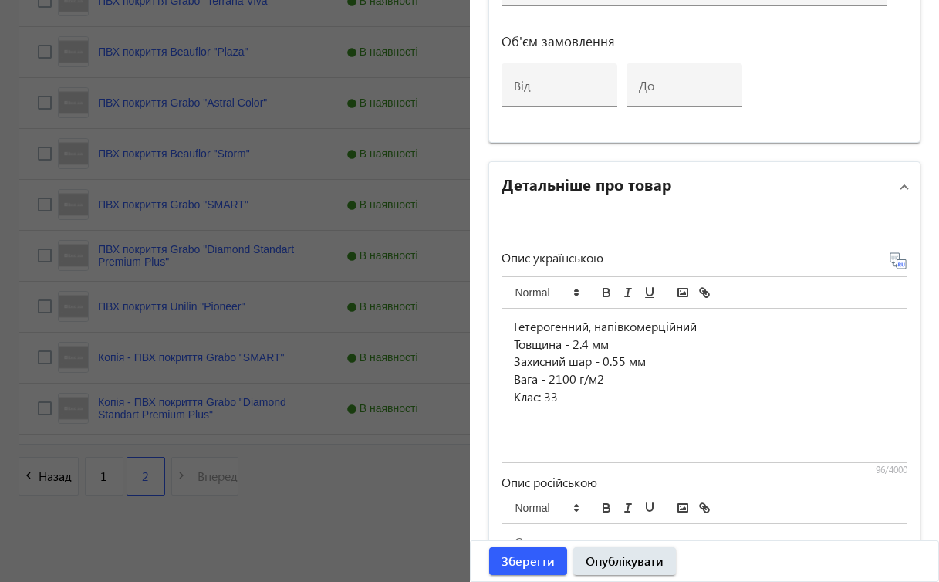
scroll to position [799, 0]
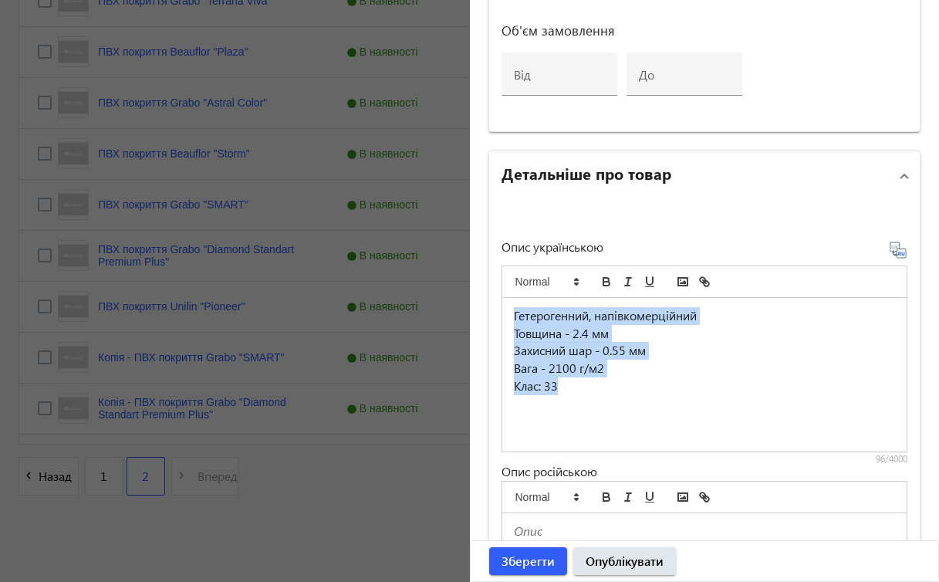
drag, startPoint x: 509, startPoint y: 313, endPoint x: 701, endPoint y: 406, distance: 213.2
click at [702, 406] on div "Гетерогенний, напівкомерційний Товщина - 2.4 мм Захисний шар - 0.55 мм Вага - 2…" at bounding box center [704, 375] width 405 height 154
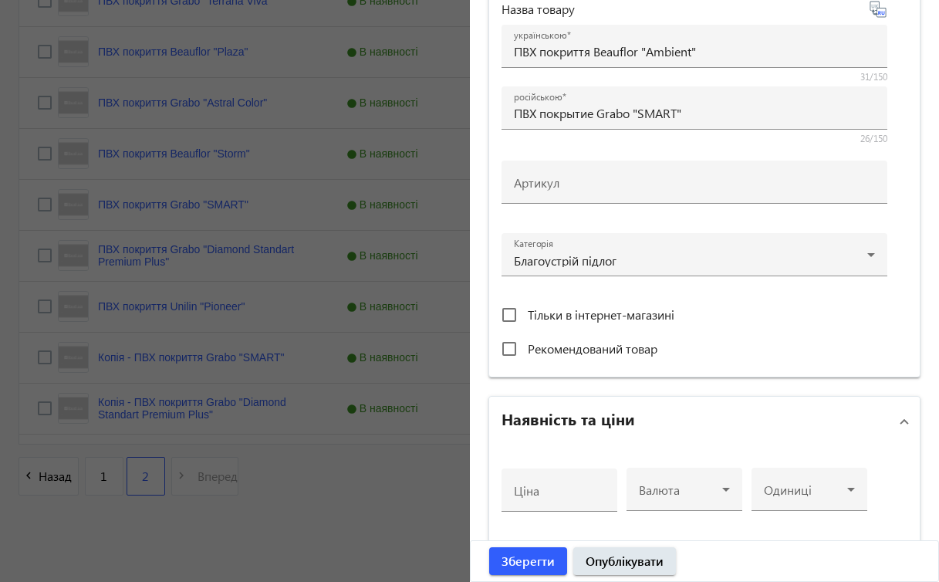
scroll to position [0, 0]
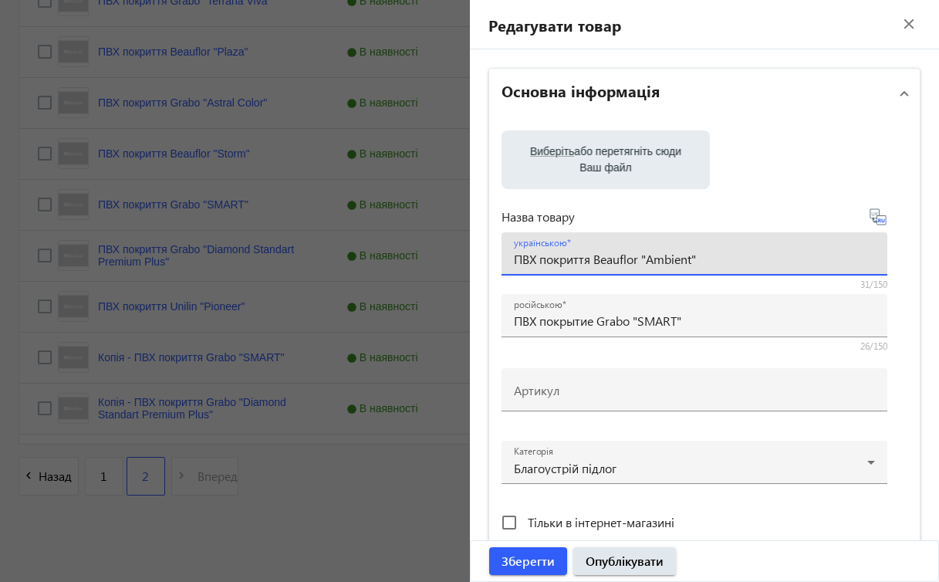
drag, startPoint x: 591, startPoint y: 258, endPoint x: 709, endPoint y: 266, distance: 118.3
click at [710, 265] on input "ПВХ покриття Beauflor "Ambient"" at bounding box center [694, 259] width 361 height 16
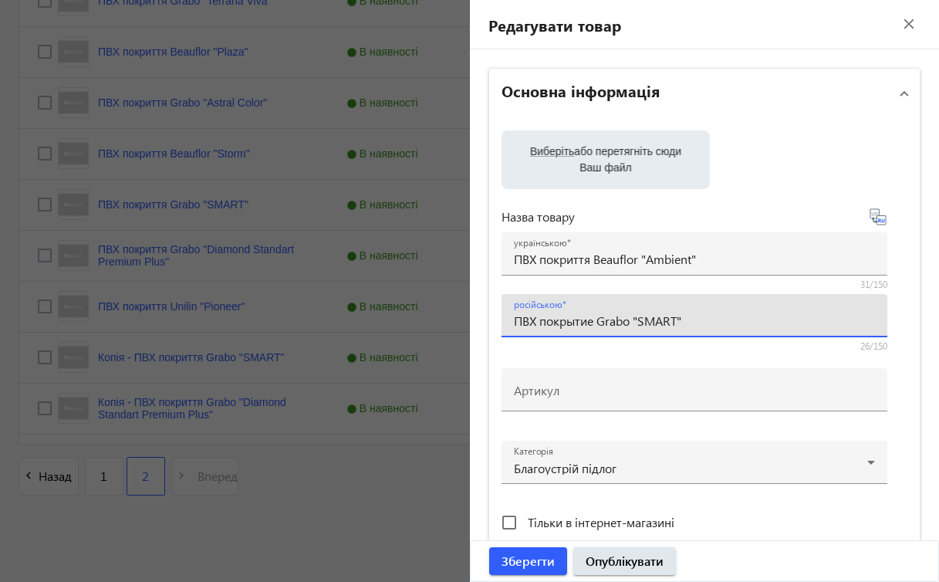
drag, startPoint x: 596, startPoint y: 320, endPoint x: 703, endPoint y: 319, distance: 107.2
click at [704, 319] on input "ПВХ покрытие Grabo "SMART"" at bounding box center [694, 320] width 361 height 16
paste input "Beauflor "Ambient"
type input "ПВХ покрытие Beauflor "Ambient""
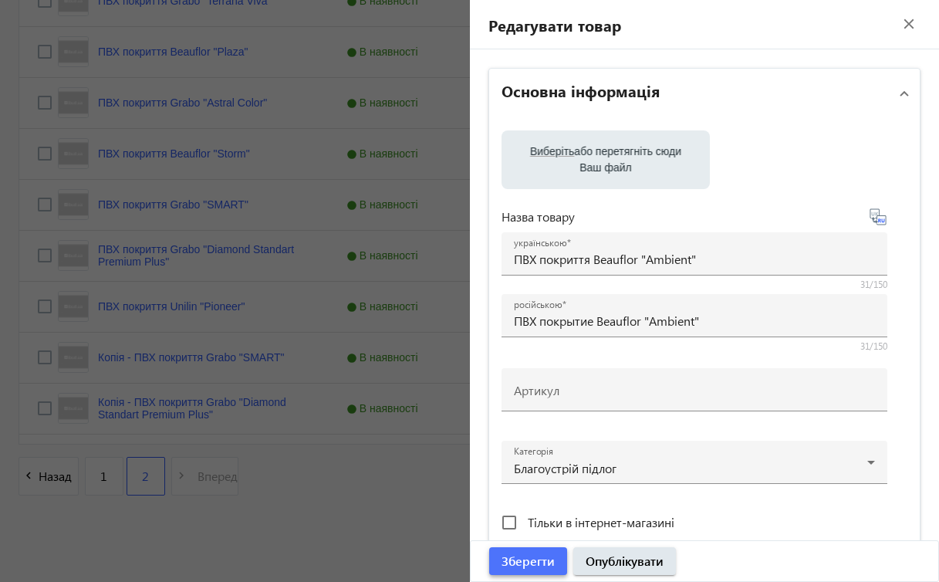
click at [528, 562] on span "Зберегти" at bounding box center [527, 560] width 53 height 17
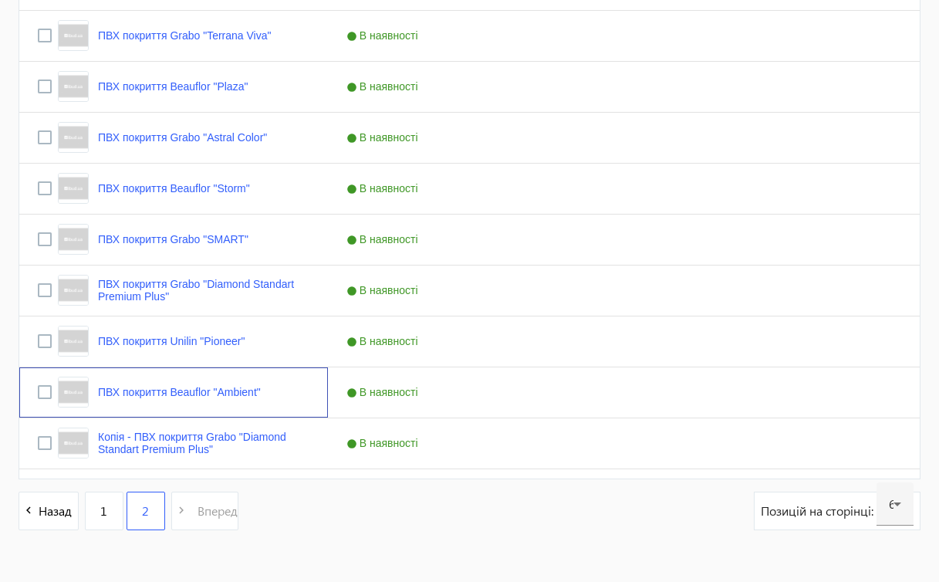
scroll to position [1433, 0]
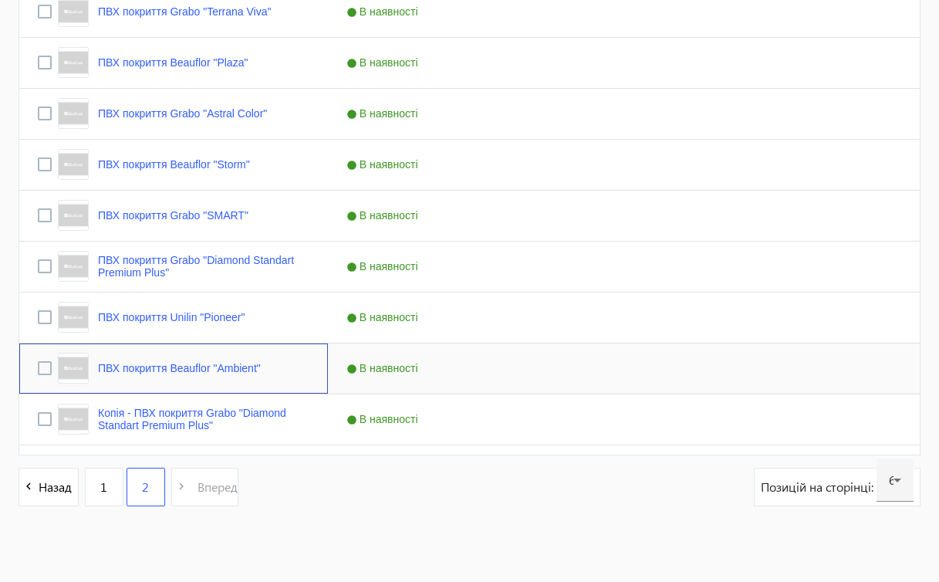
click at [266, 370] on div "ПВХ покриття Beauflor "Ambient"" at bounding box center [173, 368] width 309 height 50
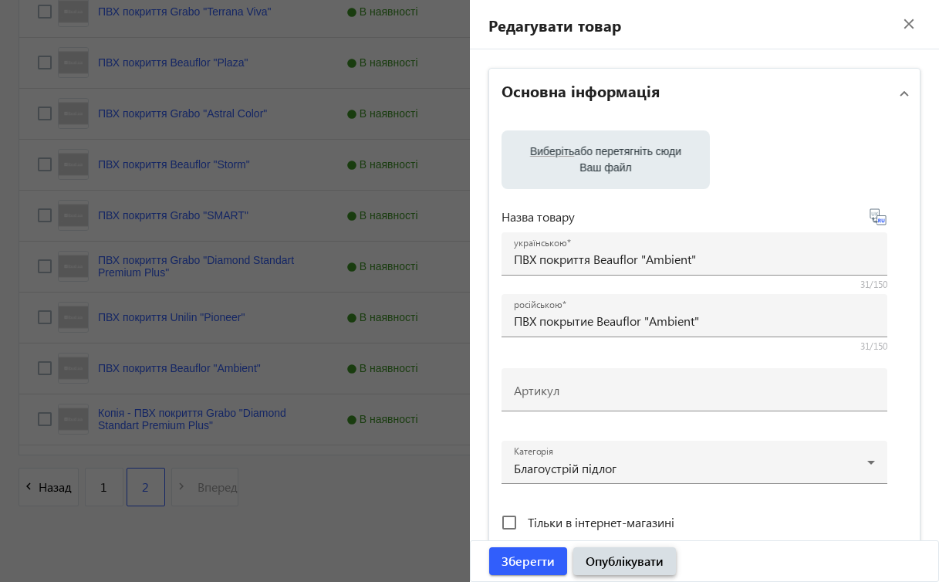
click at [594, 553] on span "Опублікувати" at bounding box center [625, 560] width 78 height 17
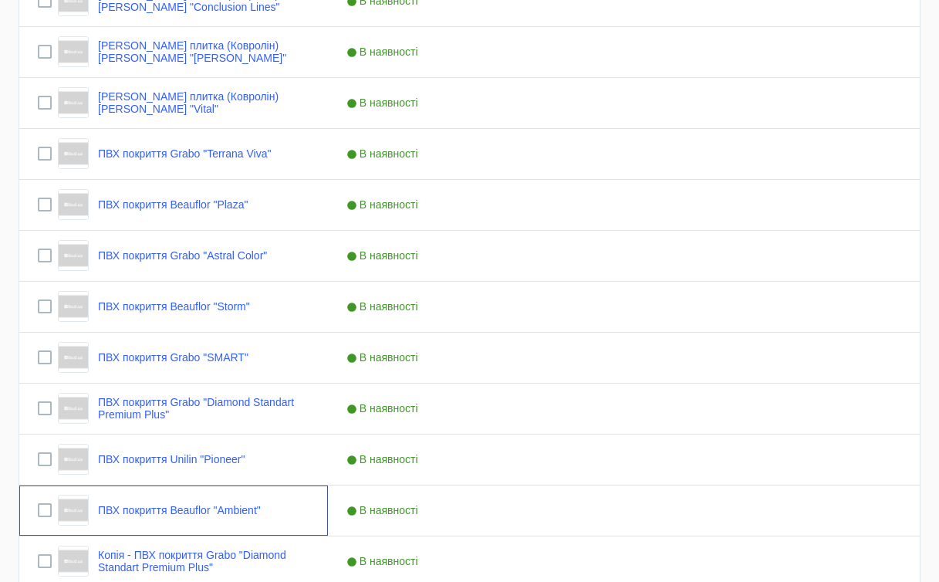
scroll to position [1444, 0]
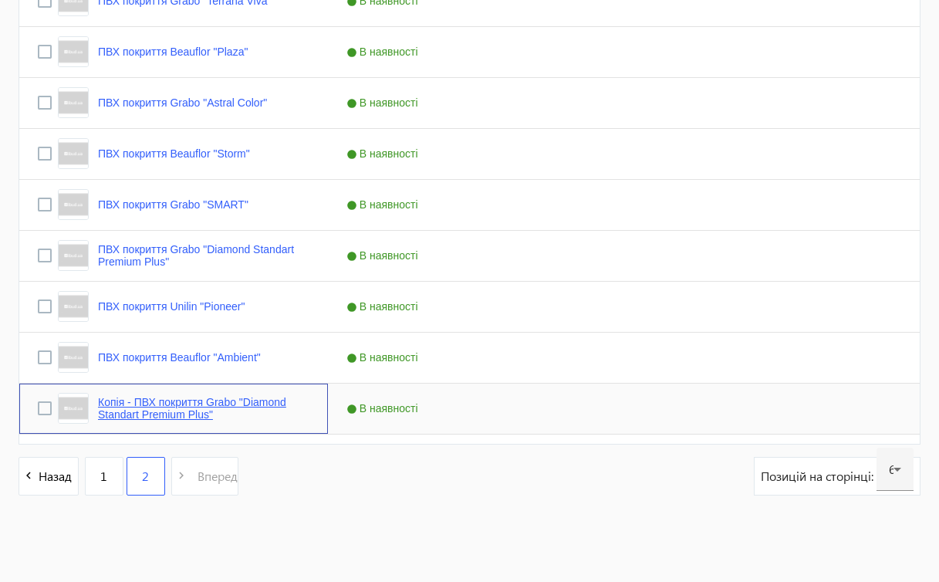
click at [221, 397] on link "Копія - ПВХ покриття Grabo "Diamond Standart Premium Plus"" at bounding box center [203, 408] width 211 height 25
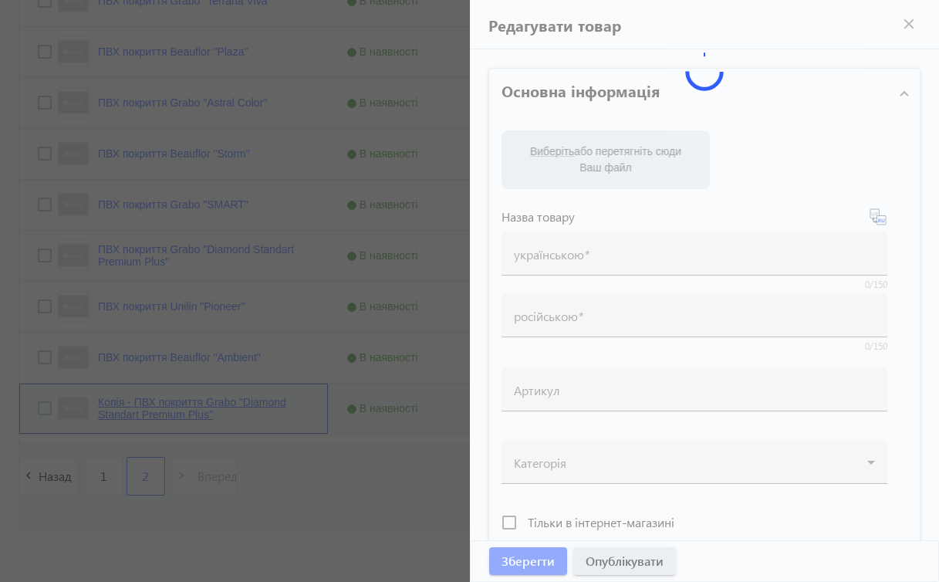
type input "Копія - ПВХ покриття Grabo "Diamond Standart Premium Plus""
type input "Копия - ПВХ покрытие Grabo "Diamond Standart Premium Plus""
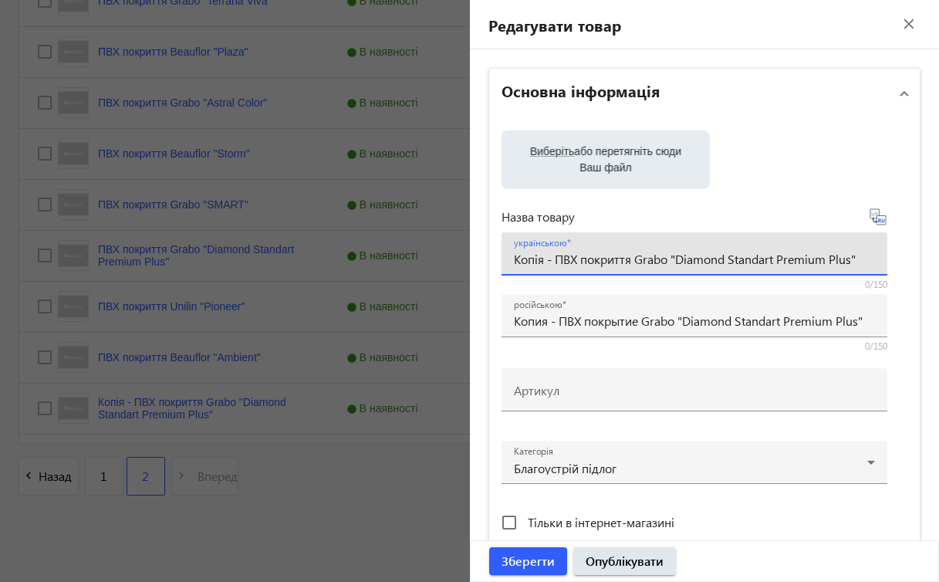
drag, startPoint x: 633, startPoint y: 258, endPoint x: 876, endPoint y: 255, distance: 242.3
click at [876, 255] on div "українською Копія - ПВХ покриття Grabo "Diamond Standart Premium Plus"" at bounding box center [694, 253] width 386 height 43
paste input "Graboflex Start"
click at [550, 253] on input "Копія - ПВХ покриття Grabo "Graboflex Start"" at bounding box center [694, 259] width 361 height 16
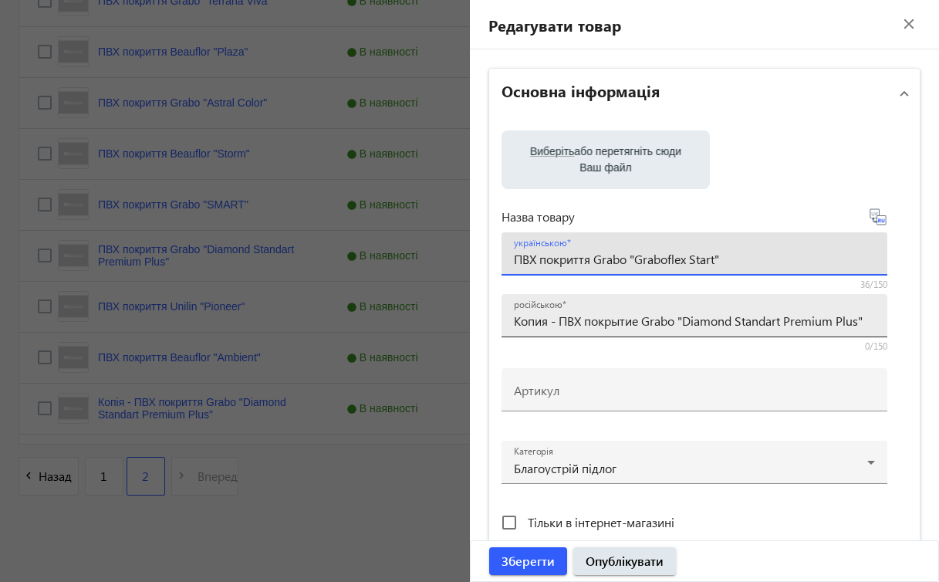
type input "ПВХ покриття Grabo "Graboflex Start""
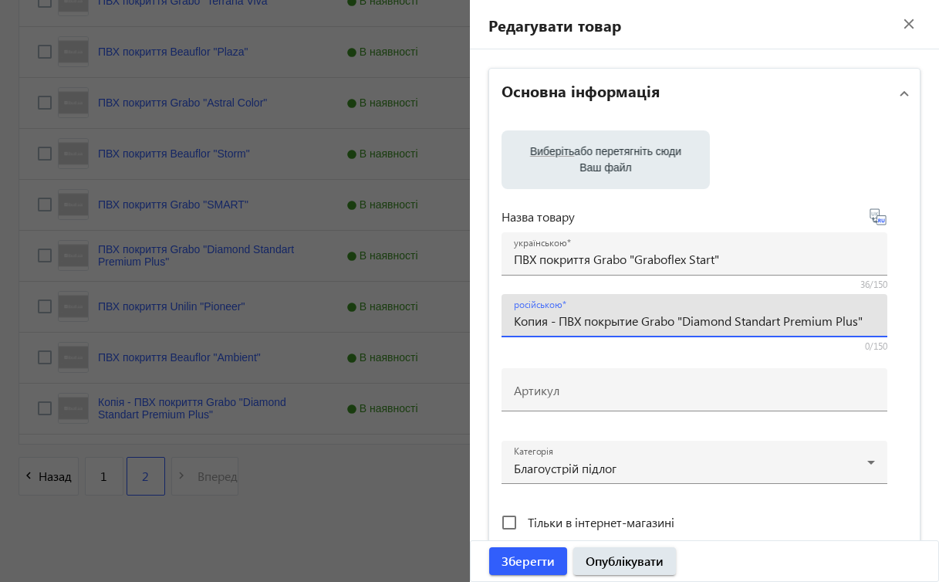
click at [555, 320] on input "Копия - ПВХ покрытие Grabo "Diamond Standart Premium Plus"" at bounding box center [694, 320] width 361 height 16
drag, startPoint x: 633, startPoint y: 320, endPoint x: 841, endPoint y: 327, distance: 208.4
click at [841, 327] on input "ПВХ покрытие Grabo "Diamond Standart Premium Plus"" at bounding box center [694, 320] width 361 height 16
paste input "Grabo "Graboflex Start"
click at [666, 321] on input "ПВХ покрытие Grabo Grabo "Graboflex Start"" at bounding box center [694, 320] width 361 height 16
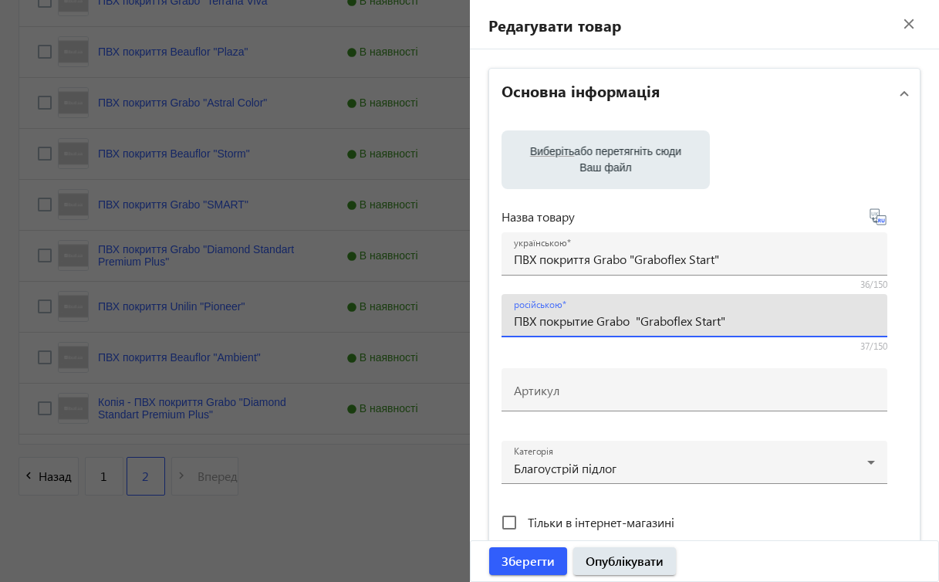
type input "ПВХ покрытие Grabo "Graboflex Start""
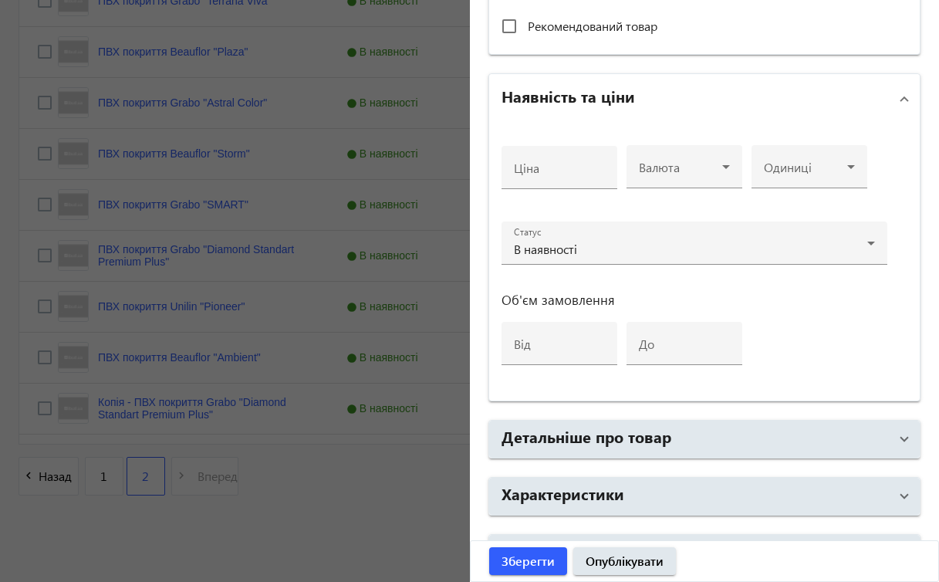
scroll to position [570, 0]
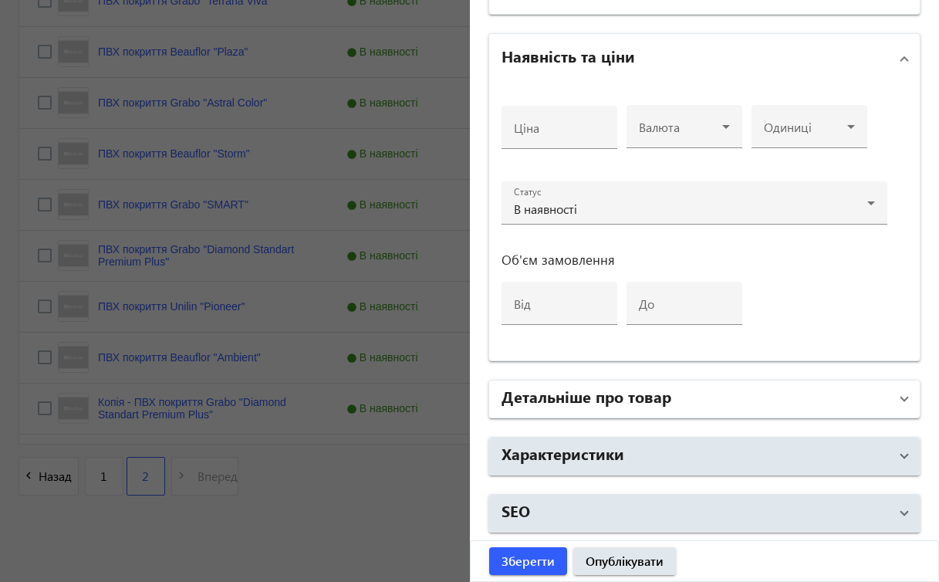
click at [899, 405] on mat-expansion-panel-header "Детальніше про товар" at bounding box center [704, 398] width 431 height 37
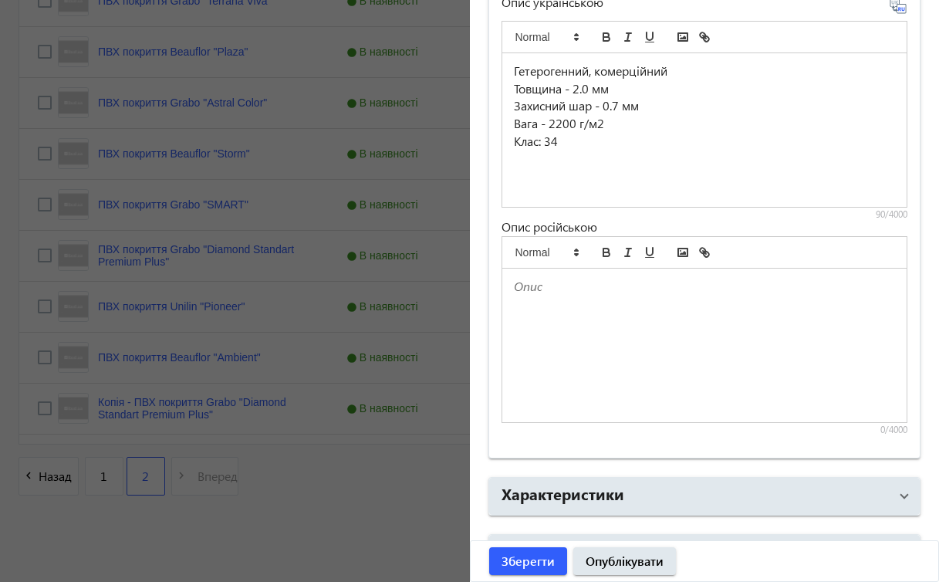
scroll to position [1038, 0]
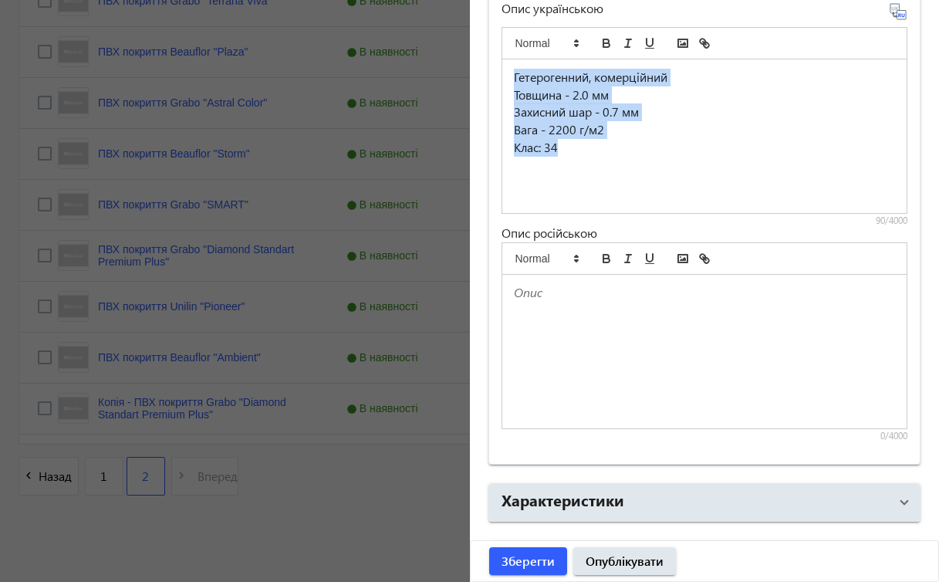
drag, startPoint x: 510, startPoint y: 75, endPoint x: 647, endPoint y: 163, distance: 163.1
click at [647, 164] on div "Гетерогенний, комерційний Товщина - 2.0 мм Захисний шар - 0.7 мм Вага - 2200 г/…" at bounding box center [704, 136] width 405 height 154
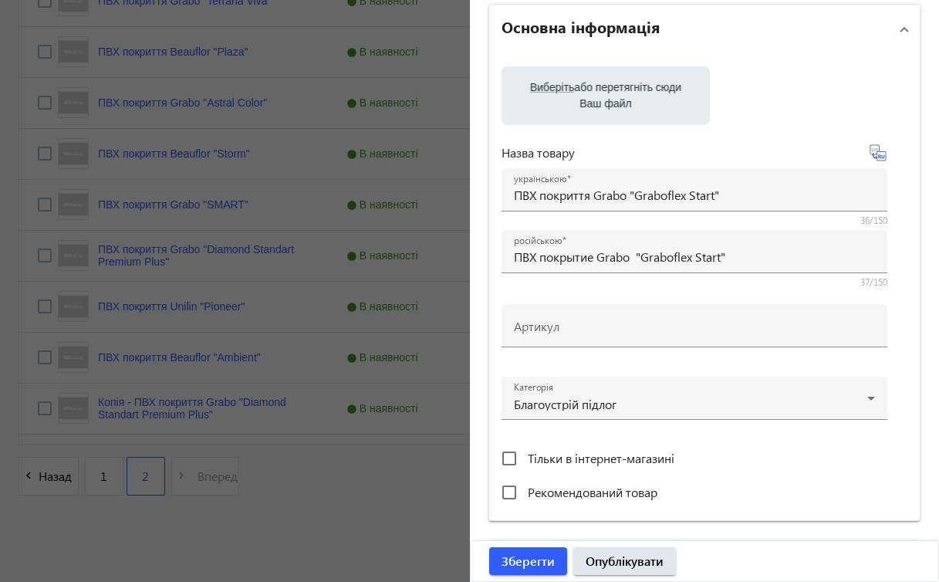
scroll to position [62, 0]
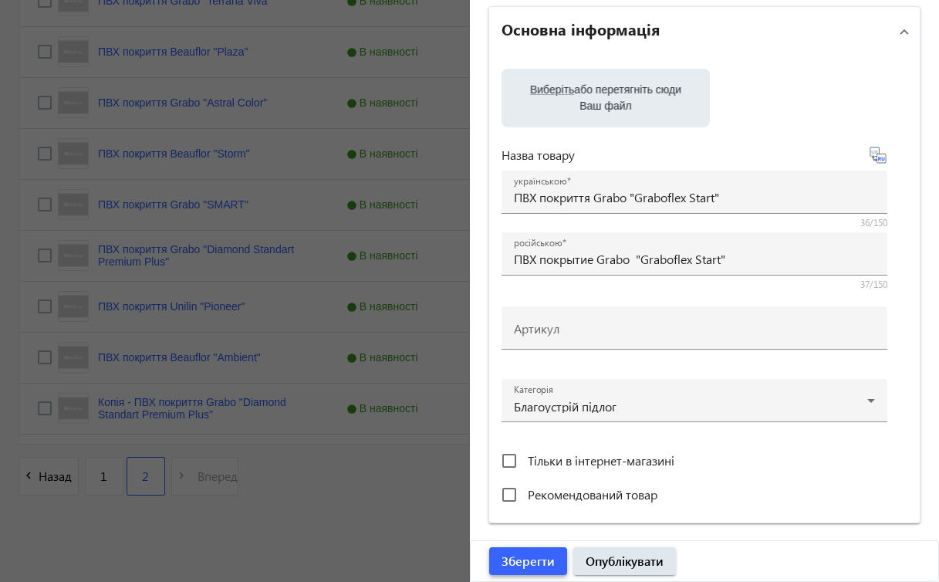
click at [530, 559] on span "Зберегти" at bounding box center [527, 560] width 53 height 17
click at [542, 570] on div "Зберегти Опублікувати" at bounding box center [705, 561] width 468 height 40
click at [544, 558] on div "Зберегти Опублікувати" at bounding box center [705, 561] width 468 height 40
click at [501, 558] on div "Зберегти Опублікувати" at bounding box center [705, 561] width 468 height 40
click at [351, 518] on div at bounding box center [469, 291] width 939 height 582
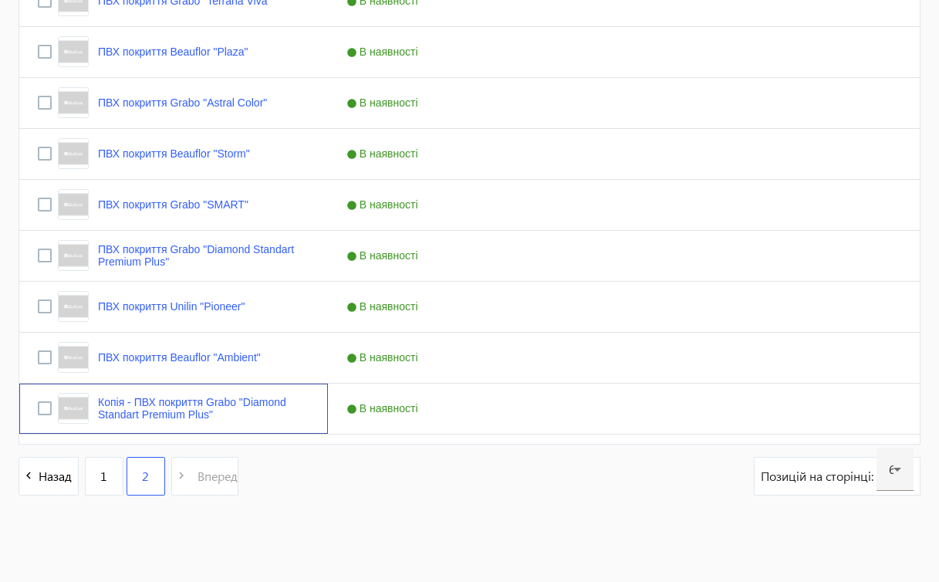
scroll to position [0, 0]
click at [262, 401] on link "Копія - ПВХ покриття Grabo "Diamond Standart Premium Plus"" at bounding box center [203, 408] width 211 height 25
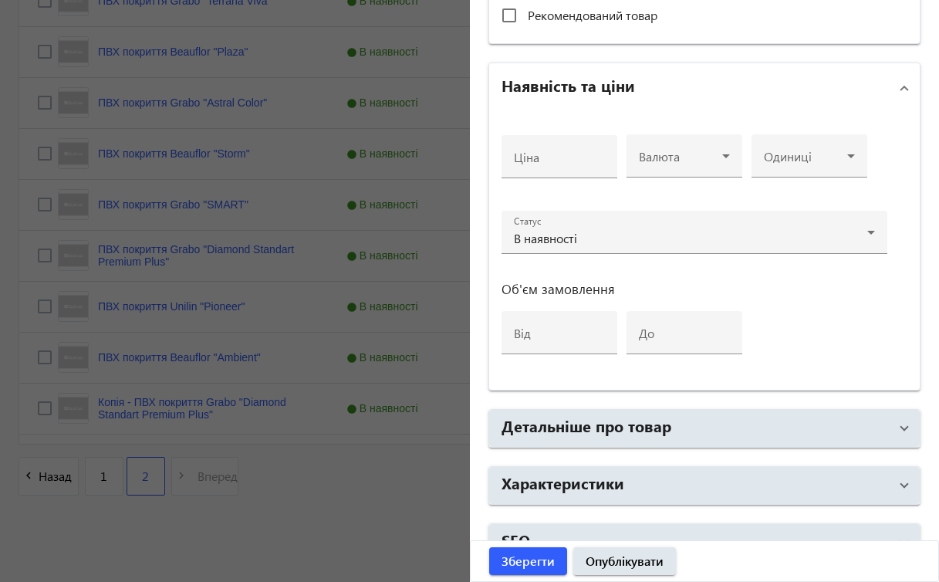
scroll to position [570, 0]
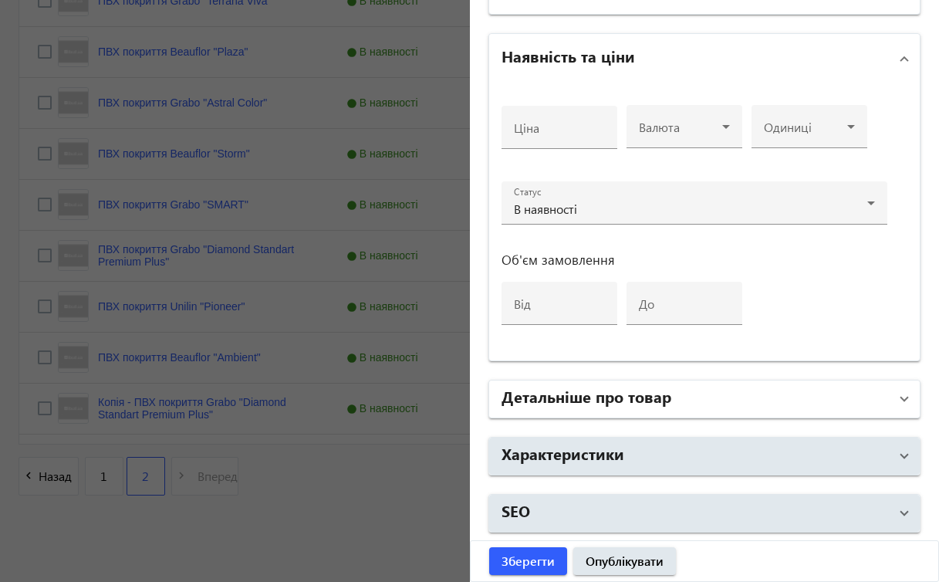
click at [901, 399] on span at bounding box center [904, 398] width 6 height 17
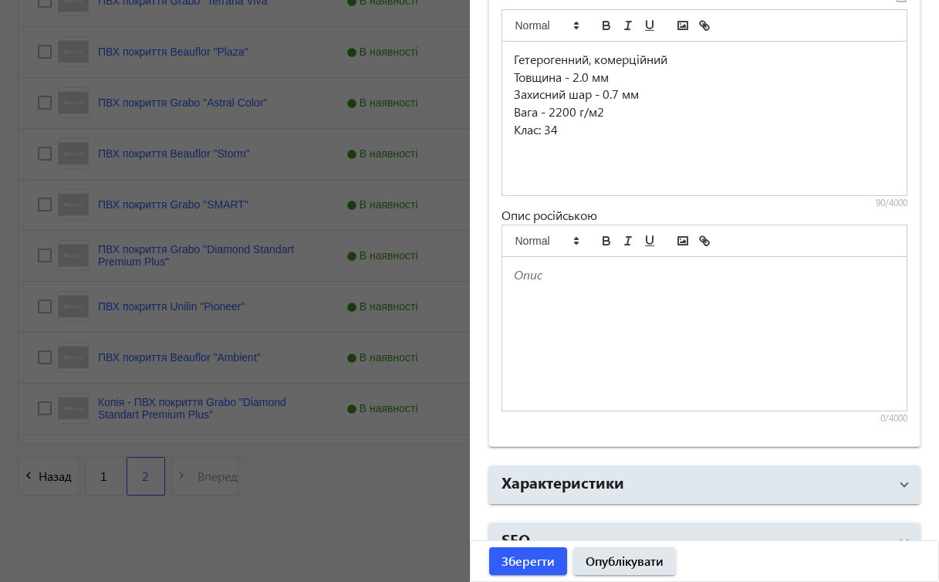
scroll to position [1053, 0]
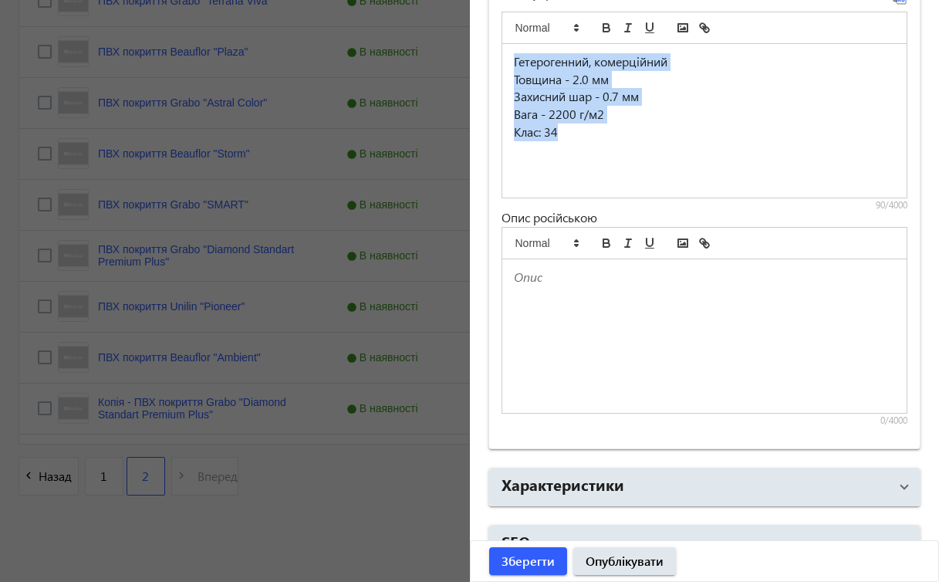
drag, startPoint x: 508, startPoint y: 59, endPoint x: 655, endPoint y: 181, distance: 191.2
click at [655, 181] on div "Гетерогенний, комерційний Товщина - 2.0 мм Захисний шар - 0.7 мм Вага - 2200 г/…" at bounding box center [704, 121] width 405 height 154
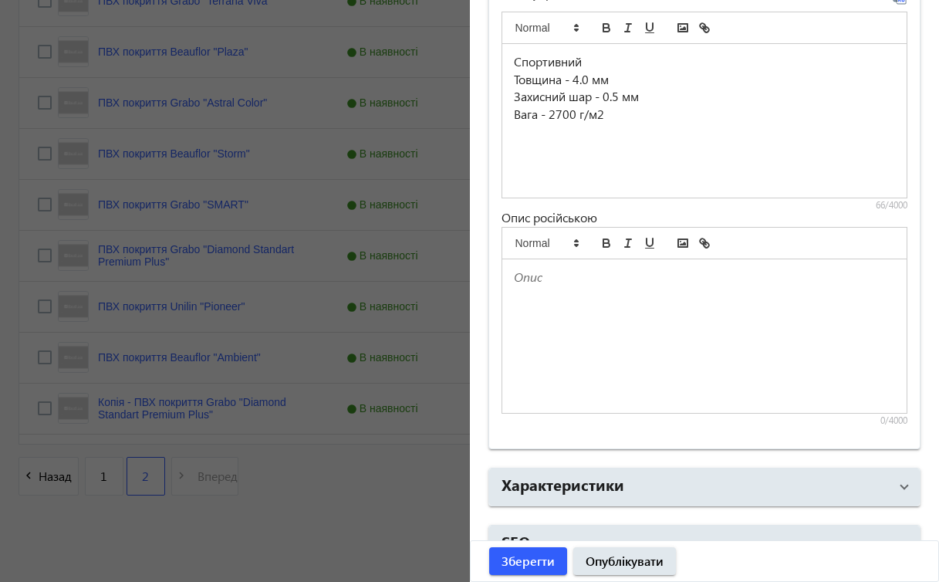
click at [731, 135] on div "Спортивний Товщина - 4.0 мм Захисний шар - 0.5 мм Вага - 2700 г/м2" at bounding box center [704, 121] width 405 height 154
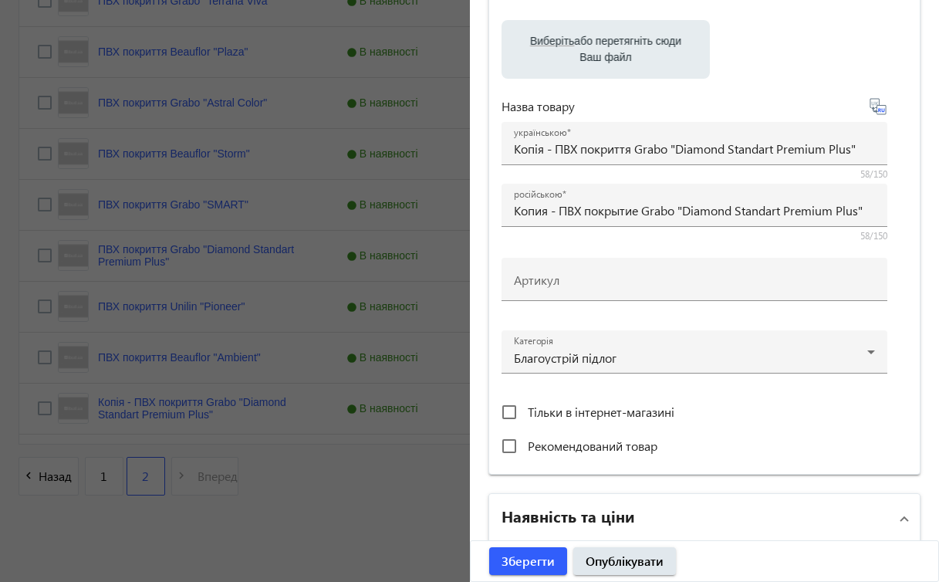
scroll to position [0, 0]
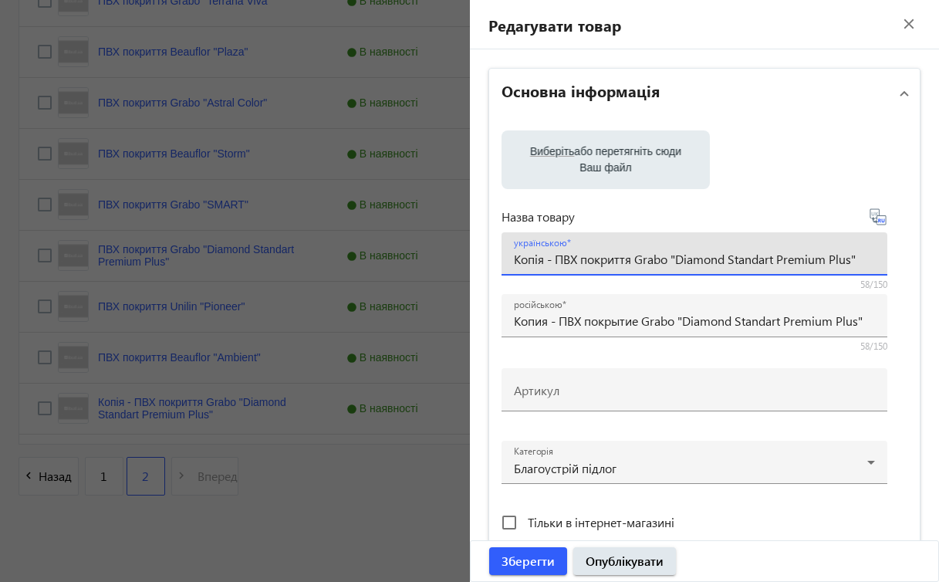
click at [550, 256] on input "Копія - ПВХ покриття Grabo "Diamond Standart Premium Plus"" at bounding box center [694, 259] width 361 height 16
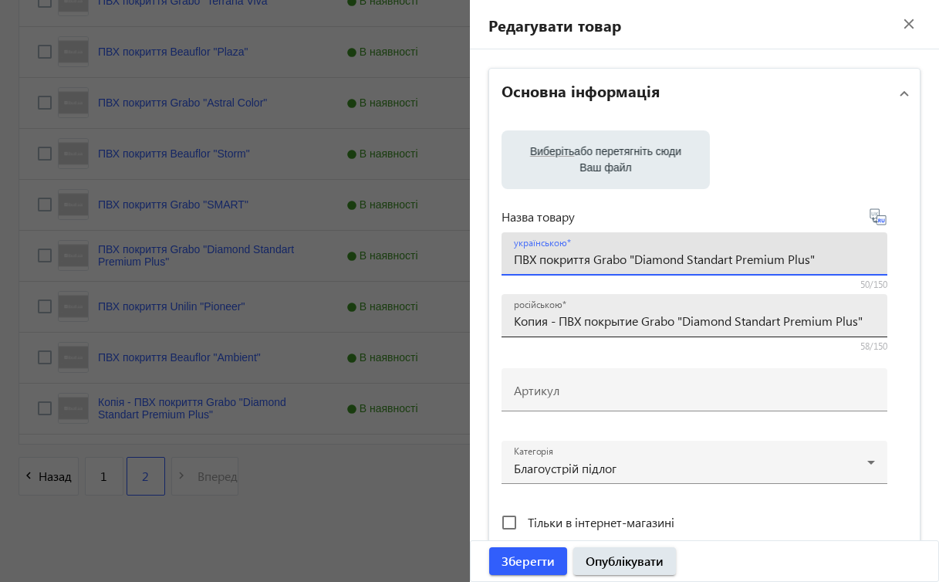
type input "ПВХ покриття Grabo "Diamond Standart Premium Plus""
click at [555, 316] on input "Копия - ПВХ покрытие Grabo "Diamond Standart Premium Plus"" at bounding box center [694, 320] width 361 height 16
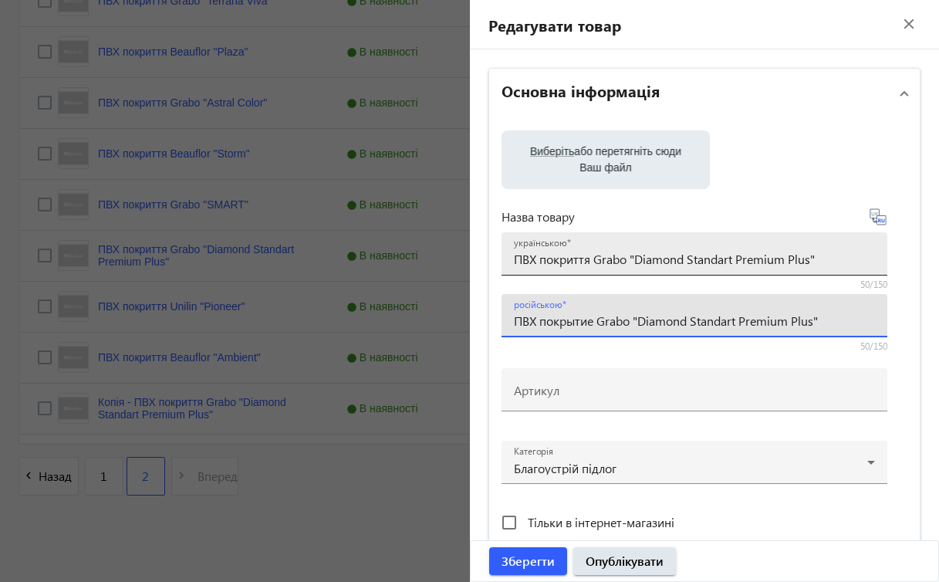
type input "ПВХ покрытие Grabo "Diamond Standart Premium Plus""
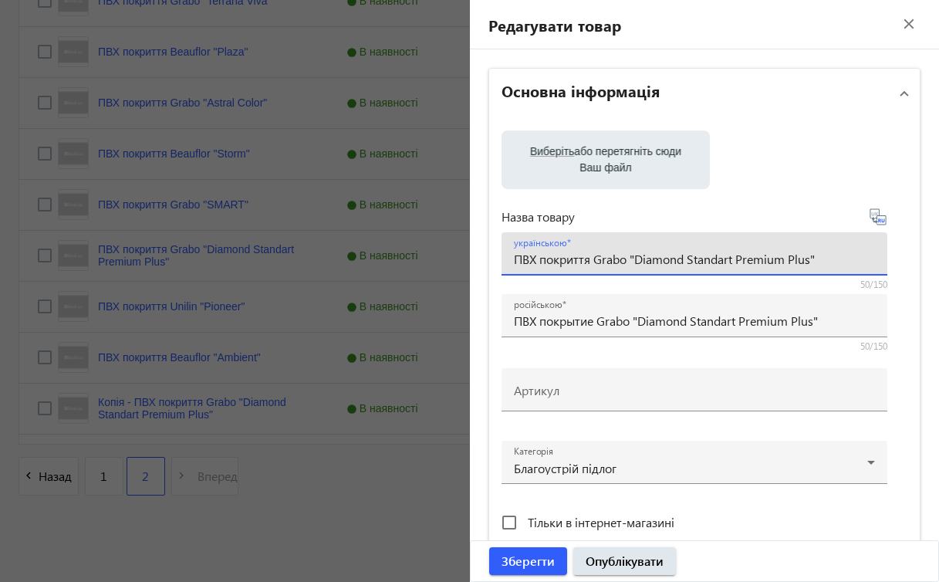
drag, startPoint x: 589, startPoint y: 258, endPoint x: 836, endPoint y: 266, distance: 247.0
click at [836, 266] on input "ПВХ покриття Grabo "Diamond Standart Premium Plus"" at bounding box center [694, 259] width 361 height 16
paste input "Graboflex Start"
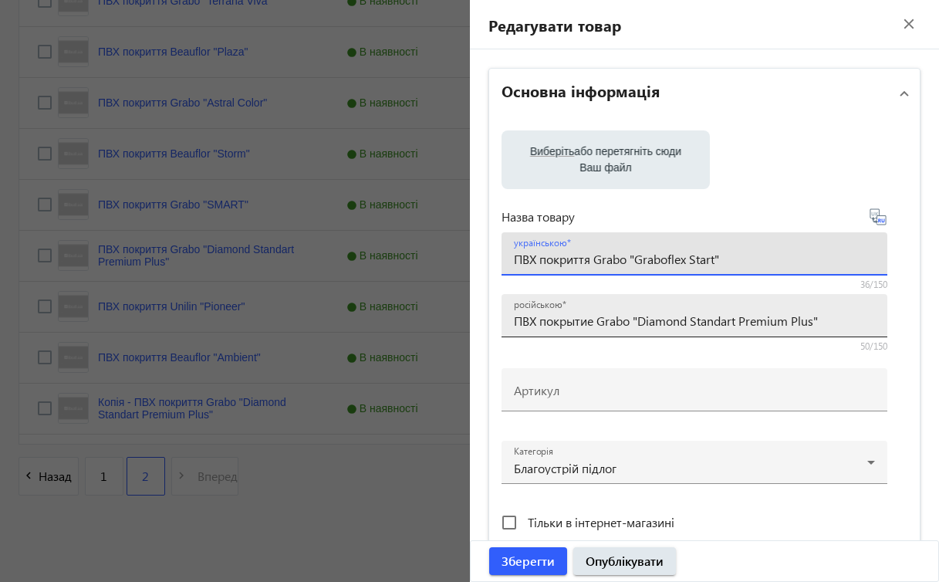
type input "ПВХ покриття Grabo "Graboflex Start""
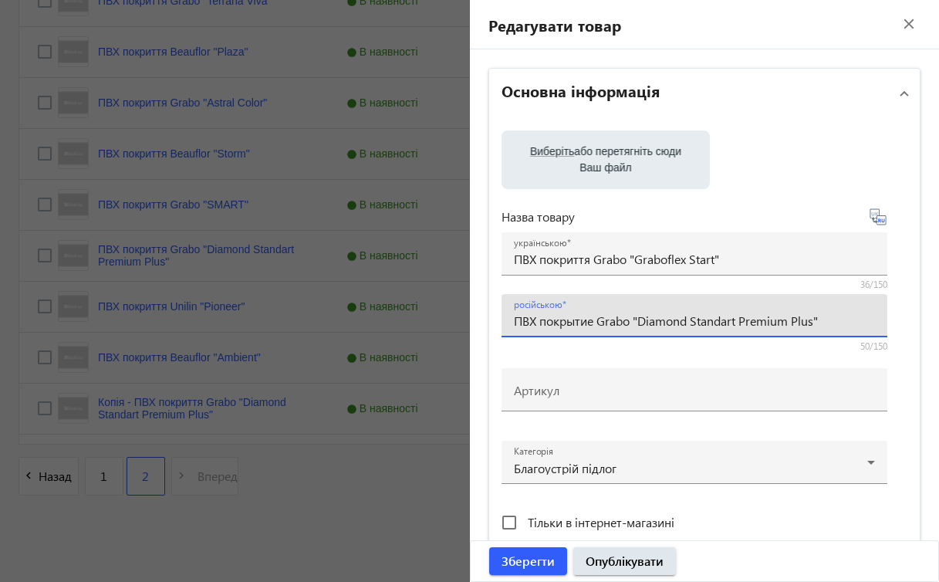
drag, startPoint x: 596, startPoint y: 322, endPoint x: 845, endPoint y: 326, distance: 249.2
click at [845, 326] on input "ПВХ покрытие Grabo "Diamond Standart Premium Plus"" at bounding box center [694, 320] width 361 height 16
paste input "Graboflex Start"
type input "ПВХ покрытие Grabo "Graboflex Start""
click at [525, 559] on span "Зберегти" at bounding box center [527, 560] width 53 height 17
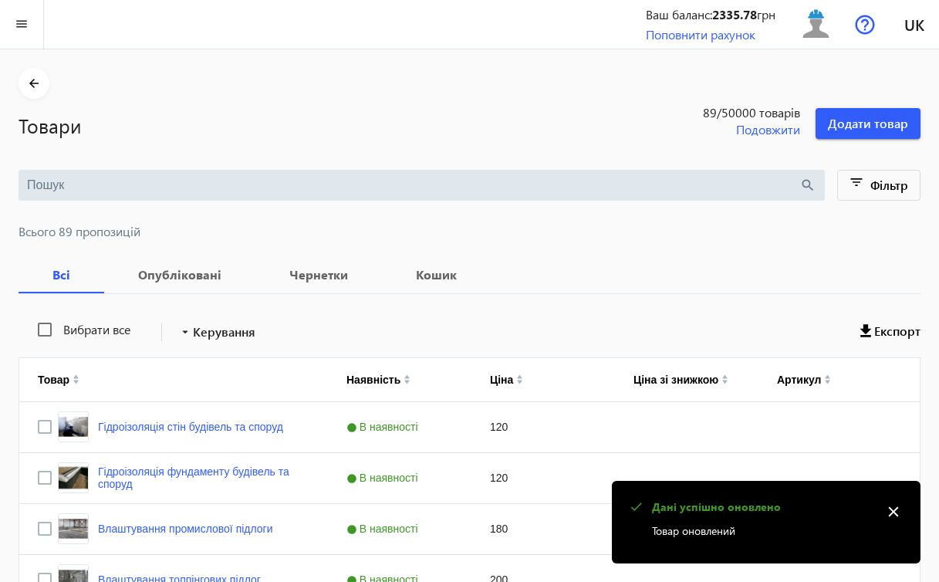
click at [897, 508] on mat-icon "close" at bounding box center [893, 511] width 23 height 23
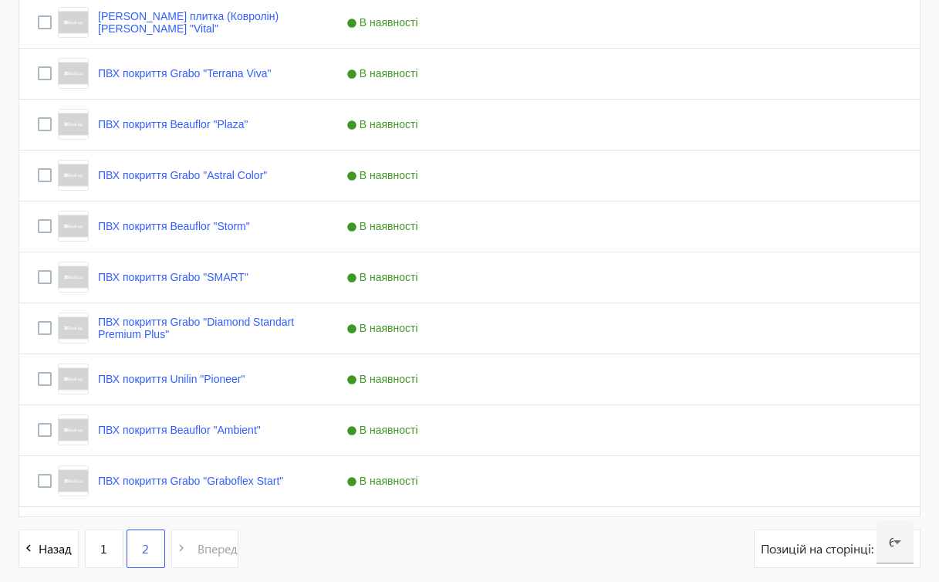
scroll to position [1444, 0]
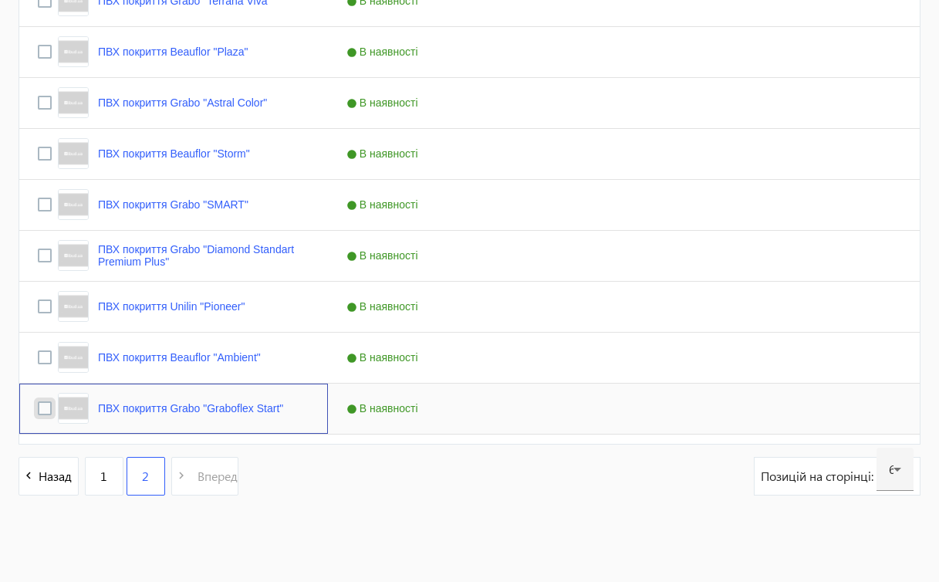
click at [48, 415] on input "Press Space to toggle row selection (unchecked)" at bounding box center [45, 408] width 14 height 14
checkbox input "true"
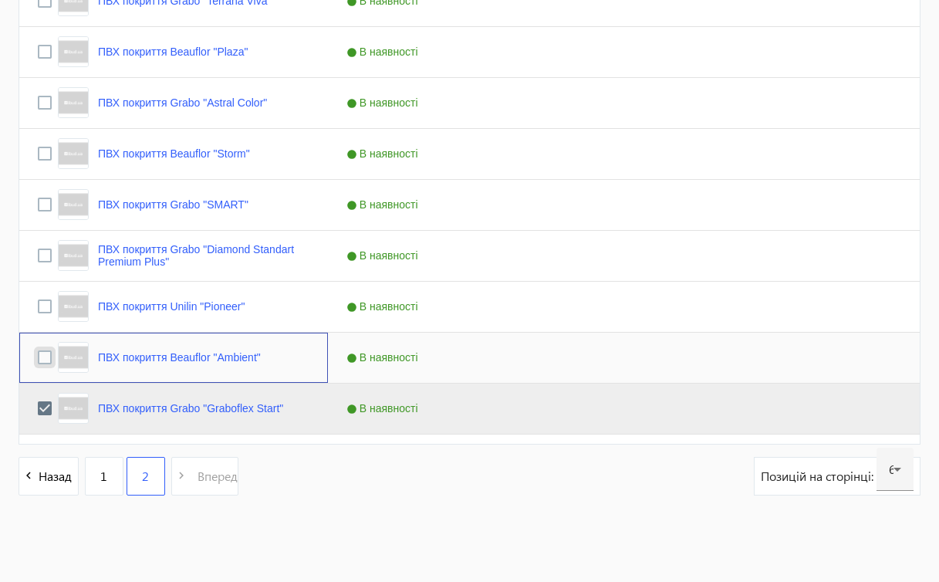
click at [48, 356] on input "Press Space to toggle row selection (unchecked)" at bounding box center [45, 357] width 14 height 14
checkbox input "true"
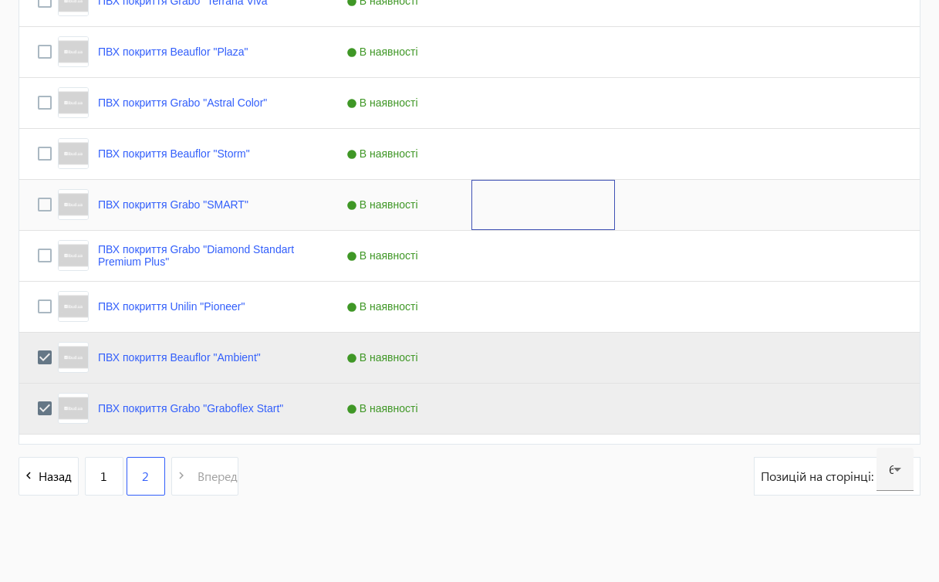
click at [519, 208] on div "Press SPACE to select this row." at bounding box center [542, 205] width 143 height 50
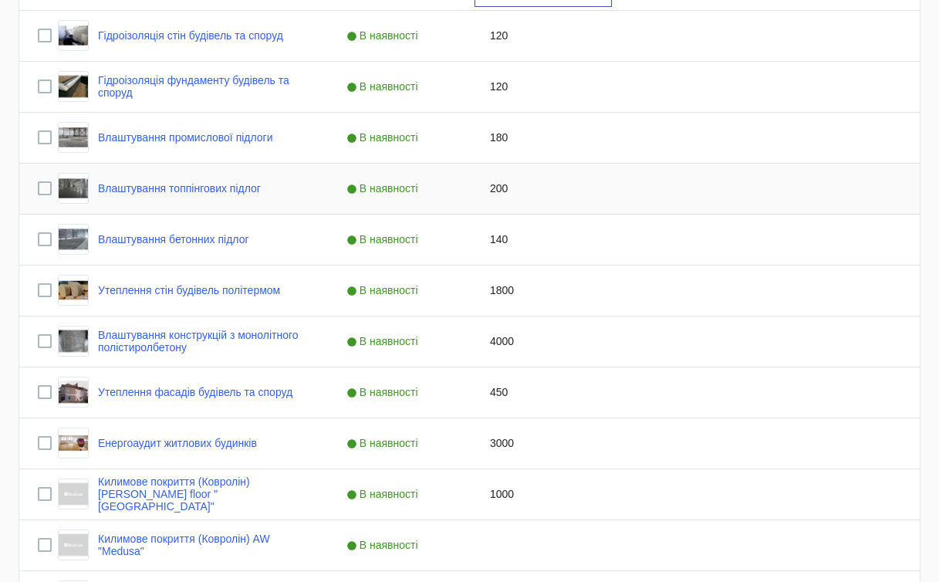
scroll to position [358, 0]
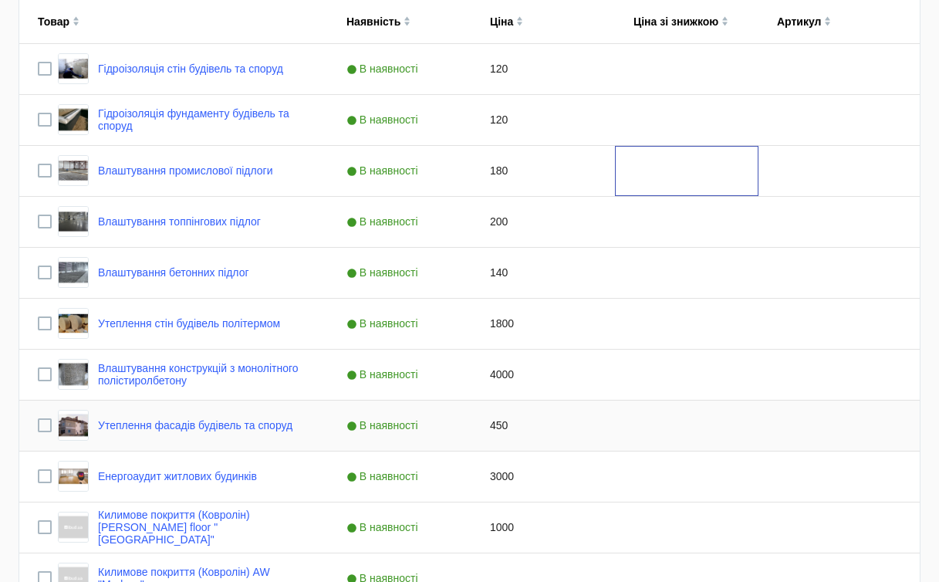
drag, startPoint x: 655, startPoint y: 167, endPoint x: 647, endPoint y: 439, distance: 272.4
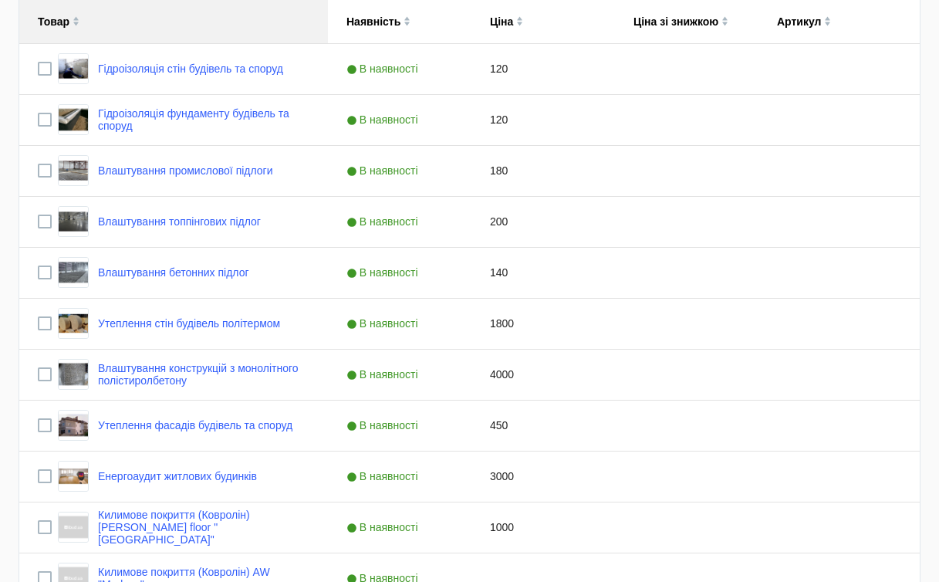
drag, startPoint x: 219, startPoint y: 12, endPoint x: 218, endPoint y: 34, distance: 22.4
click at [218, 34] on div "Товар" at bounding box center [174, 21] width 272 height 43
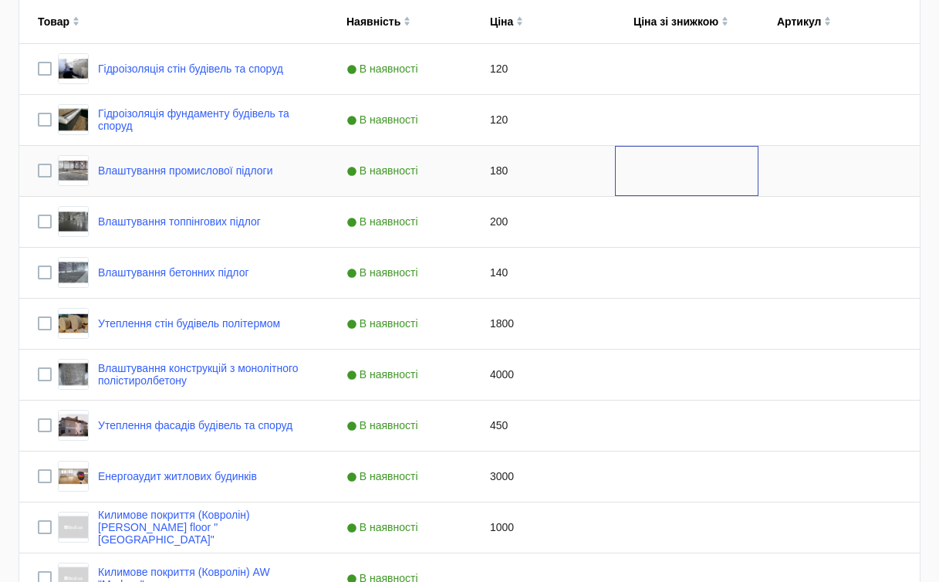
click at [673, 184] on div "Press SPACE to select this row." at bounding box center [686, 171] width 143 height 50
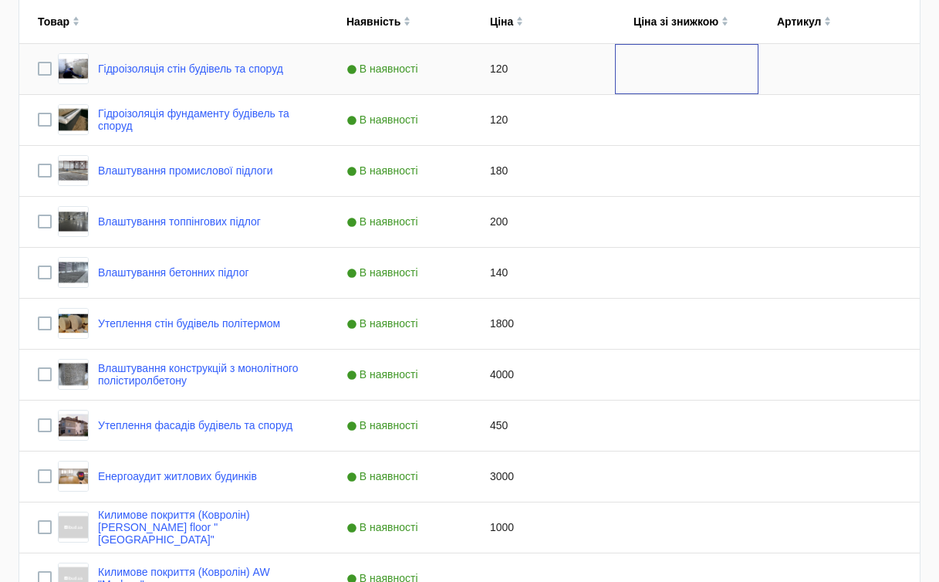
click at [634, 74] on div "Press SPACE to select this row." at bounding box center [686, 69] width 143 height 50
click at [742, 259] on div "Press SPACE to select this row." at bounding box center [686, 273] width 143 height 50
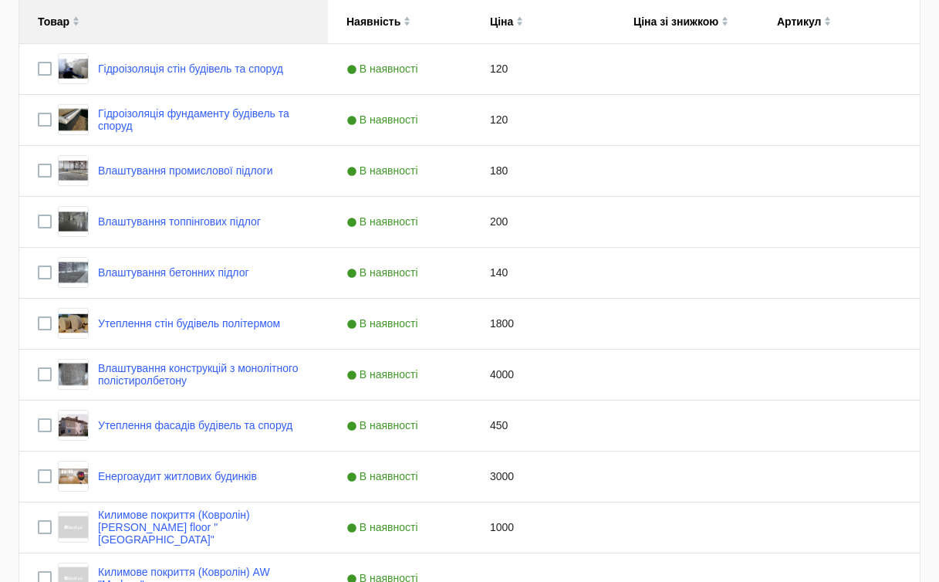
click at [76, 17] on img at bounding box center [76, 18] width 7 height 5
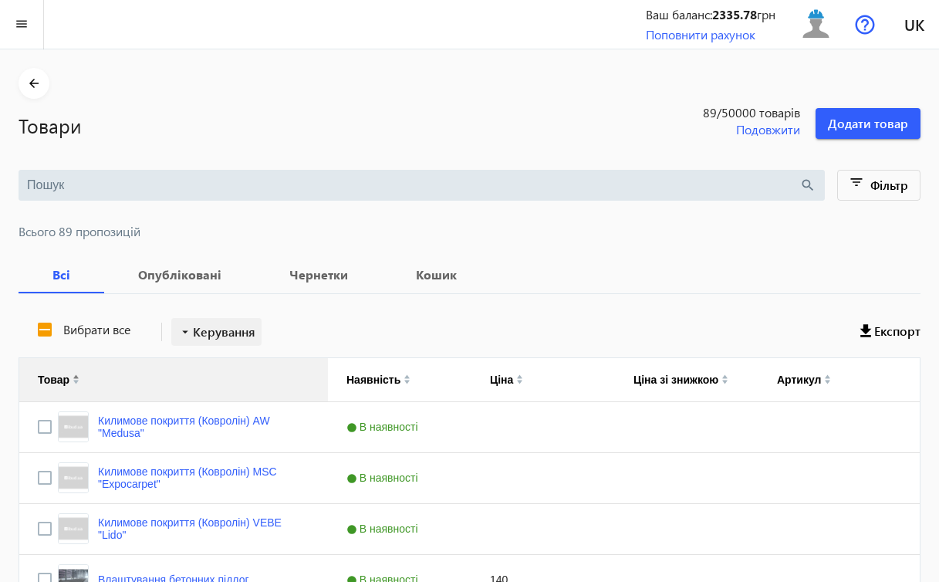
click at [231, 332] on span "Керування" at bounding box center [224, 331] width 62 height 19
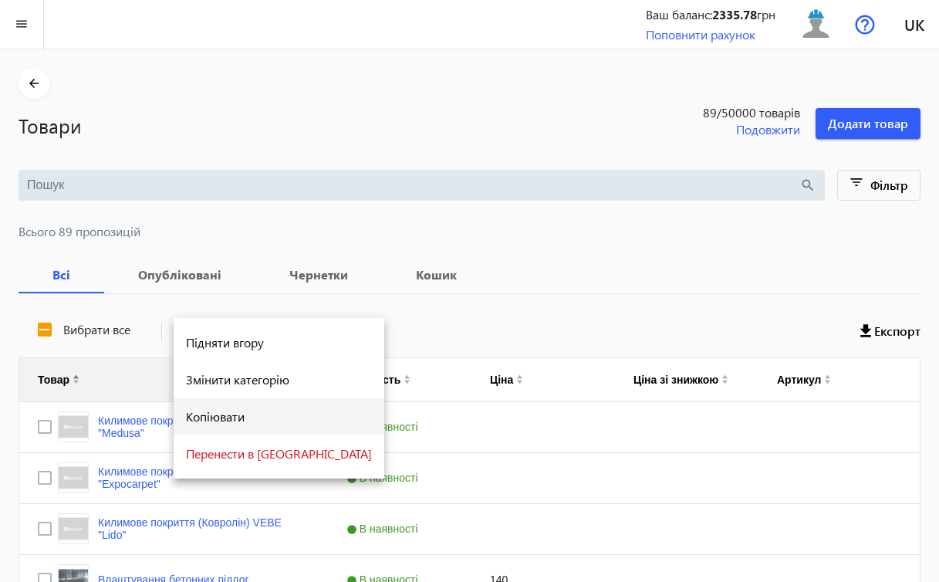
click at [238, 416] on span "Копіювати" at bounding box center [279, 416] width 186 height 12
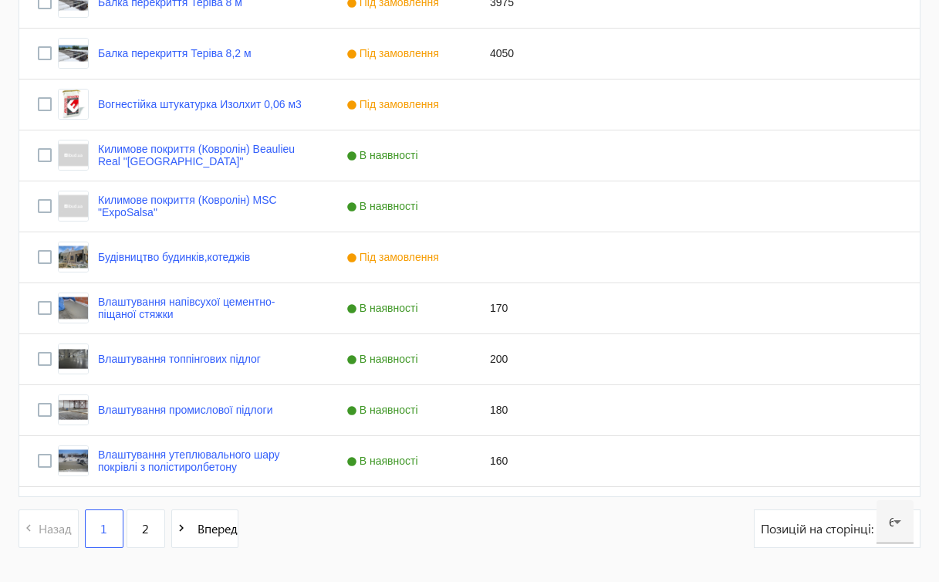
scroll to position [3023, 0]
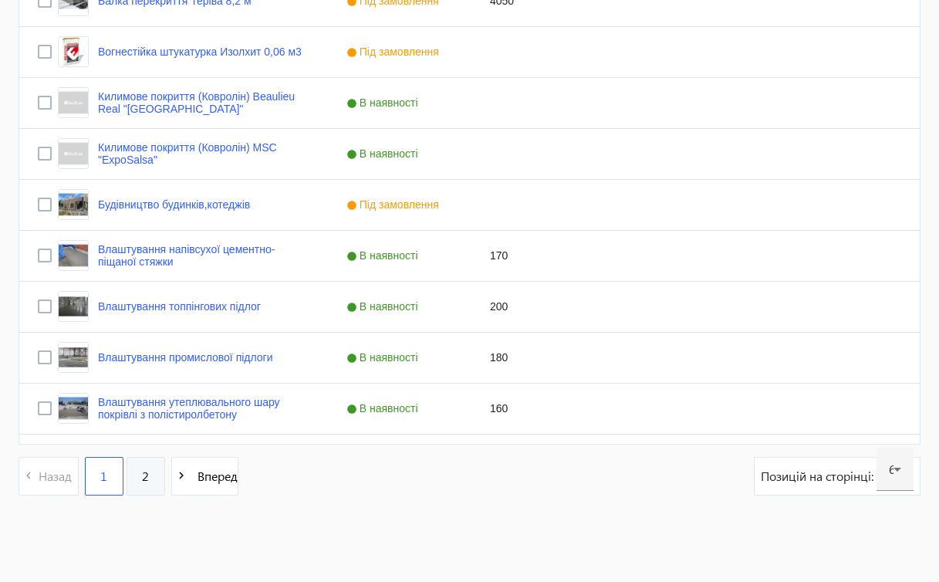
click at [157, 479] on link "2" at bounding box center [146, 476] width 39 height 39
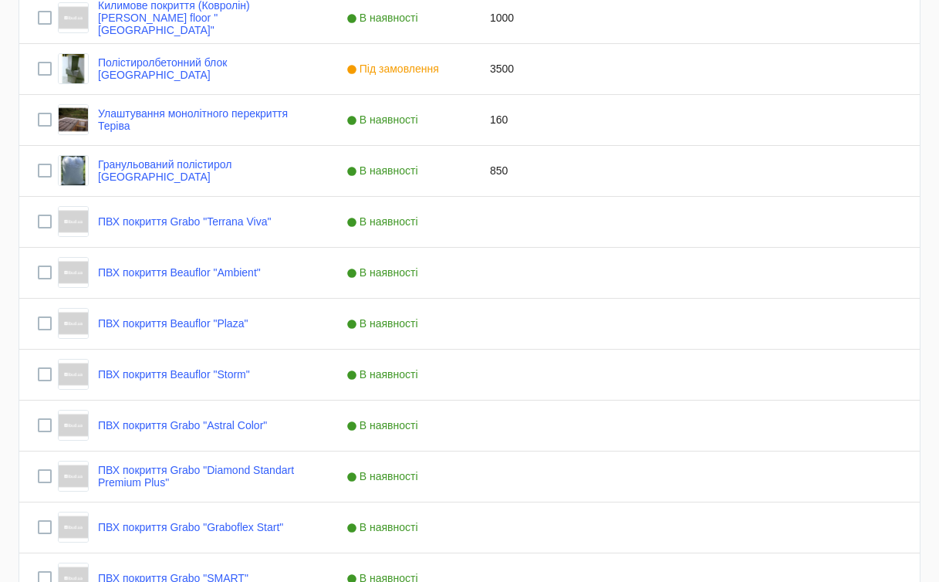
scroll to position [1412, 0]
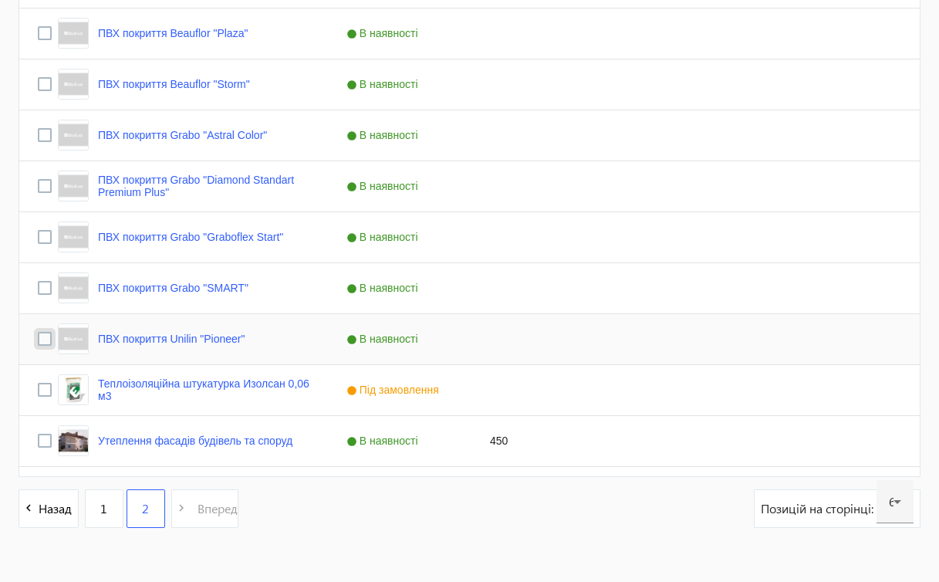
click at [45, 336] on input "Press Space to toggle row selection (unchecked)" at bounding box center [45, 339] width 14 height 14
checkbox input "true"
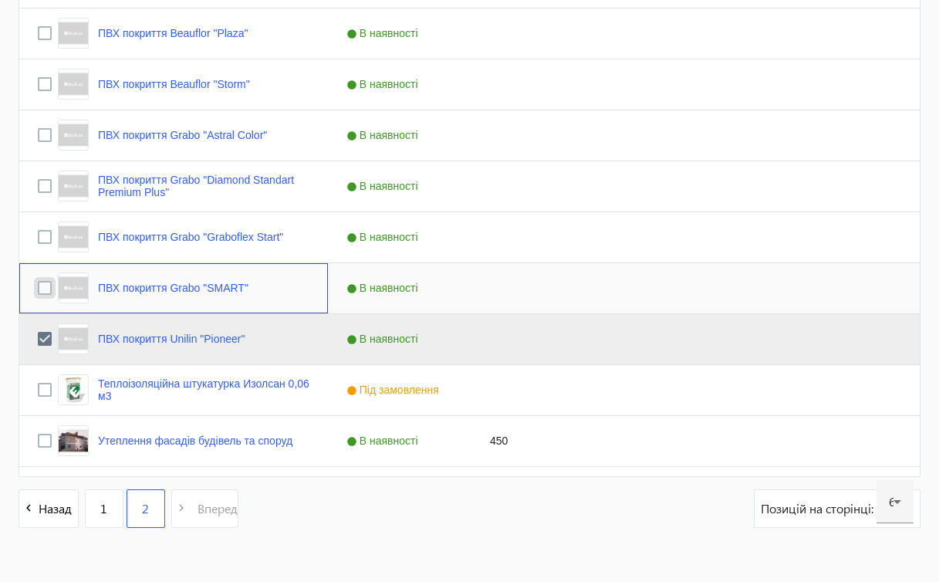
click at [44, 288] on input "Press Space to toggle row selection (unchecked)" at bounding box center [45, 288] width 14 height 14
checkbox input "true"
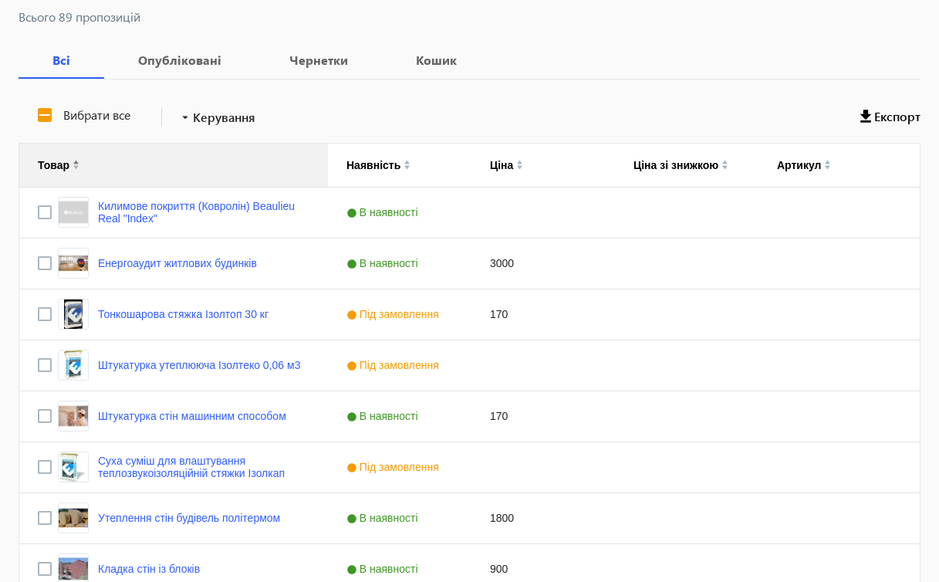
scroll to position [209, 0]
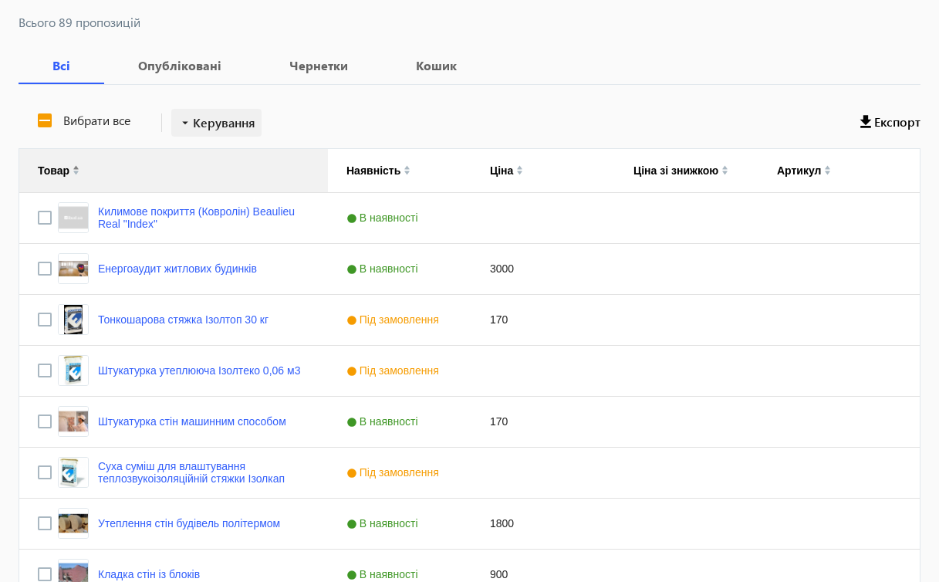
click at [234, 121] on span "Керування" at bounding box center [224, 122] width 62 height 19
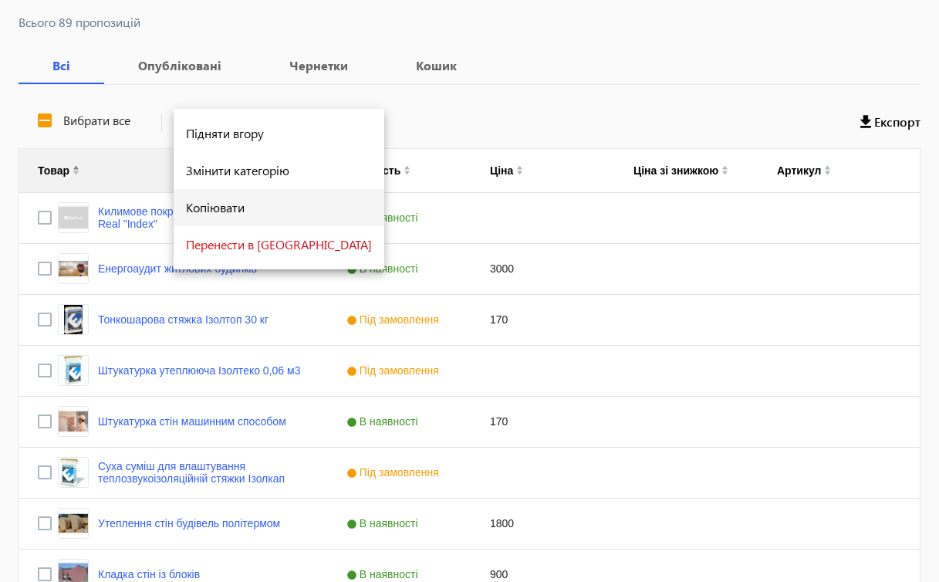
click at [221, 204] on span "Копіювати" at bounding box center [279, 207] width 186 height 12
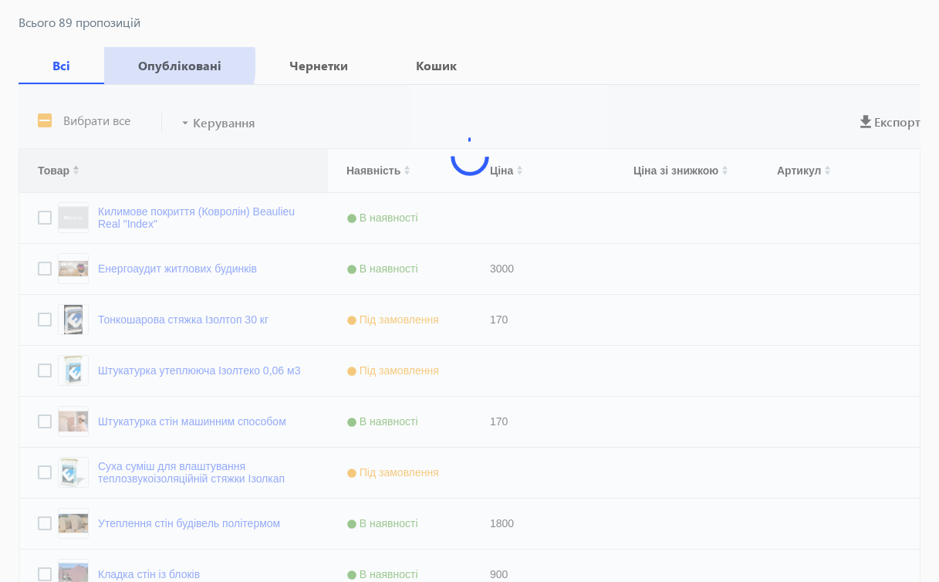
click at [170, 62] on b "Опубліковані" at bounding box center [180, 65] width 114 height 12
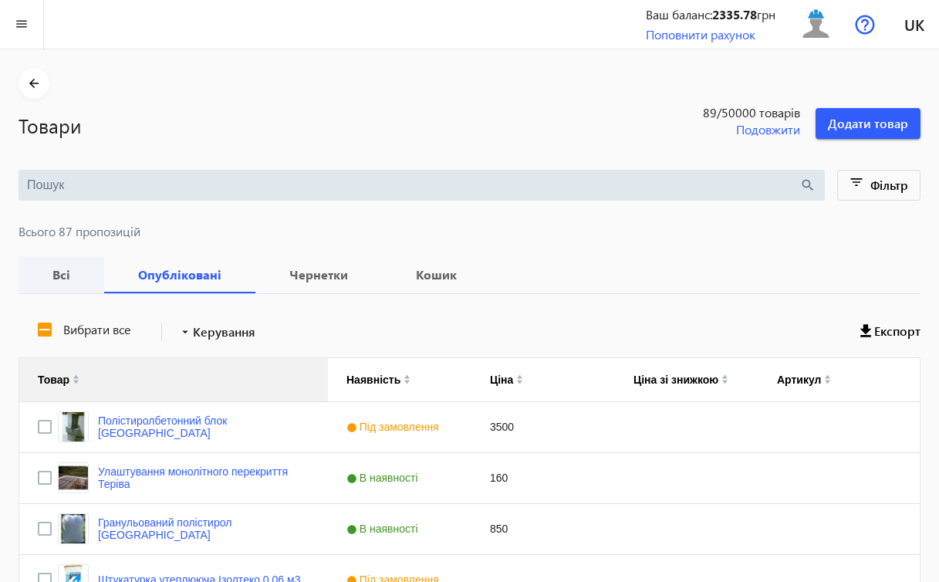
click at [63, 279] on b "Всі" at bounding box center [61, 274] width 49 height 12
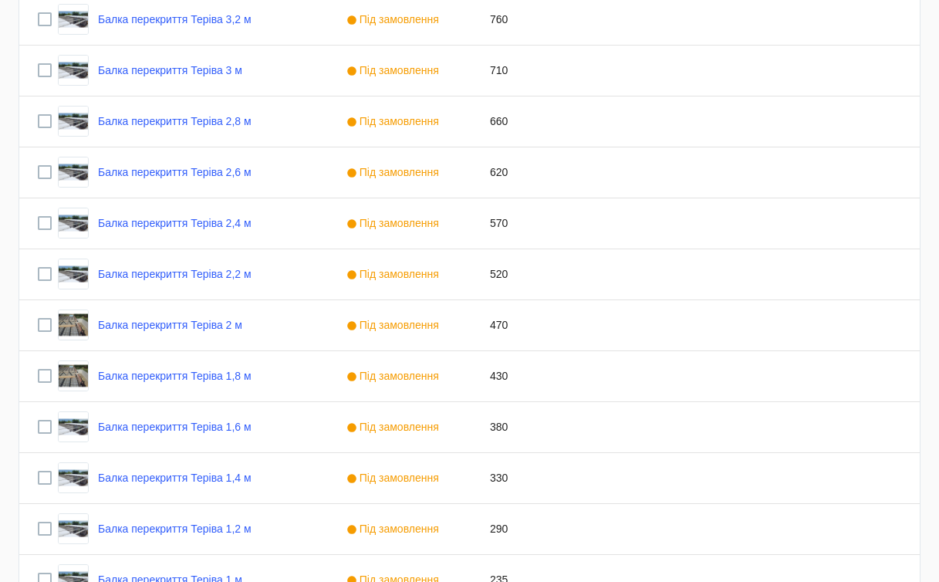
scroll to position [3023, 0]
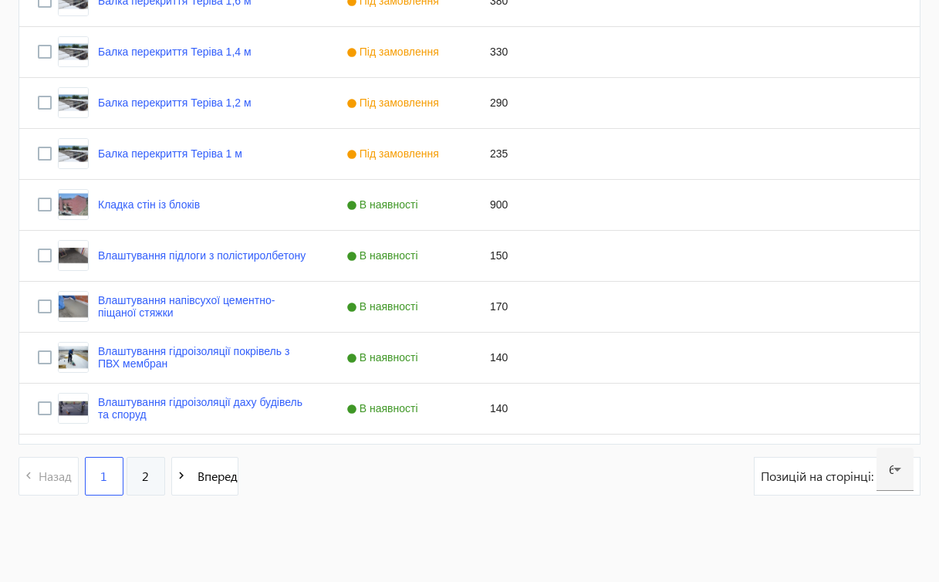
click at [154, 473] on link "2" at bounding box center [146, 476] width 39 height 39
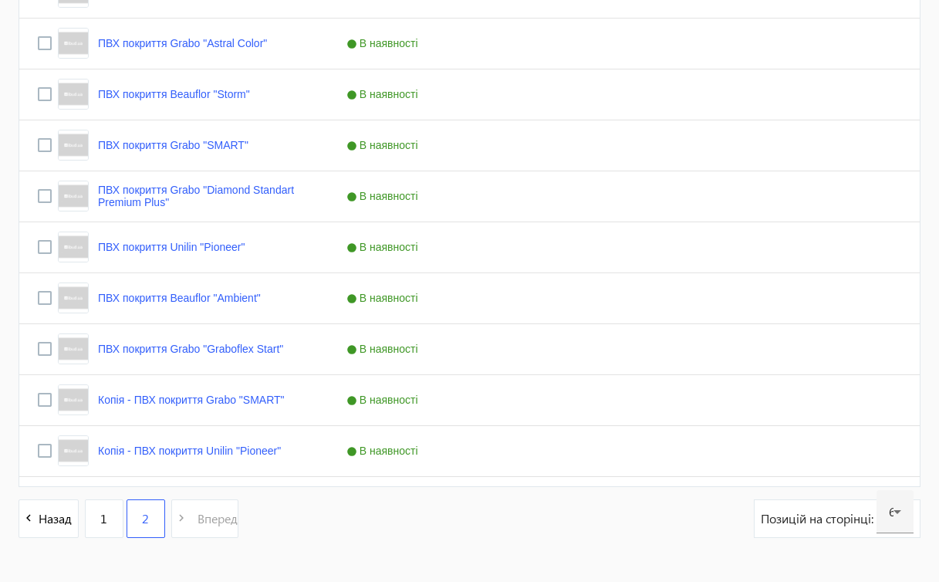
scroll to position [1546, 0]
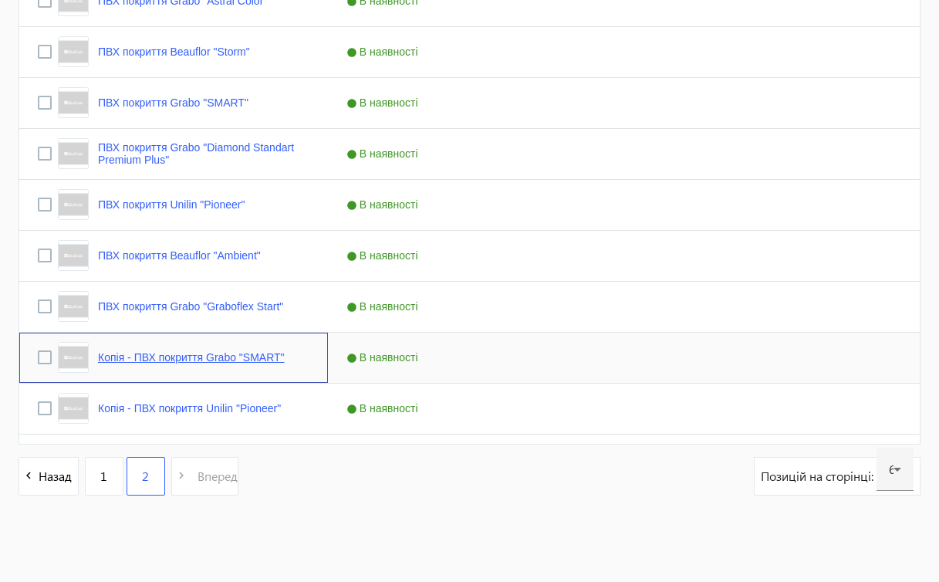
click at [267, 357] on link "Копія - ПВХ покриття Grabo "SMART"" at bounding box center [191, 357] width 187 height 12
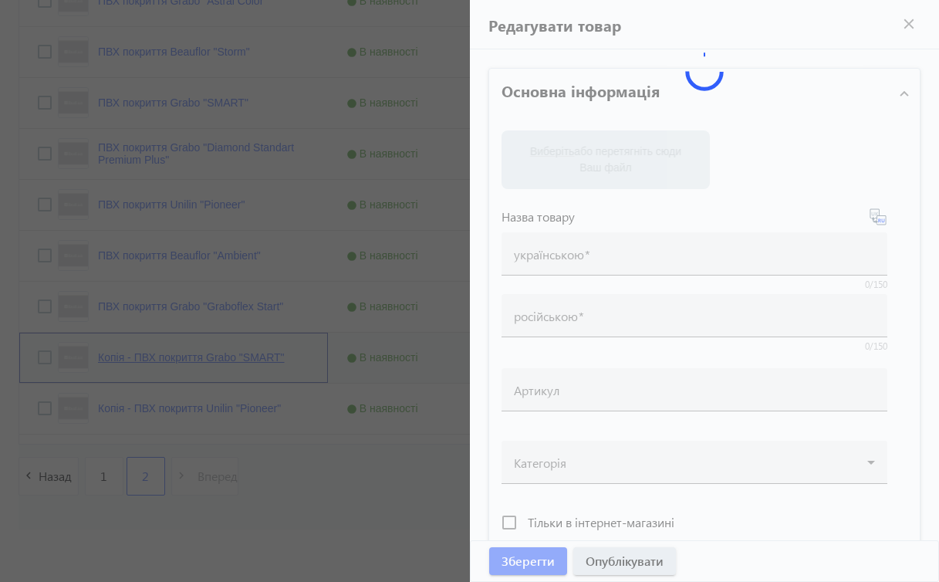
type input "Копія - ПВХ покриття Grabo "SMART""
type input "Копия - ПВХ покрытие Grabo "SMART""
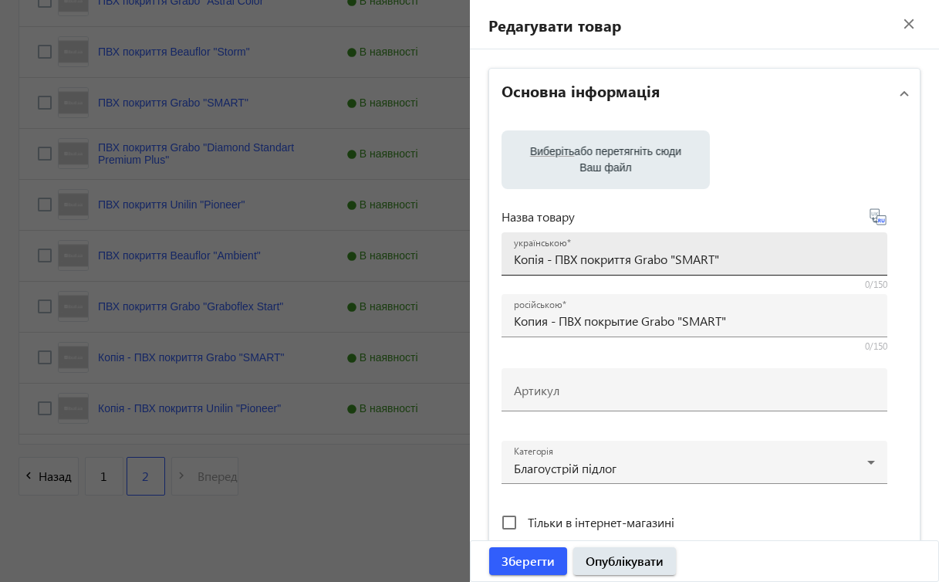
click at [550, 261] on input "Копія - ПВХ покриття Grabo "SMART"" at bounding box center [694, 259] width 361 height 16
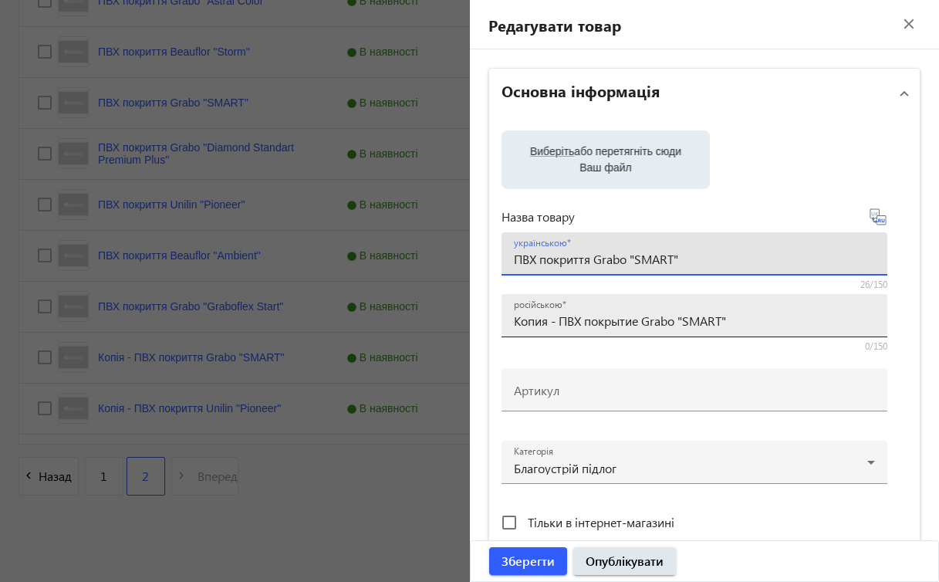
type input "ПВХ покриття Grabo "SMART""
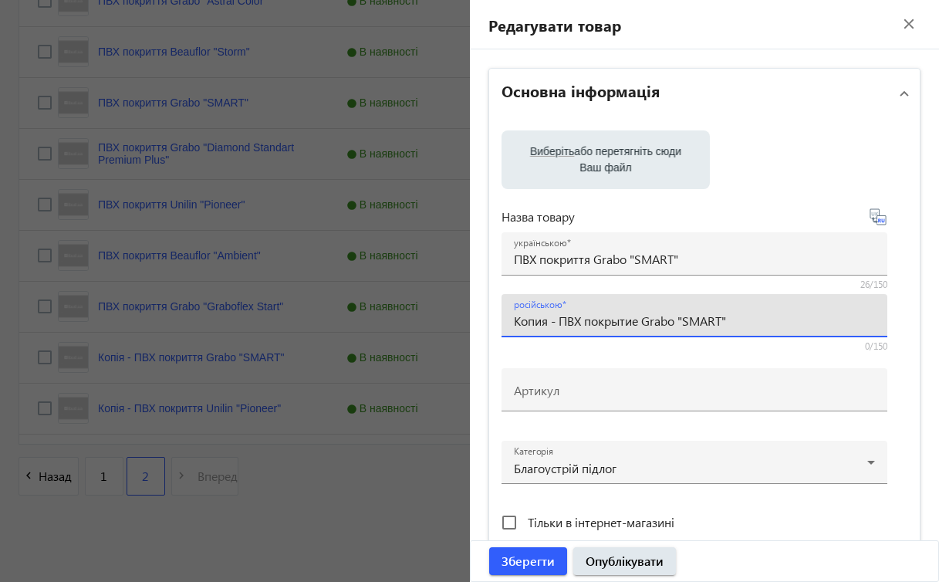
click at [555, 320] on input "Копия - ПВХ покрытие Grabo "SMART"" at bounding box center [694, 320] width 361 height 16
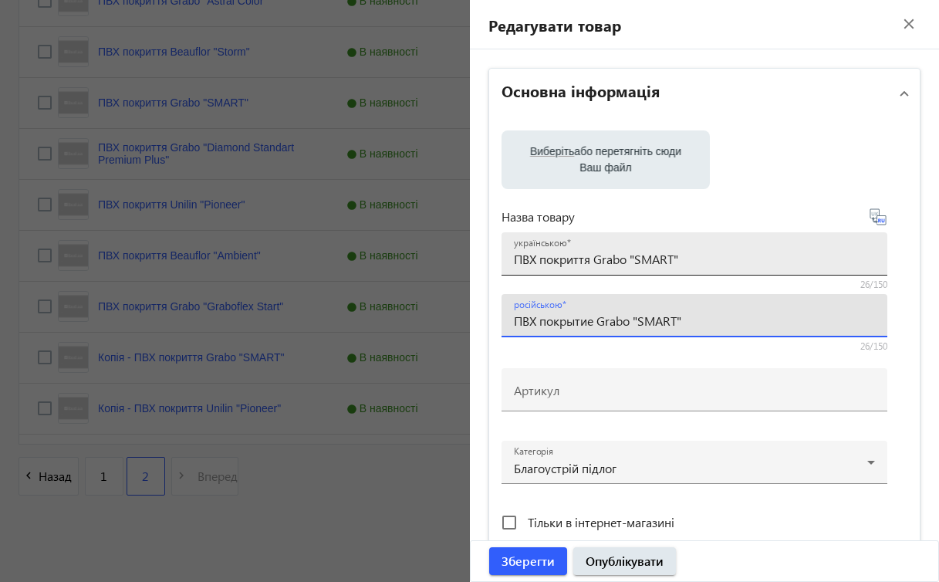
type input "ПВХ покрытие Grabo "SMART""
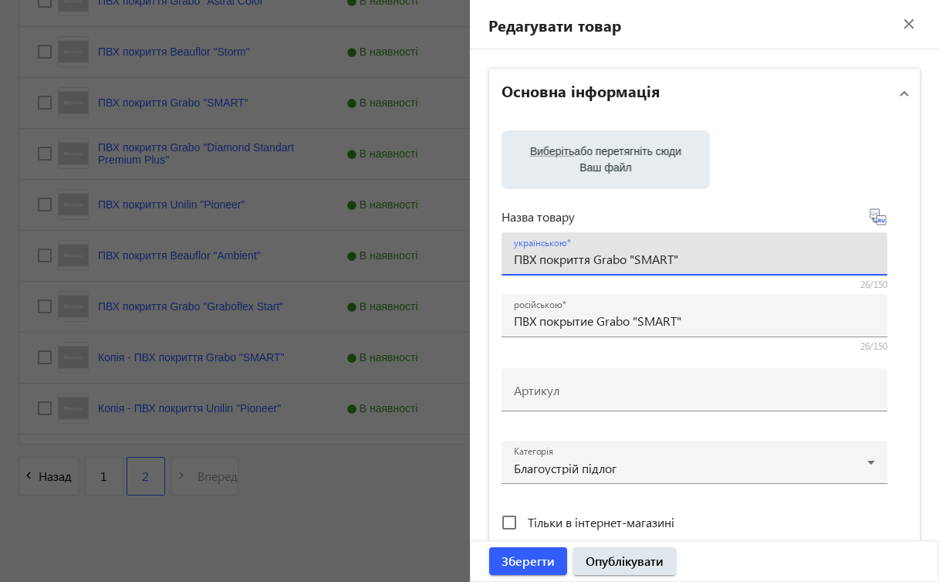
drag, startPoint x: 588, startPoint y: 258, endPoint x: 705, endPoint y: 268, distance: 117.7
click at [710, 269] on div "українською ПВХ покриття Grabo "SMART"" at bounding box center [694, 253] width 361 height 43
paste input "Grabo "Gymfit 65""
click at [586, 255] on input "ПВХ покриттяGrabo "Gymfit 65"" at bounding box center [694, 259] width 361 height 16
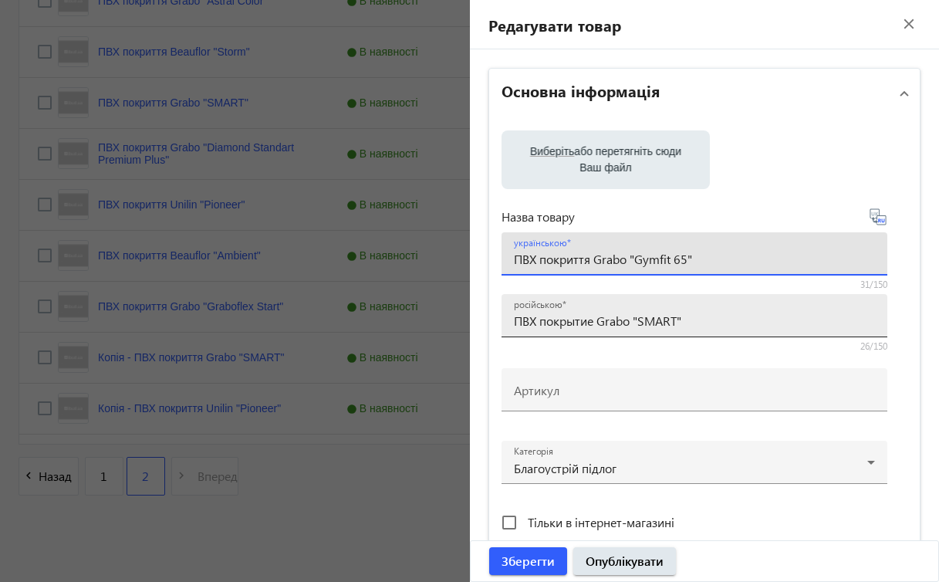
type input "ПВХ покриття Grabo "Gymfit 65""
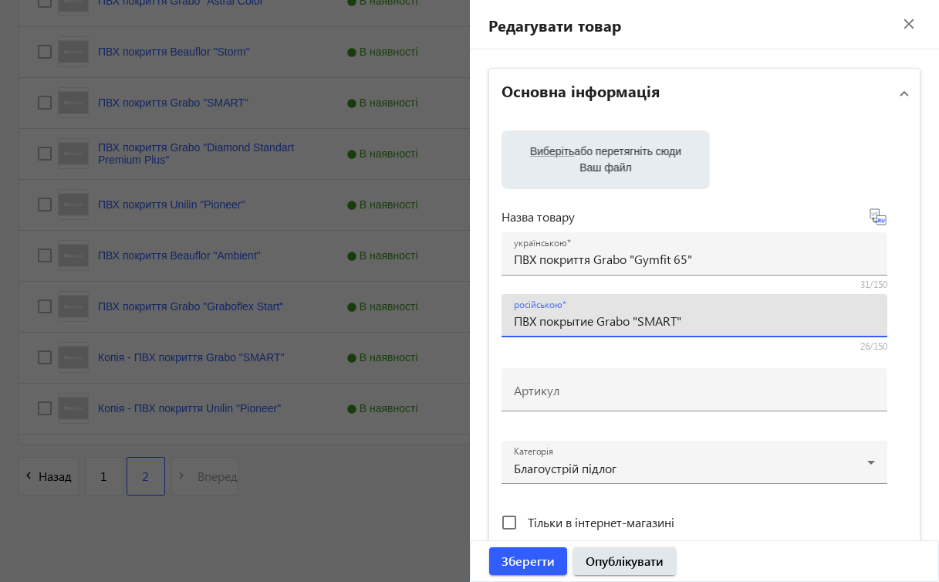
drag, startPoint x: 596, startPoint y: 320, endPoint x: 696, endPoint y: 317, distance: 99.6
click at [696, 317] on input "ПВХ покрытие Grabo "SMART"" at bounding box center [694, 320] width 361 height 16
paste input "Gymfit 65""
type input "ПВХ покрытие Grabo "Gymfit 65""
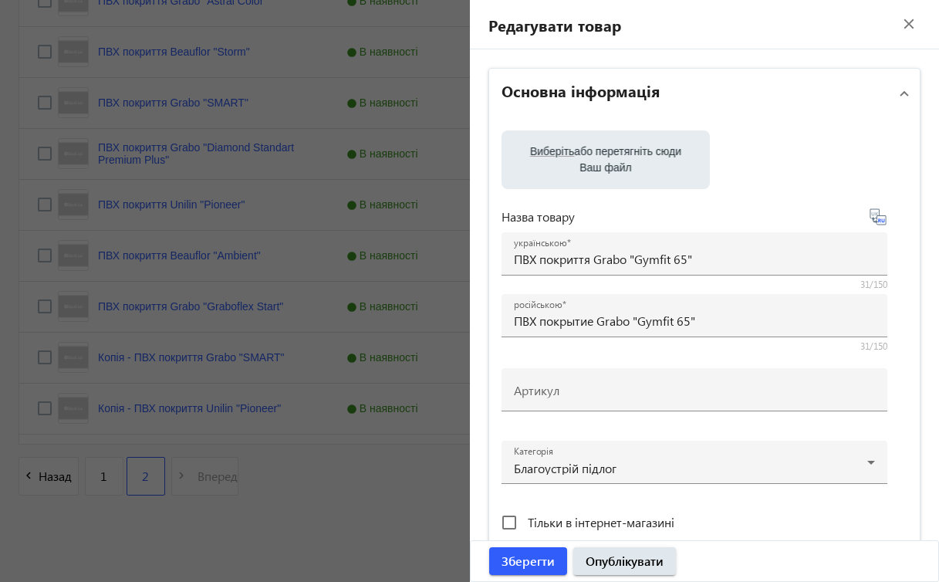
scroll to position [570, 0]
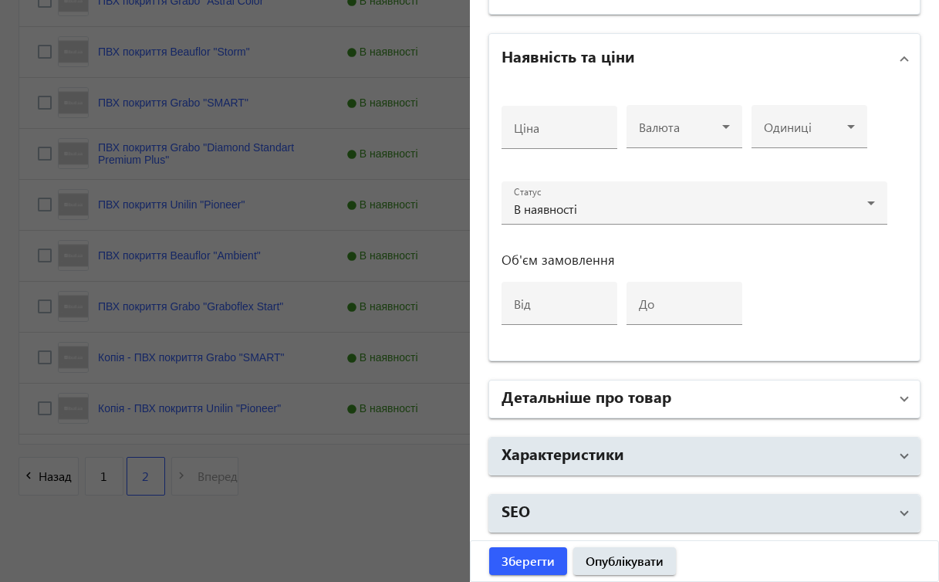
click at [901, 400] on span at bounding box center [904, 398] width 6 height 17
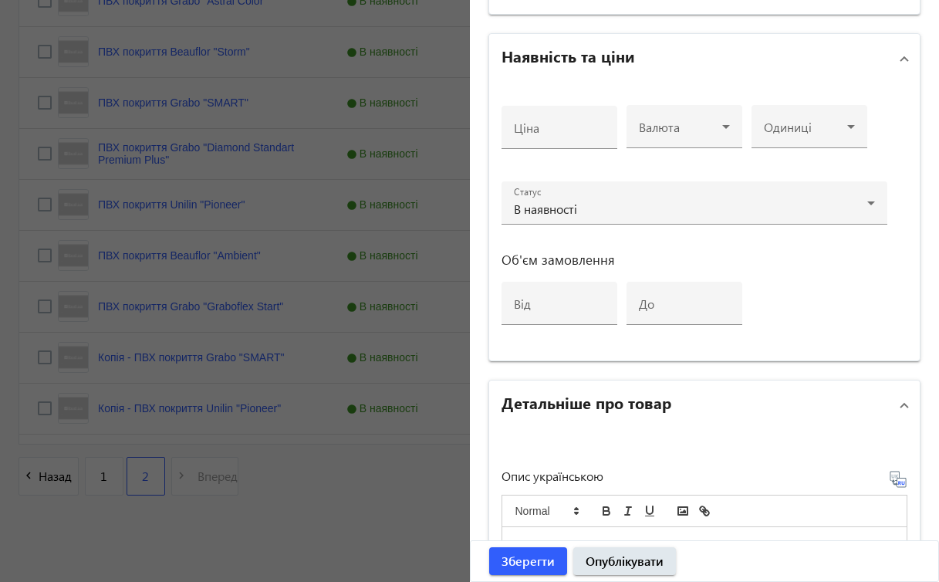
scroll to position [1084, 0]
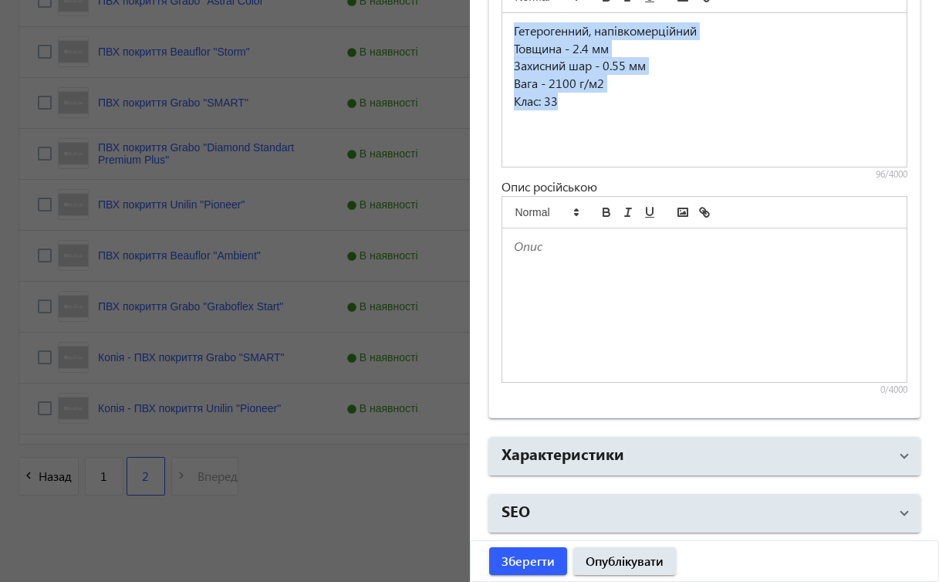
drag, startPoint x: 507, startPoint y: 29, endPoint x: 752, endPoint y: 106, distance: 256.9
click at [754, 106] on div "Гетерогенний, напівкомерційний Товщина - 2.4 мм Захисний шар - 0.55 мм Вага - 2…" at bounding box center [704, 90] width 405 height 154
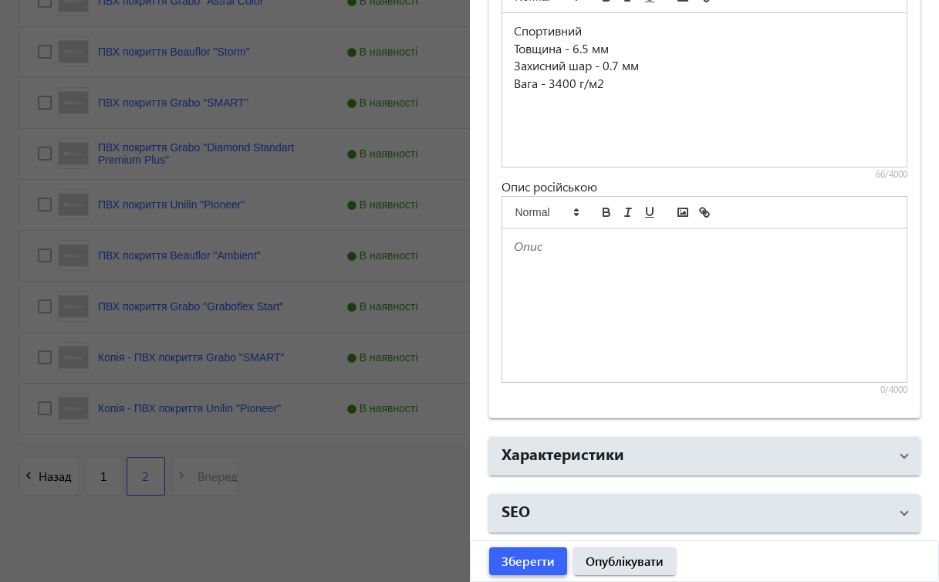
click at [540, 556] on span "Зберегти" at bounding box center [527, 560] width 53 height 17
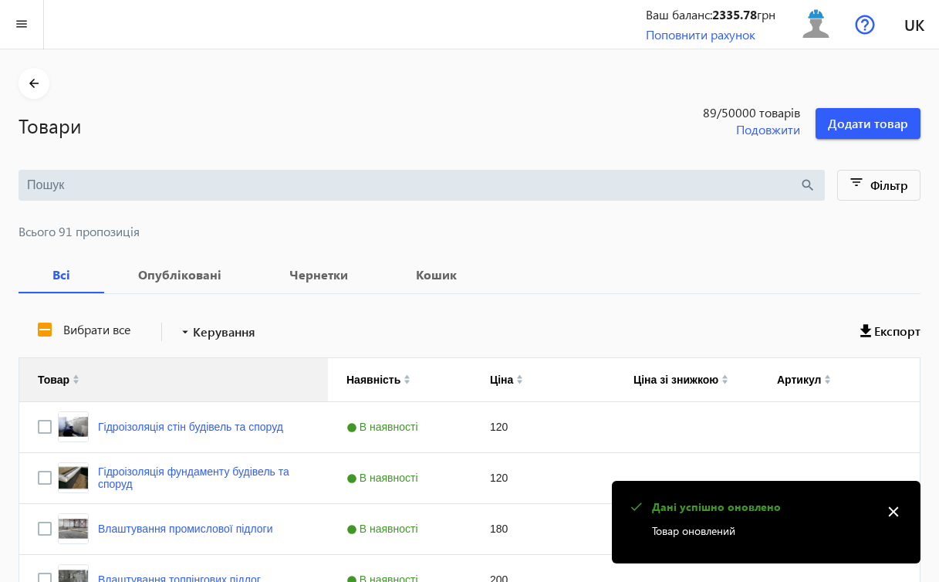
scroll to position [0, 0]
click at [890, 511] on mat-icon "close" at bounding box center [893, 511] width 23 height 23
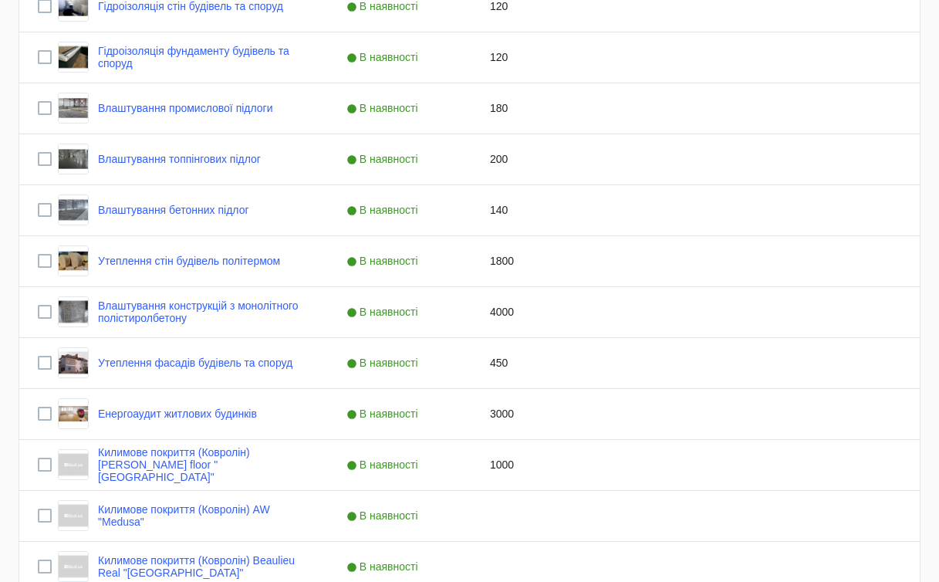
scroll to position [1546, 0]
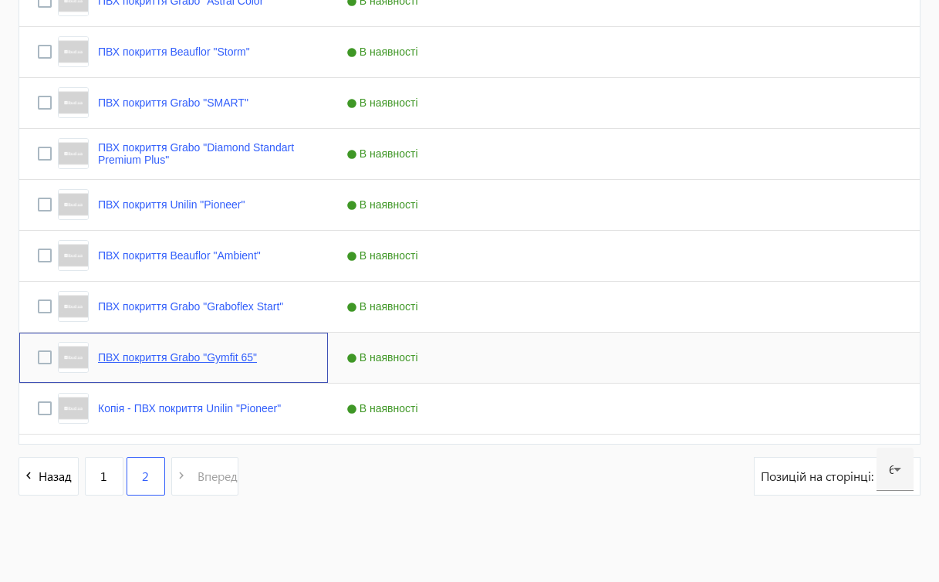
click at [245, 356] on link "ПВХ покриття Grabo "Gymfit 65"" at bounding box center [177, 357] width 159 height 12
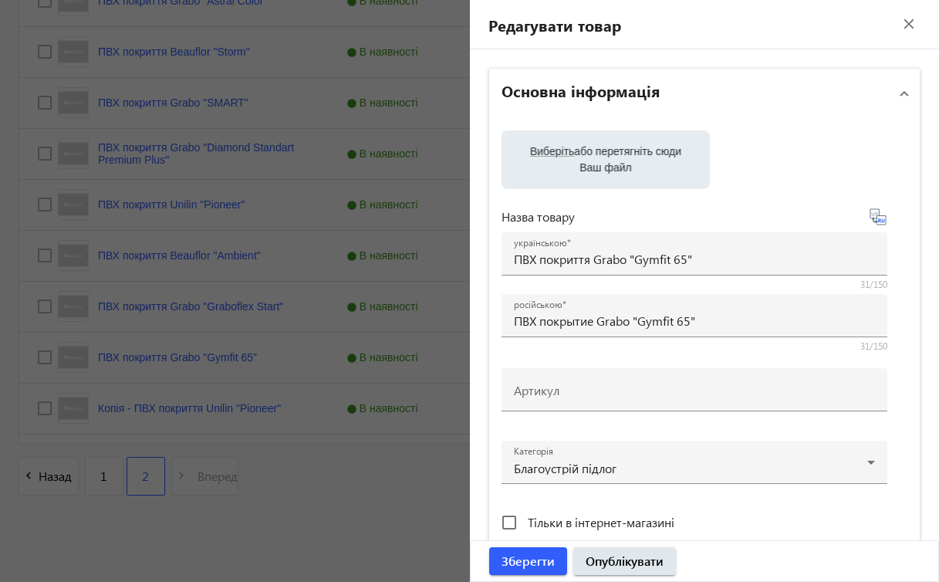
scroll to position [570, 0]
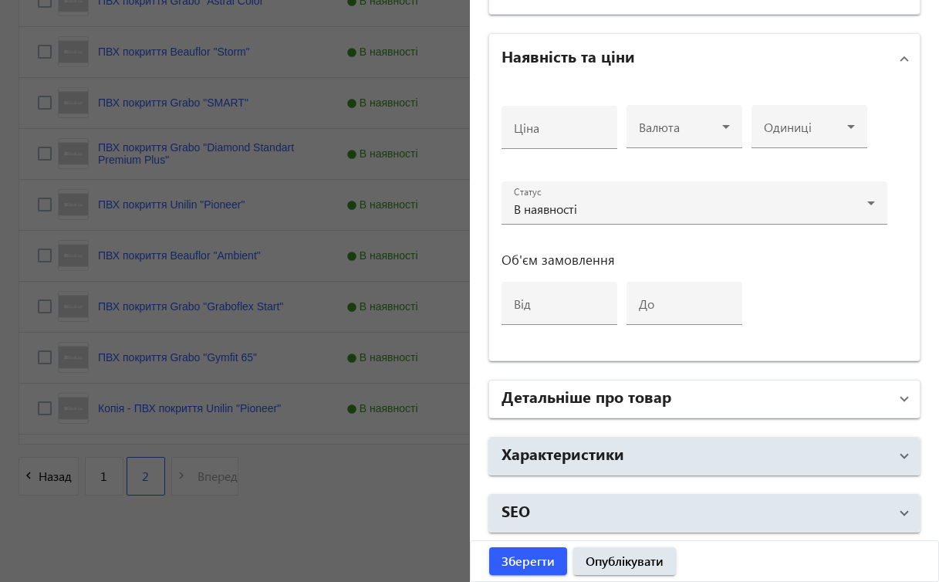
click at [880, 403] on span "Детальніше про товар" at bounding box center [701, 399] width 400 height 28
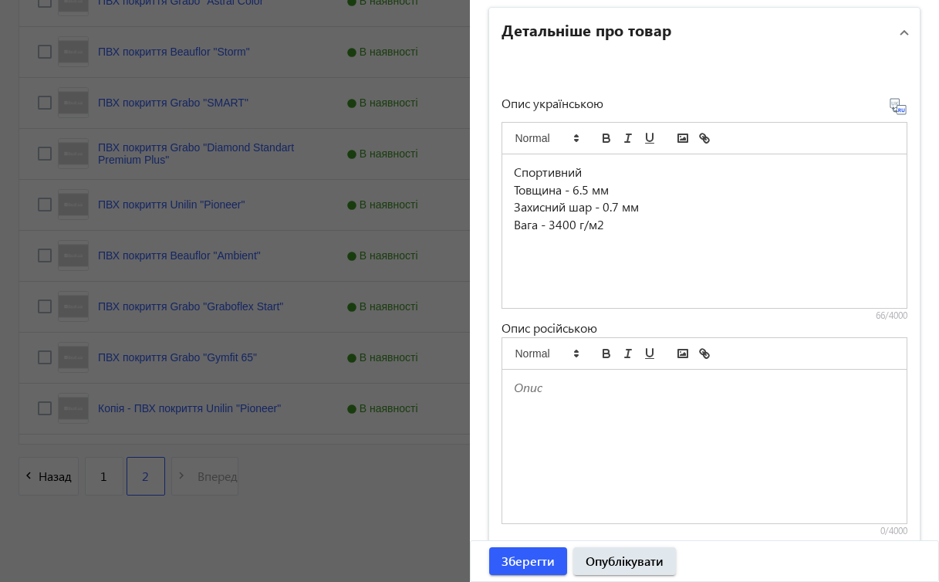
scroll to position [1084, 0]
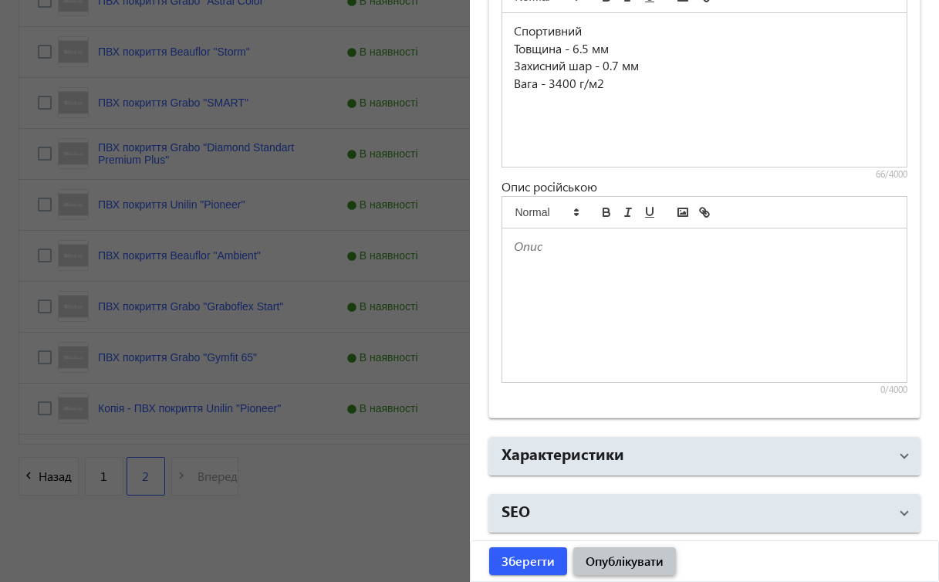
click at [623, 559] on span "Опублікувати" at bounding box center [625, 560] width 78 height 17
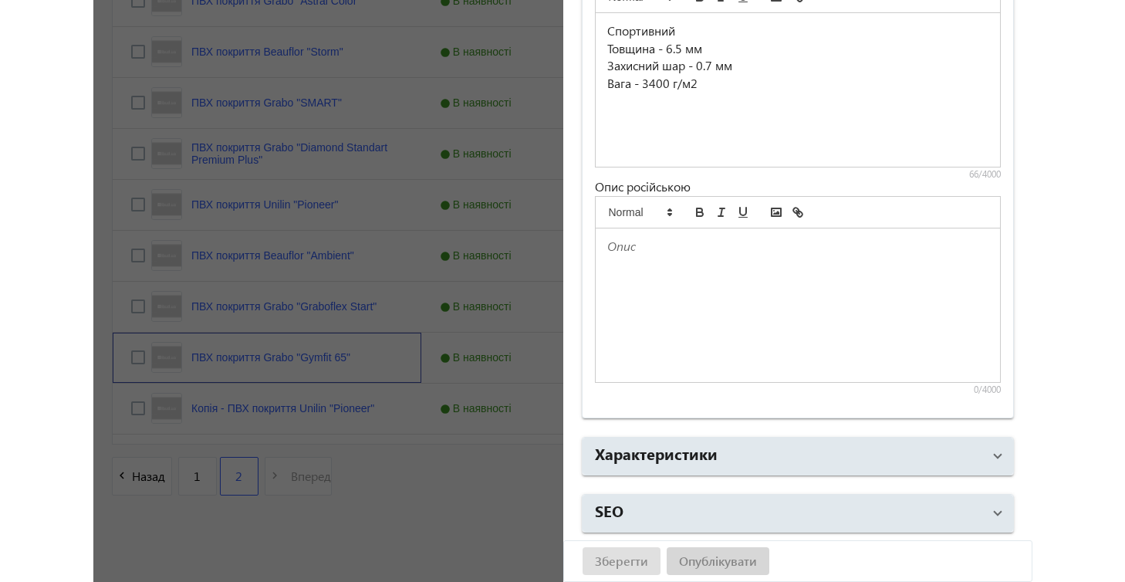
scroll to position [0, 0]
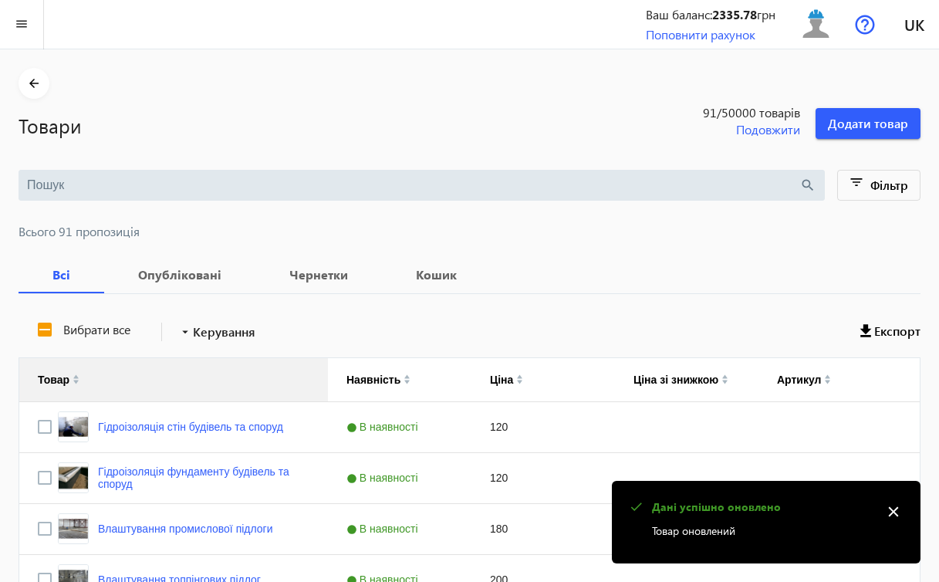
click at [893, 511] on mat-icon "close" at bounding box center [893, 511] width 23 height 23
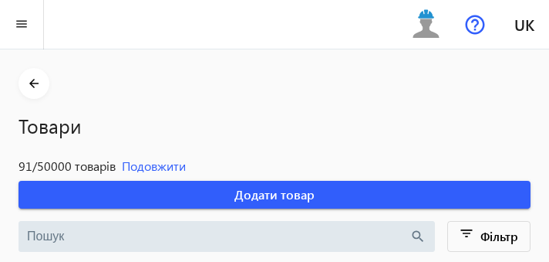
click at [437, 104] on div "Товари 91 /50000 товарів Подовжити Додати товар" at bounding box center [275, 154] width 512 height 110
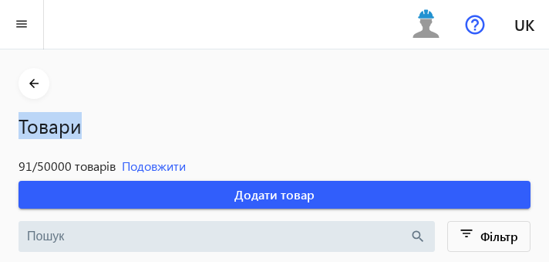
click at [437, 104] on div "Товари 91 /50000 товарів Подовжити Додати товар" at bounding box center [275, 154] width 512 height 110
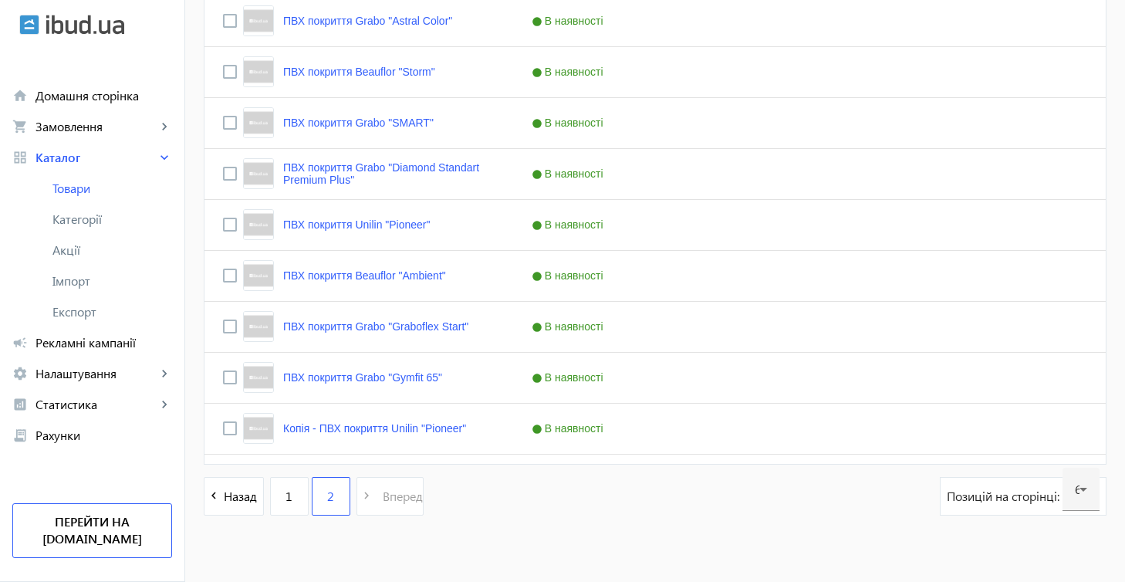
scroll to position [1546, 0]
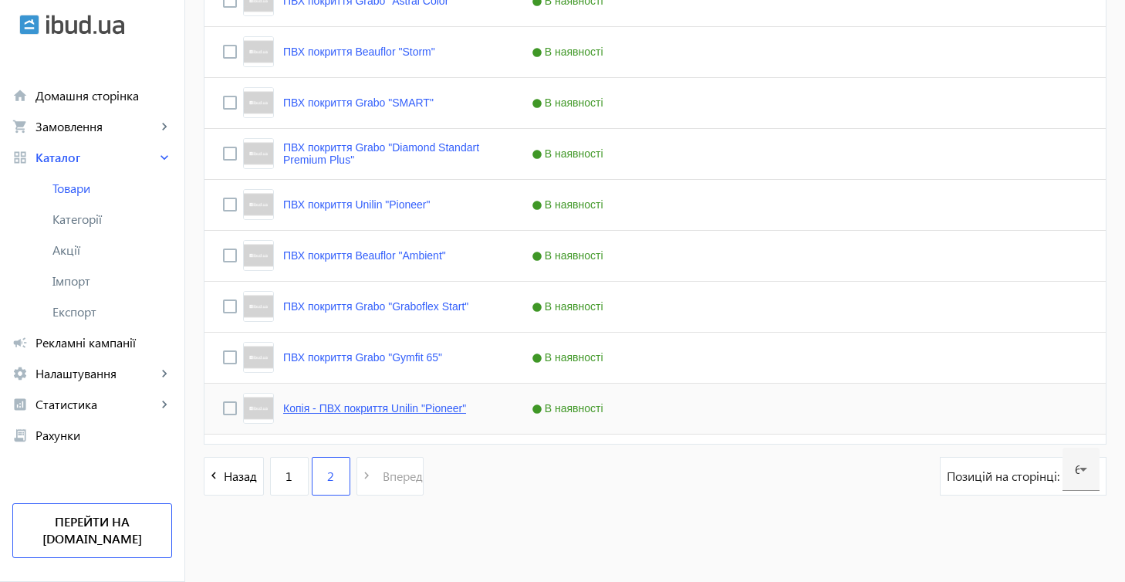
click at [437, 410] on link "Копія - ПВХ покриття Unilin "Pioneer"" at bounding box center [374, 408] width 183 height 12
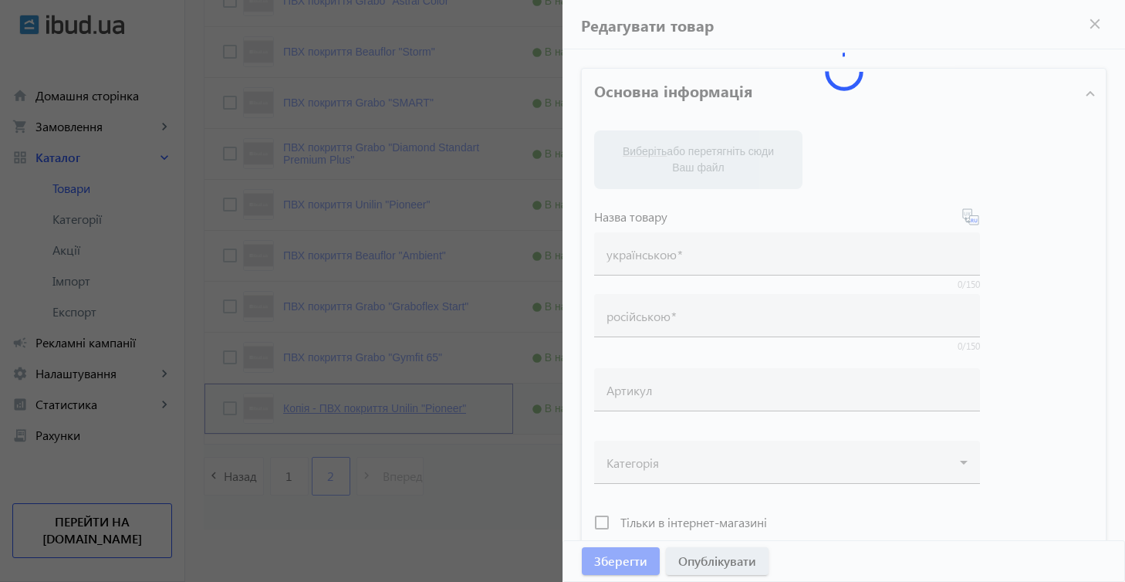
type input "Копія - ПВХ покриття Unilin "Pioneer""
type input "Копия - ПВХ покрытие Unilin "Pioneer""
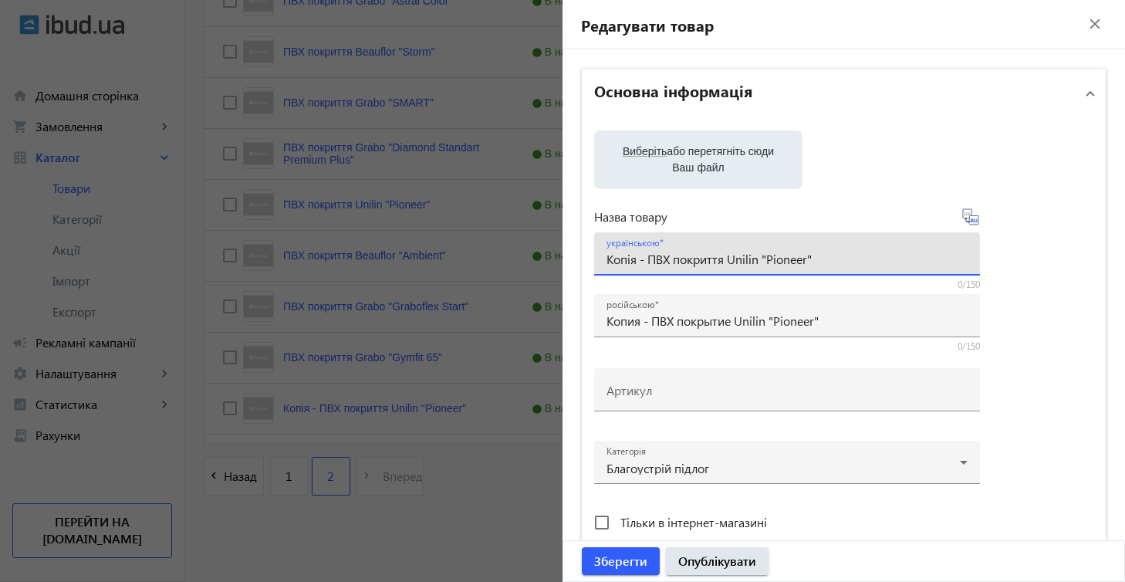
drag, startPoint x: 726, startPoint y: 259, endPoint x: 843, endPoint y: 259, distance: 117.3
click at [844, 259] on input "Копія - ПВХ покриття Unilin "Pioneer"" at bounding box center [786, 259] width 361 height 16
paste input "Grabo "Fortis"
click at [644, 258] on input "Копія - ПВХ покриття Grabo "Fortis"" at bounding box center [786, 259] width 361 height 16
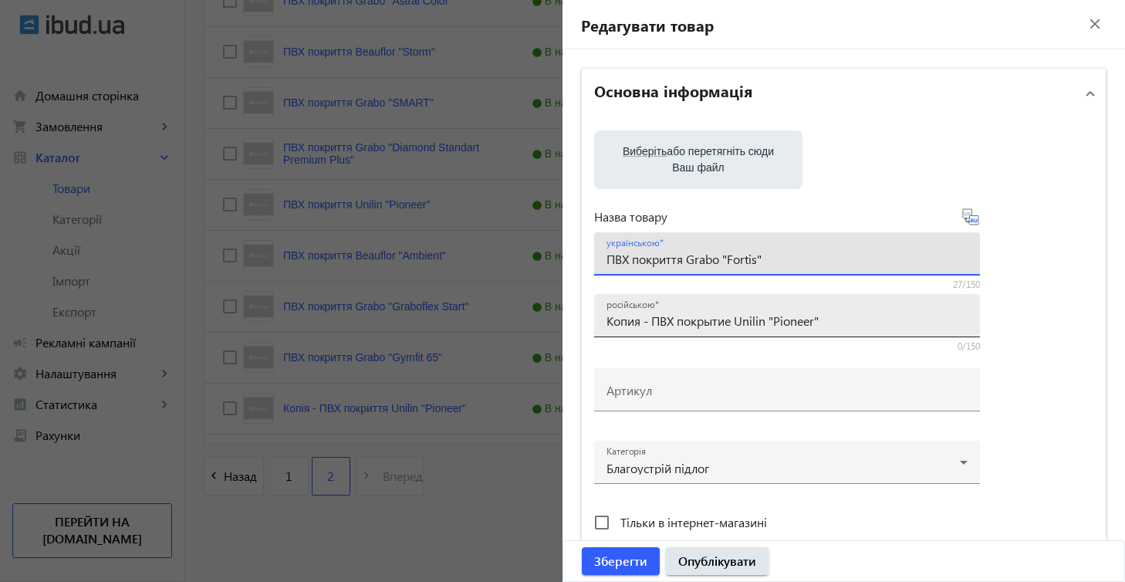
type input "ПВХ покриття Grabo "Fortis""
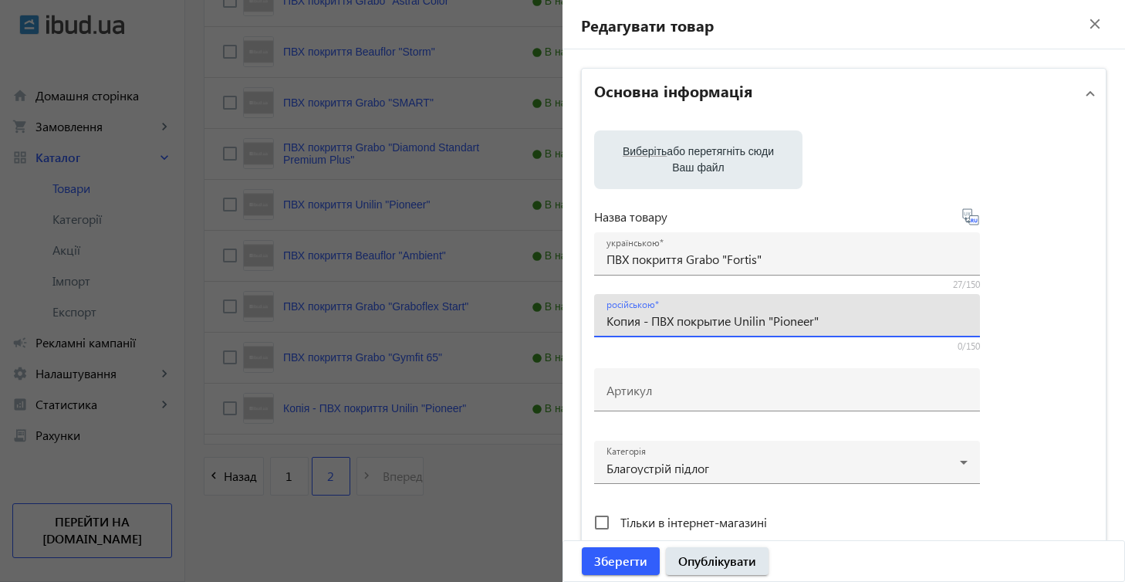
click at [649, 322] on input "Копия - ПВХ покрытие Unilin "Pioneer"" at bounding box center [786, 320] width 361 height 16
drag, startPoint x: 687, startPoint y: 319, endPoint x: 771, endPoint y: 316, distance: 84.1
click at [771, 316] on input "ПВХ покрытие Unilin "Pioneer"" at bounding box center [786, 320] width 361 height 16
paste input "Grabo "Fortis"
type input "ПВХ покрытие Grabo "Fortis""
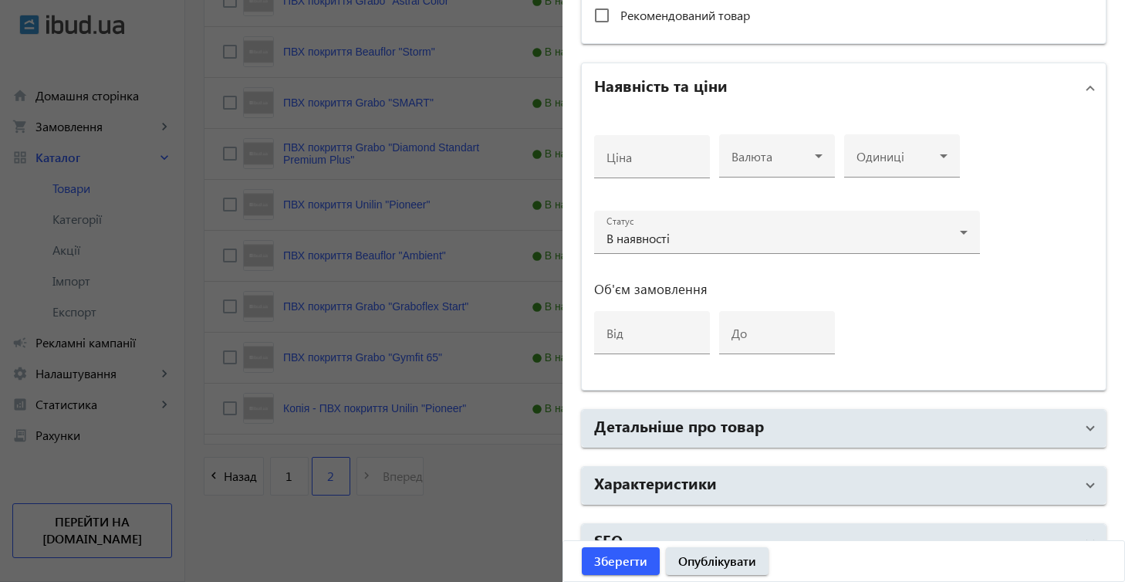
scroll to position [570, 0]
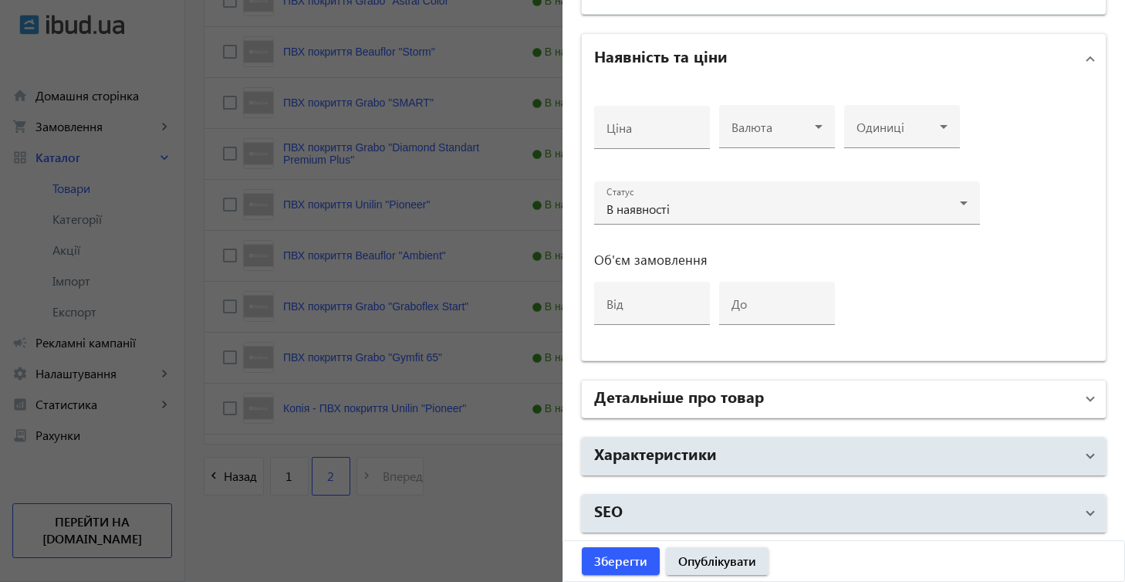
click at [938, 391] on mat-expansion-panel-header "Детальніше про товар" at bounding box center [844, 398] width 524 height 37
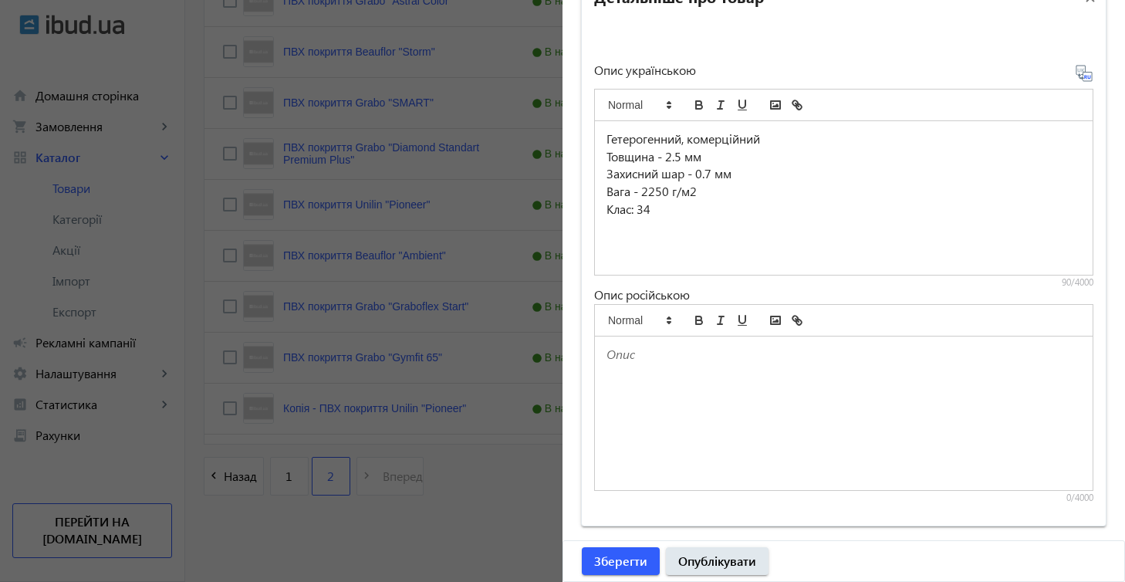
scroll to position [1084, 0]
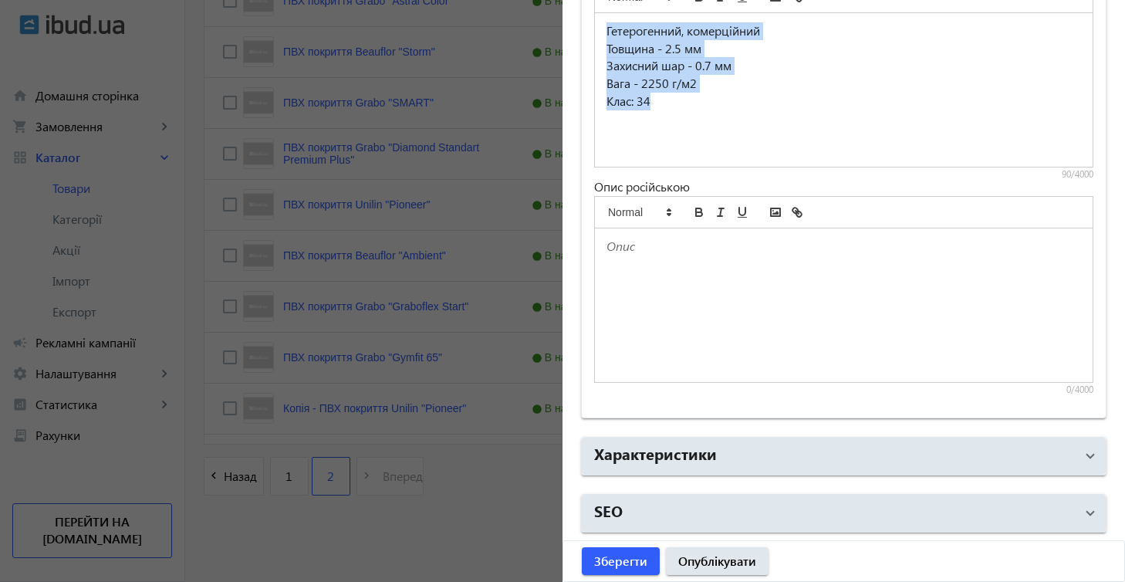
drag, startPoint x: 602, startPoint y: 32, endPoint x: 711, endPoint y: 100, distance: 128.6
click at [711, 100] on div "Гетерогенний, комерційний Товщина - 2.5 мм Захисний шар - 0.7 мм Вага - 2250 г/…" at bounding box center [844, 90] width 498 height 154
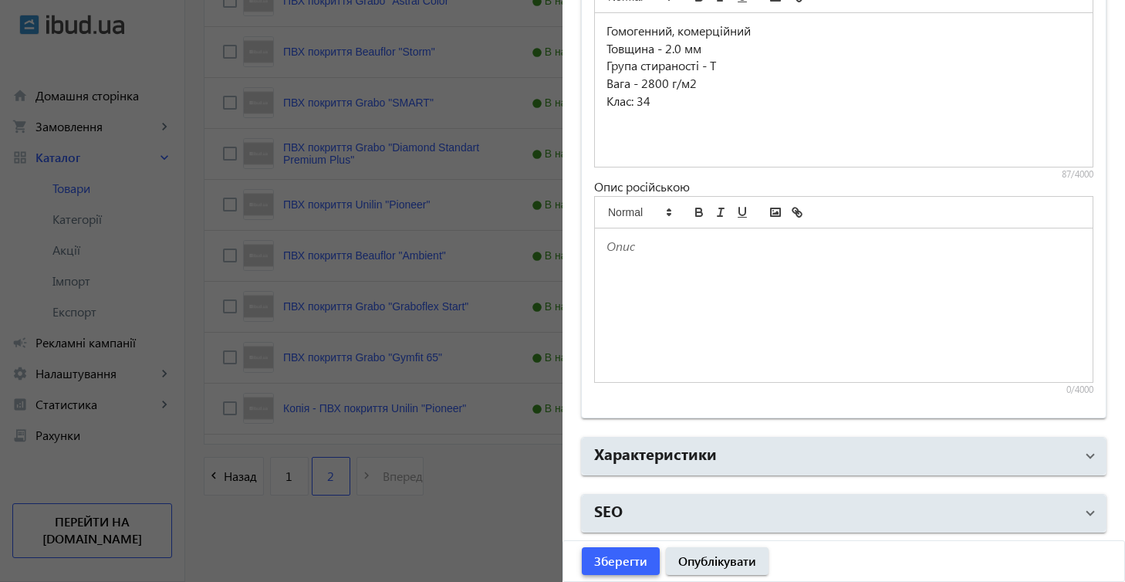
click at [640, 555] on span "Зберегти" at bounding box center [620, 560] width 53 height 17
click at [640, 557] on div "Зберегти Опублікувати" at bounding box center [843, 561] width 561 height 40
click at [643, 559] on div "Зберегти Опублікувати" at bounding box center [843, 561] width 561 height 40
click at [484, 474] on div at bounding box center [562, 291] width 1125 height 582
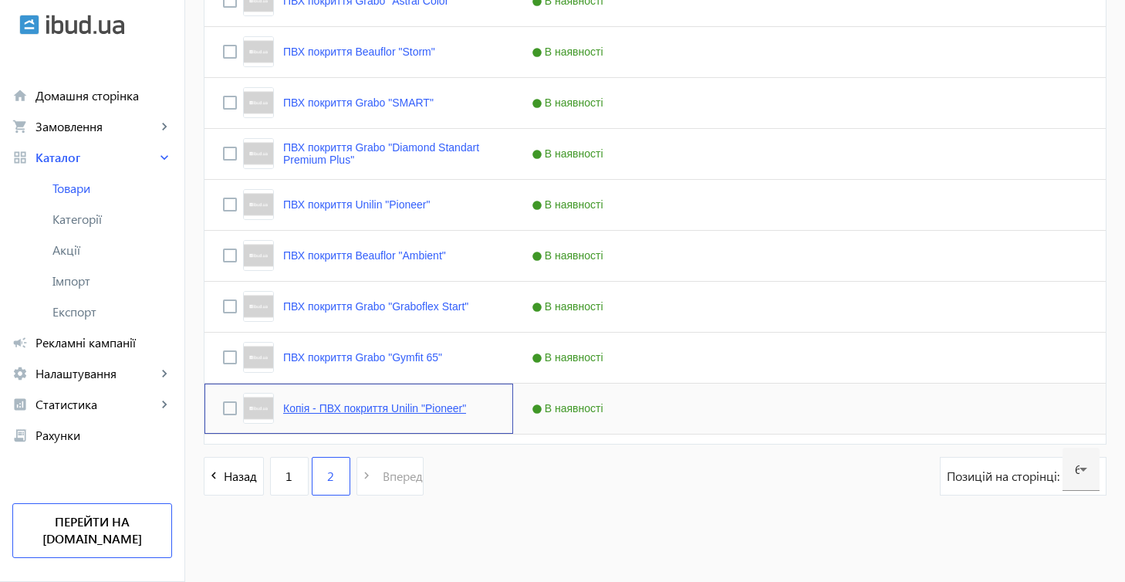
click at [448, 409] on link "Копія - ПВХ покриття Unilin "Pioneer"" at bounding box center [374, 408] width 183 height 12
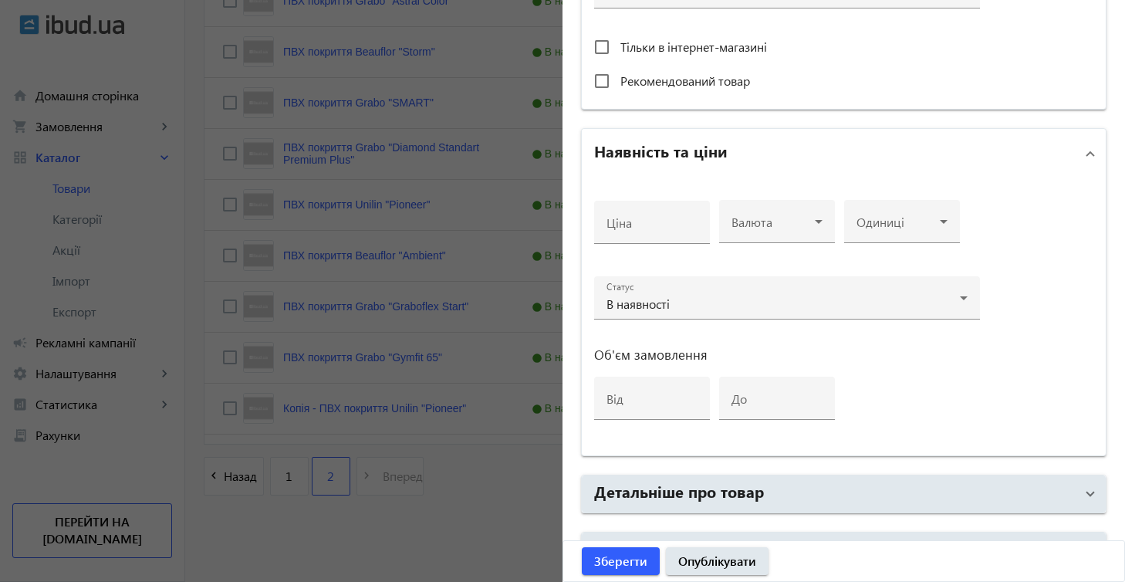
scroll to position [570, 0]
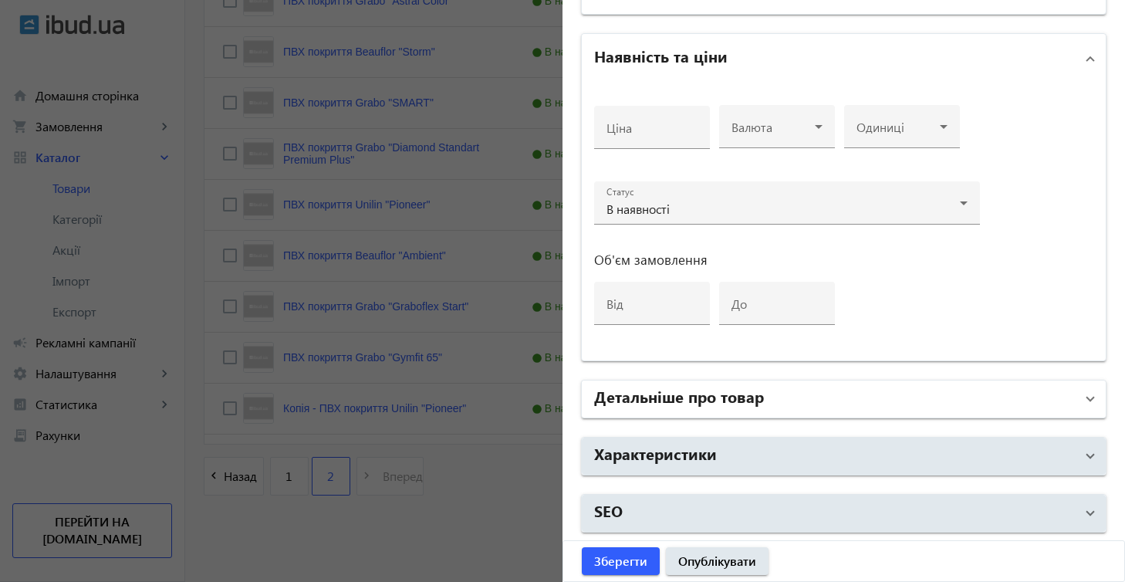
click at [938, 397] on span at bounding box center [1090, 398] width 6 height 17
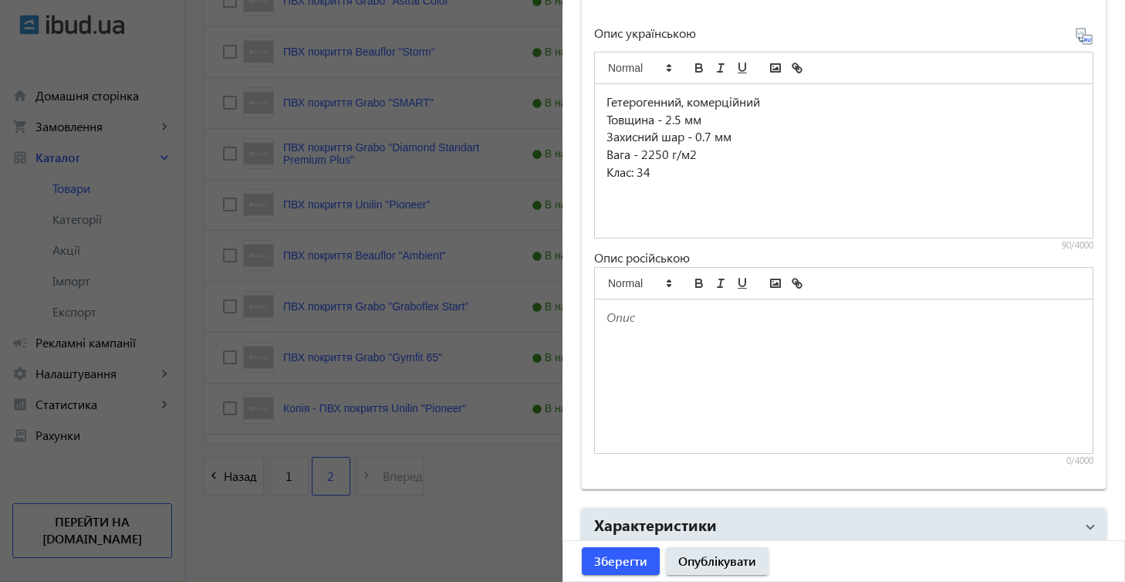
scroll to position [1035, 0]
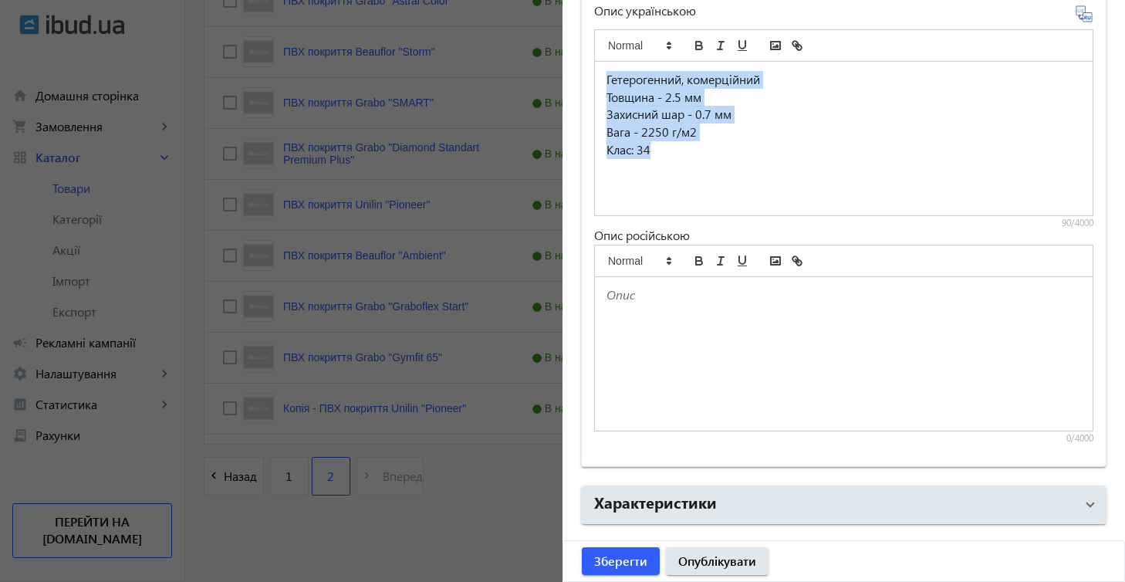
drag, startPoint x: 603, startPoint y: 79, endPoint x: 707, endPoint y: 186, distance: 149.5
click at [707, 186] on div "Гетерогенний, комерційний Товщина - 2.5 мм Захисний шар - 0.7 мм Вага - 2250 г/…" at bounding box center [844, 139] width 498 height 154
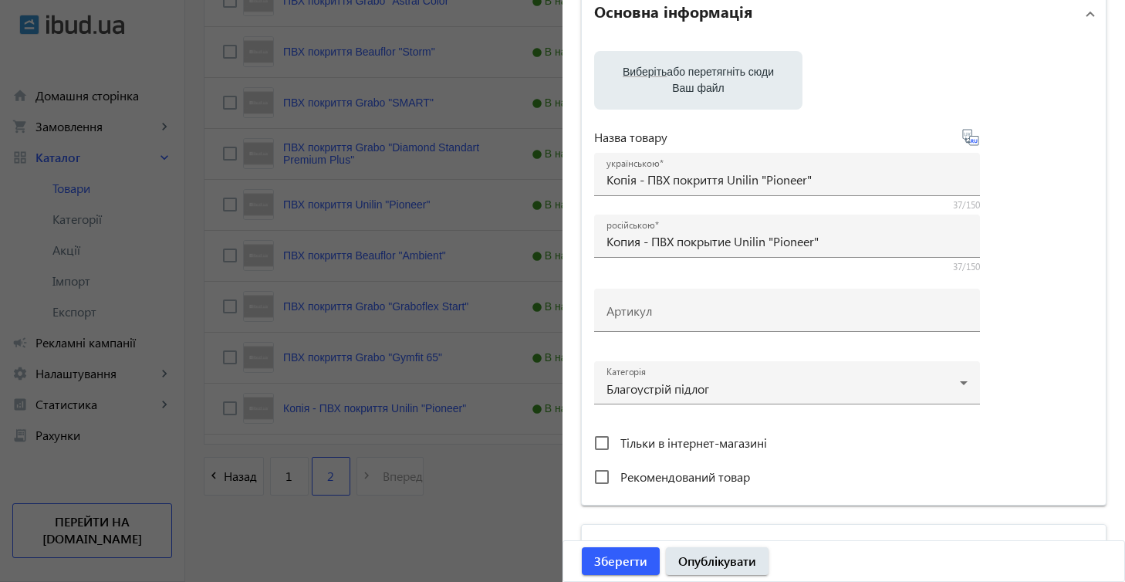
scroll to position [0, 0]
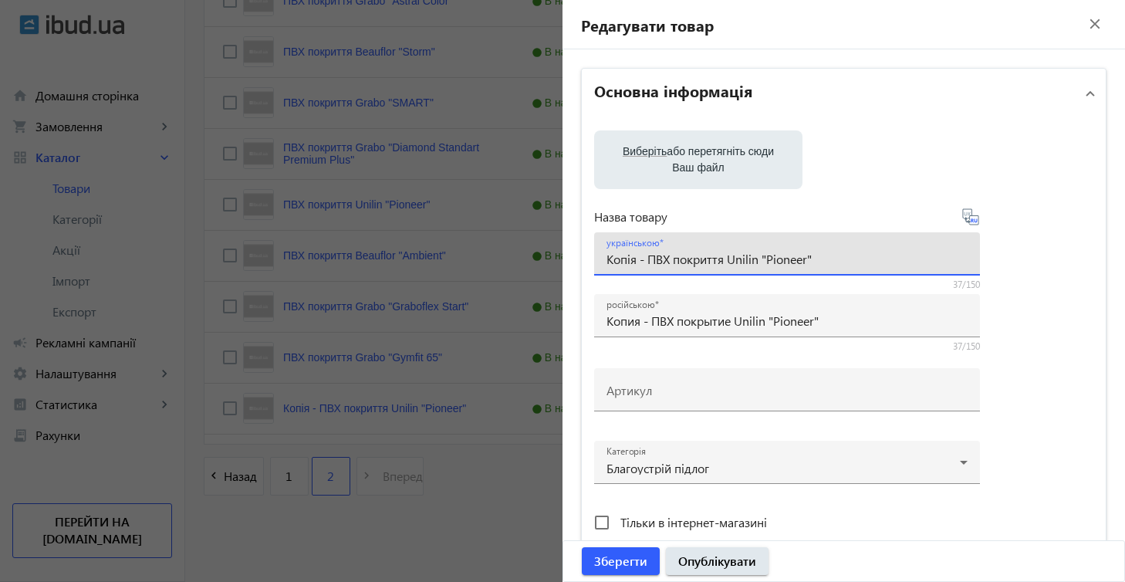
click at [727, 262] on input "Копія - ПВХ покриття Unilin "Pioneer"" at bounding box center [786, 259] width 361 height 16
drag, startPoint x: 725, startPoint y: 262, endPoint x: 821, endPoint y: 254, distance: 96.0
click at [824, 254] on input "Копія - ПВХ покриття Unilin "Pioneer"" at bounding box center [786, 259] width 361 height 16
paste input "Grabo "Fortis"
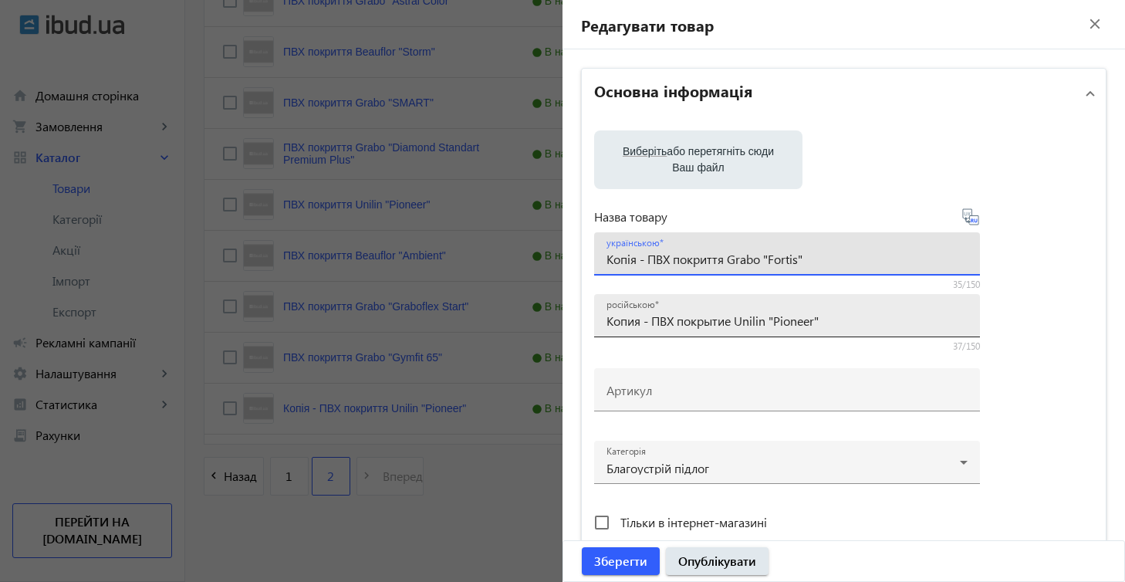
type input "Копія - ПВХ покриття Grabo "Fortis""
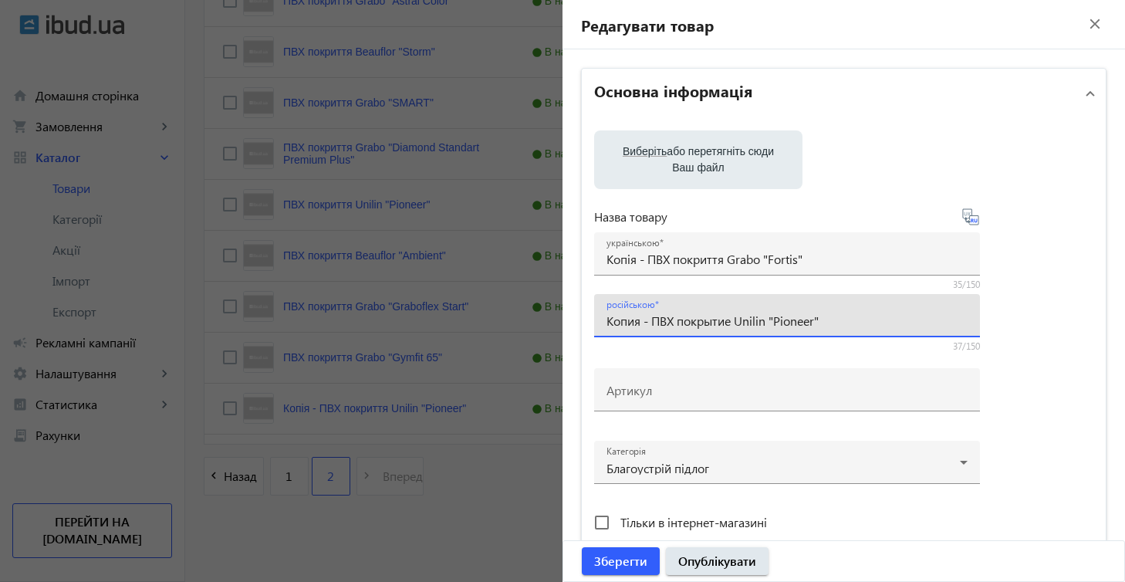
drag, startPoint x: 734, startPoint y: 320, endPoint x: 828, endPoint y: 314, distance: 94.3
click at [829, 314] on input "Копия - ПВХ покрытие Unilin "Pioneer"" at bounding box center [786, 320] width 361 height 16
paste input "Grabo "Fortis"
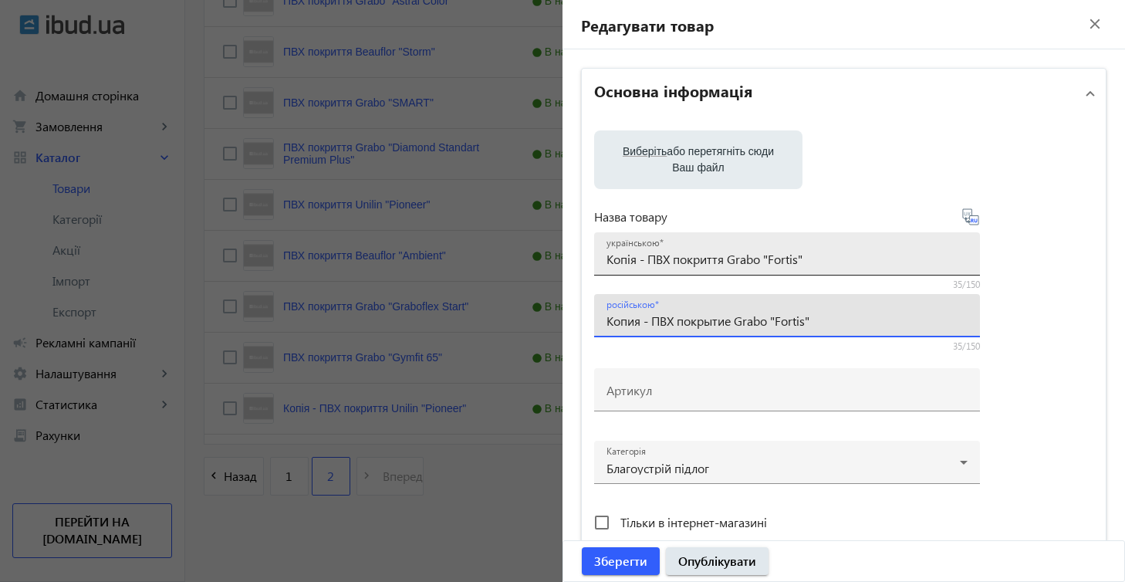
type input "Копия - ПВХ покрытие Grabo "Fortis""
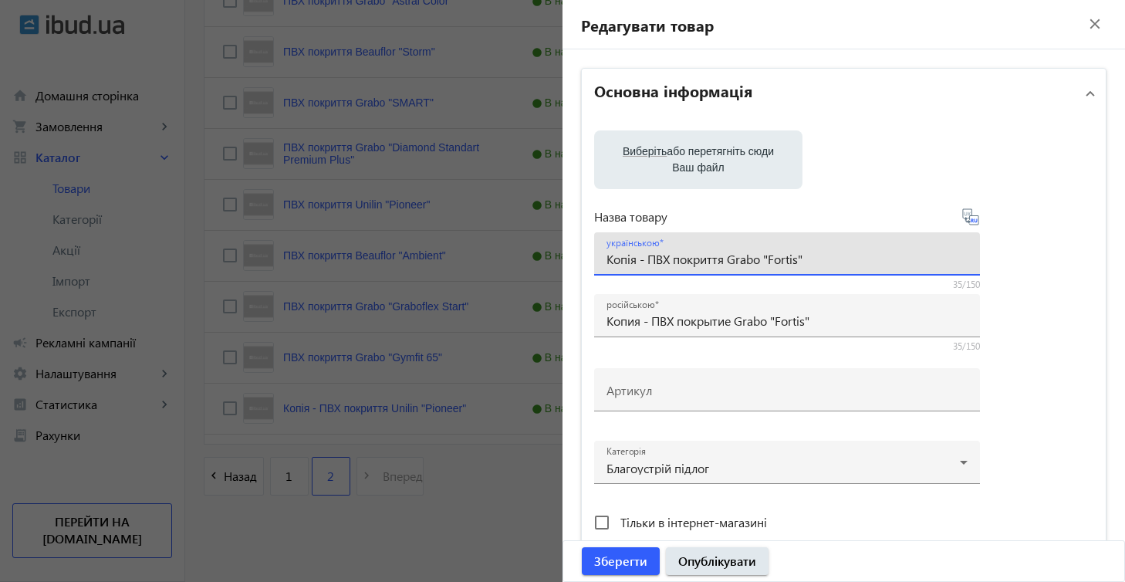
click at [643, 259] on input "Копія - ПВХ покриття Grabo "Fortis"" at bounding box center [786, 259] width 361 height 16
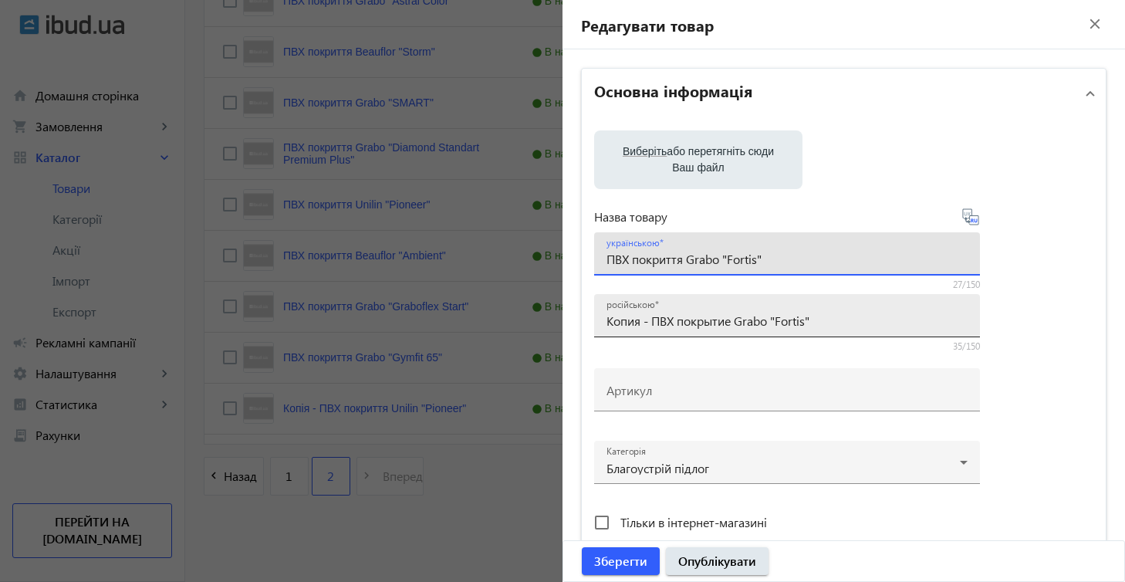
type input "ПВХ покриття Grabo "Fortis""
click at [648, 322] on input "Копия - ПВХ покрытие Grabo "Fortis"" at bounding box center [786, 320] width 361 height 16
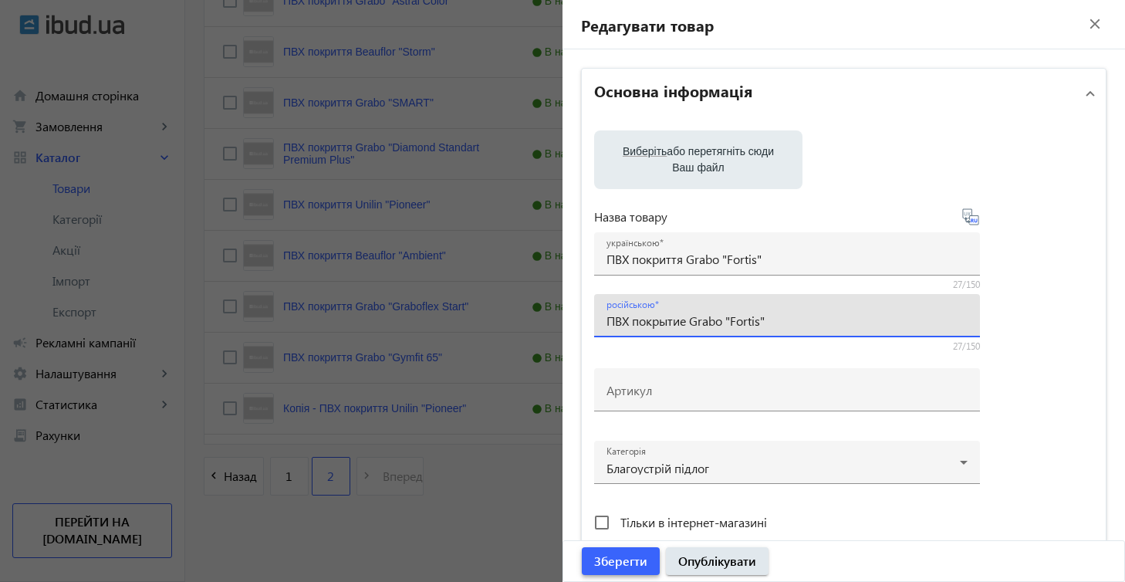
type input "ПВХ покрытие Grabo "Fortis""
click at [599, 555] on span "Зберегти" at bounding box center [620, 560] width 53 height 17
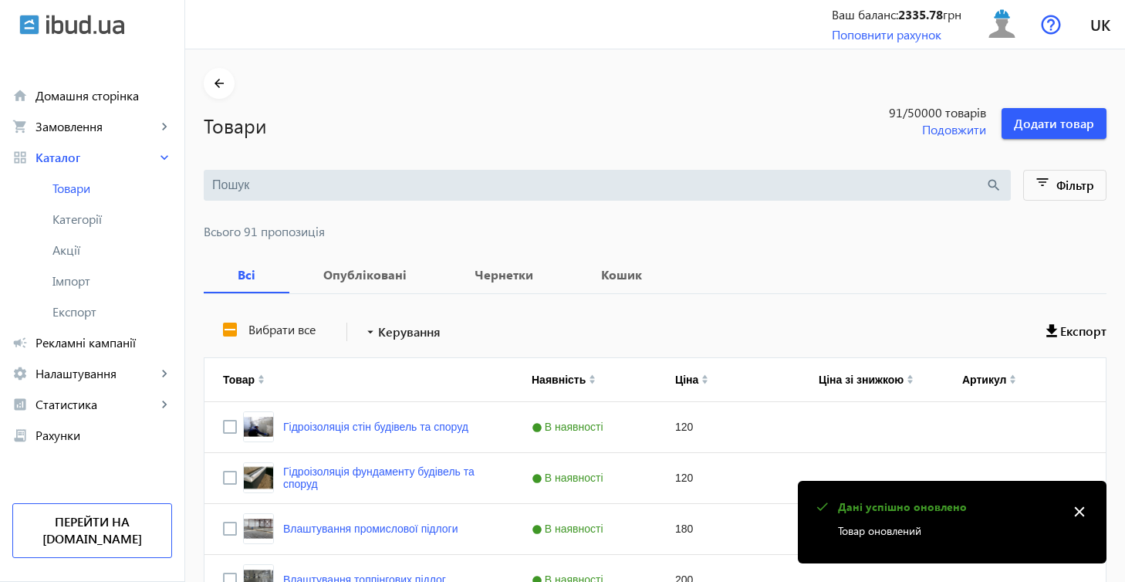
click at [938, 512] on mat-icon "close" at bounding box center [1079, 511] width 23 height 23
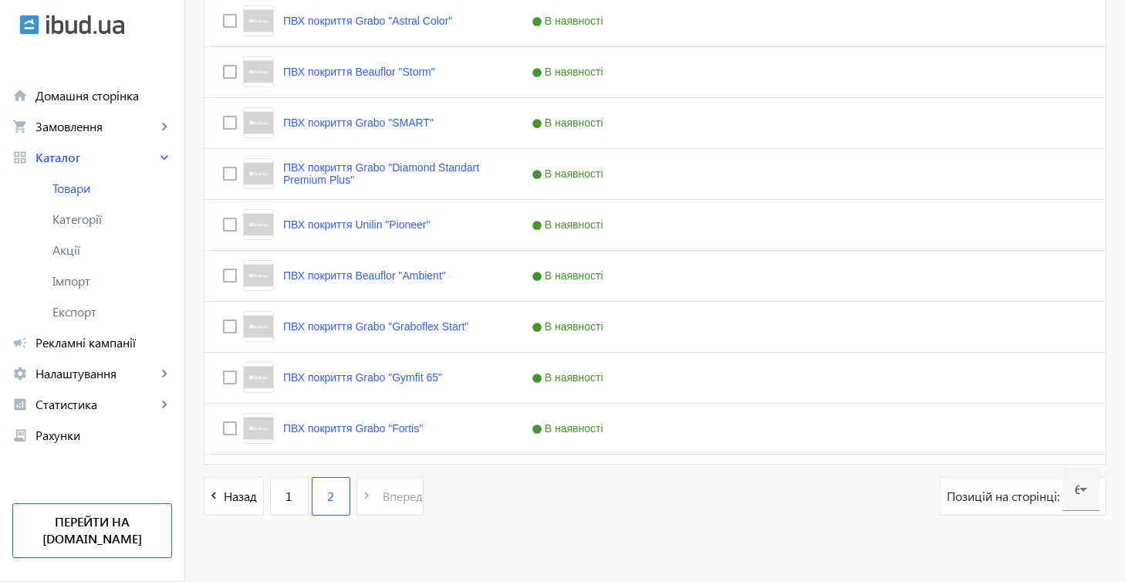
scroll to position [1546, 0]
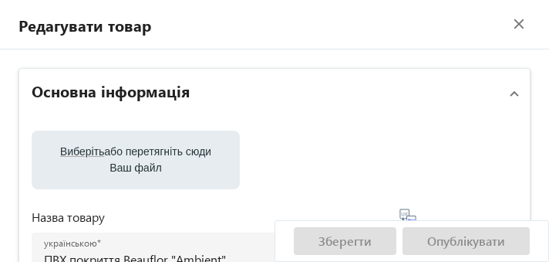
scroll to position [1109, 0]
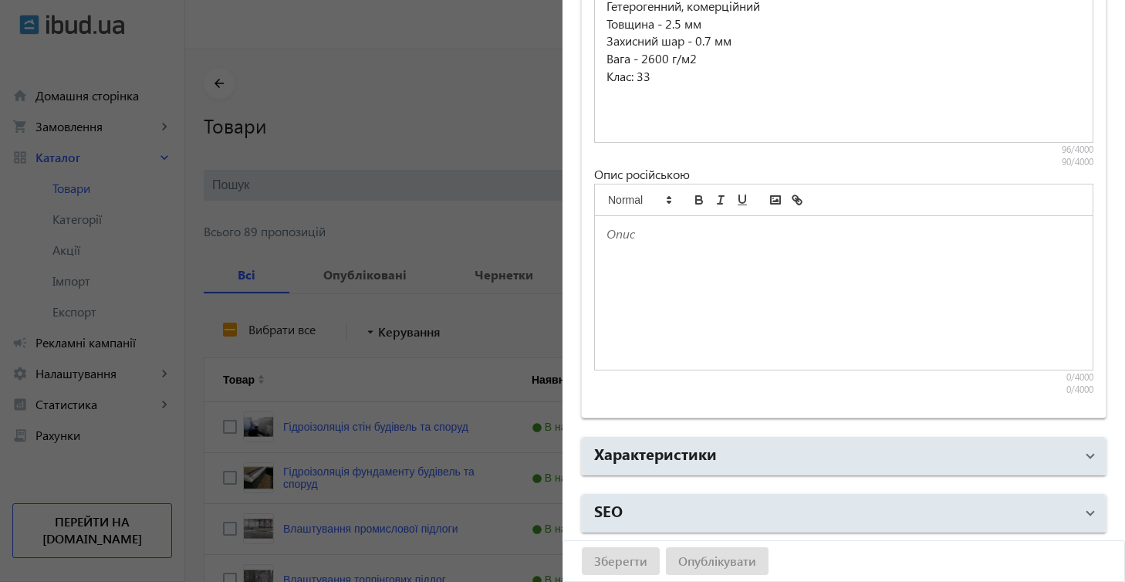
drag, startPoint x: 824, startPoint y: 368, endPoint x: 602, endPoint y: 291, distance: 235.2
click at [549, 261] on div at bounding box center [844, 293] width 498 height 154
